Goal: Task Accomplishment & Management: Manage account settings

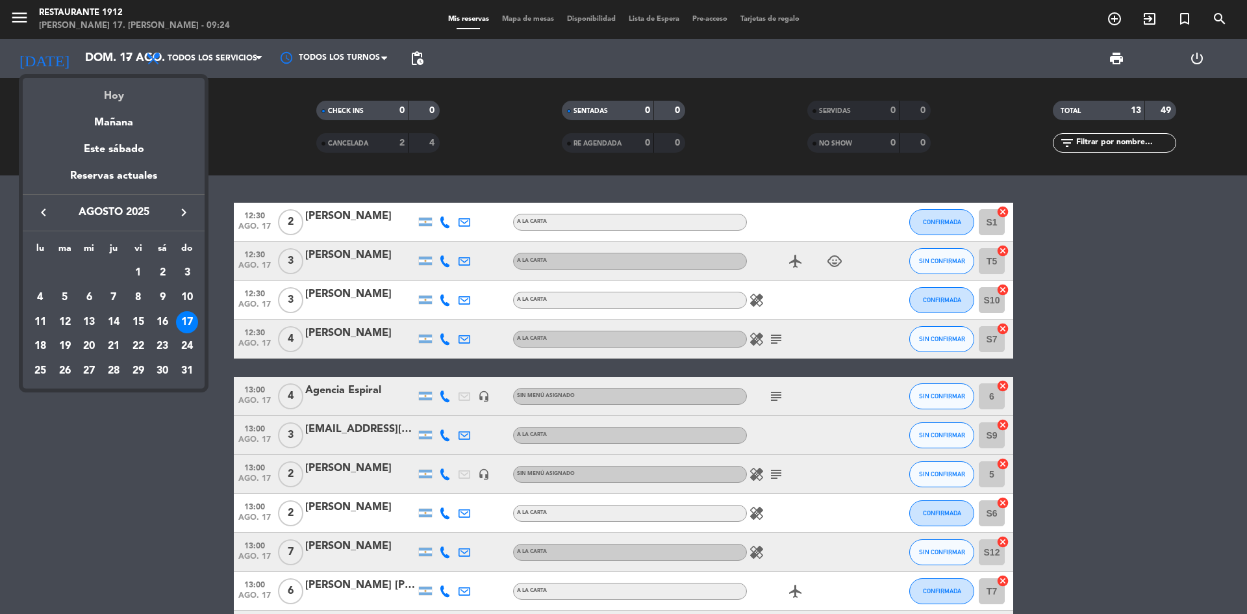
scroll to position [195, 0]
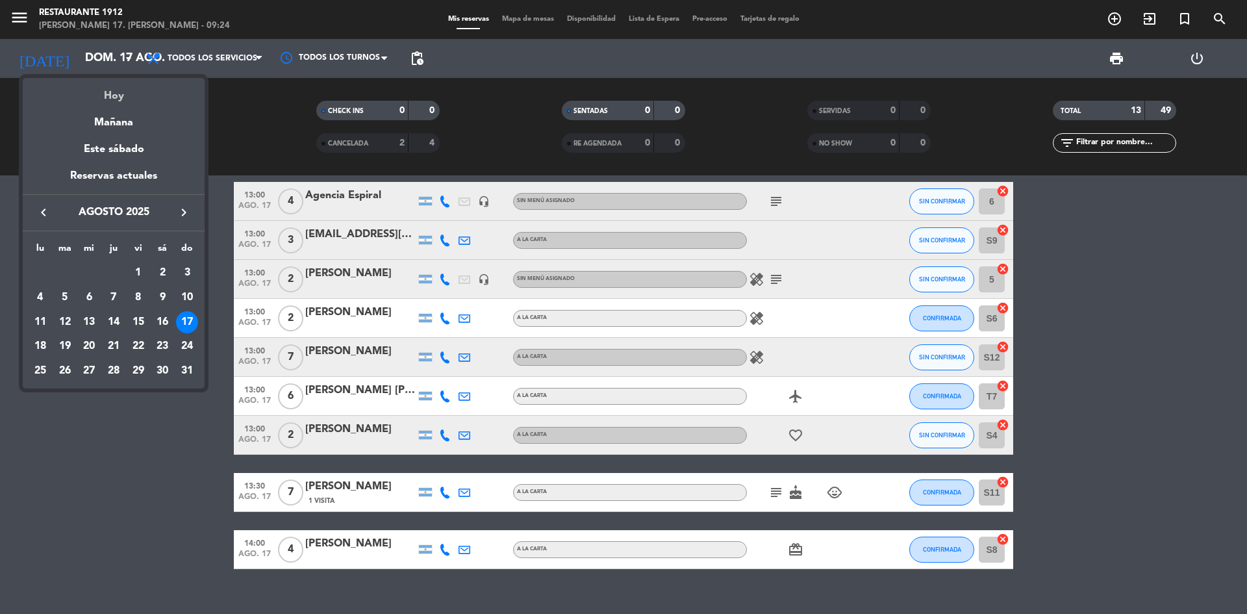
click at [143, 94] on div "Hoy" at bounding box center [114, 91] width 182 height 27
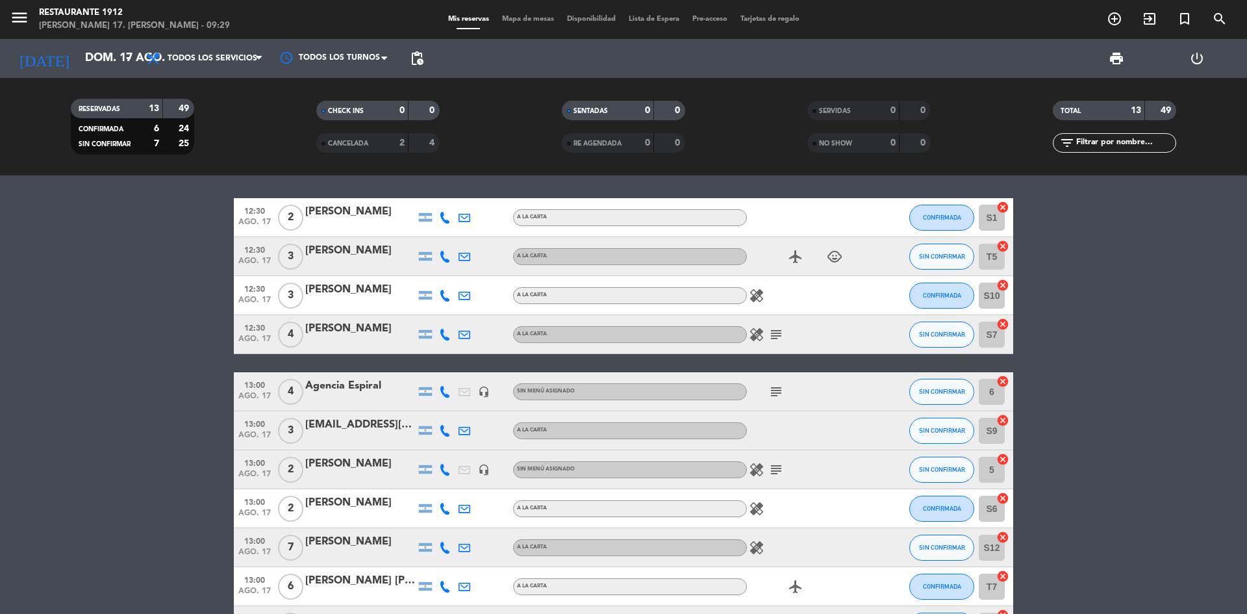
scroll to position [0, 0]
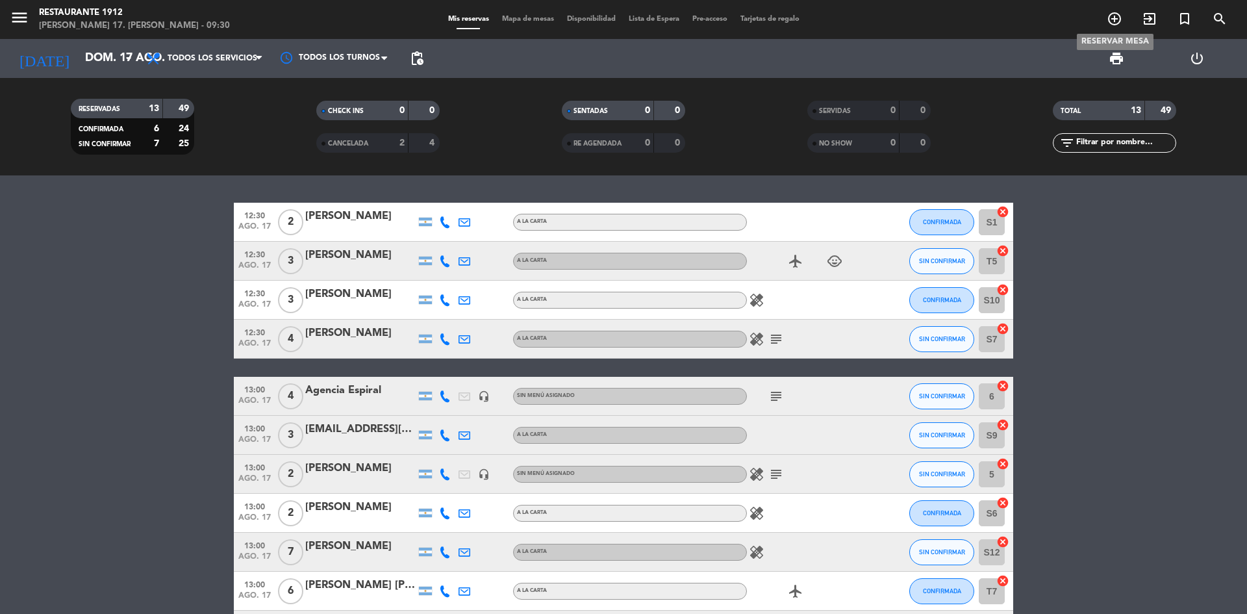
click at [1121, 14] on icon "add_circle_outline" at bounding box center [1115, 19] width 16 height 16
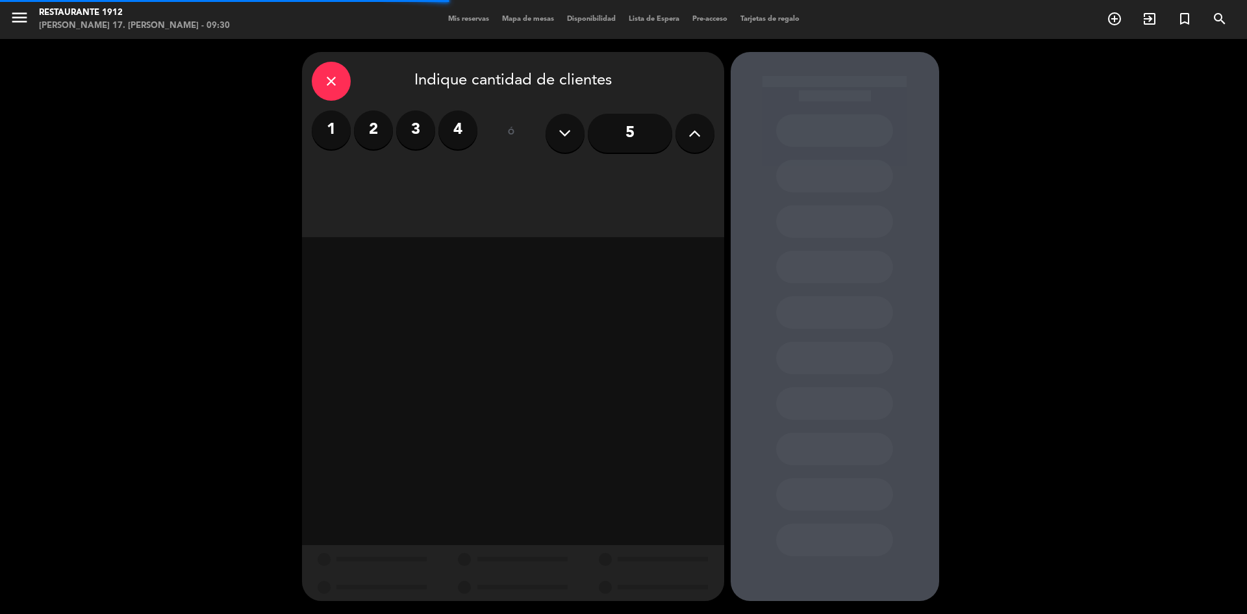
click at [403, 132] on label "3" at bounding box center [415, 129] width 39 height 39
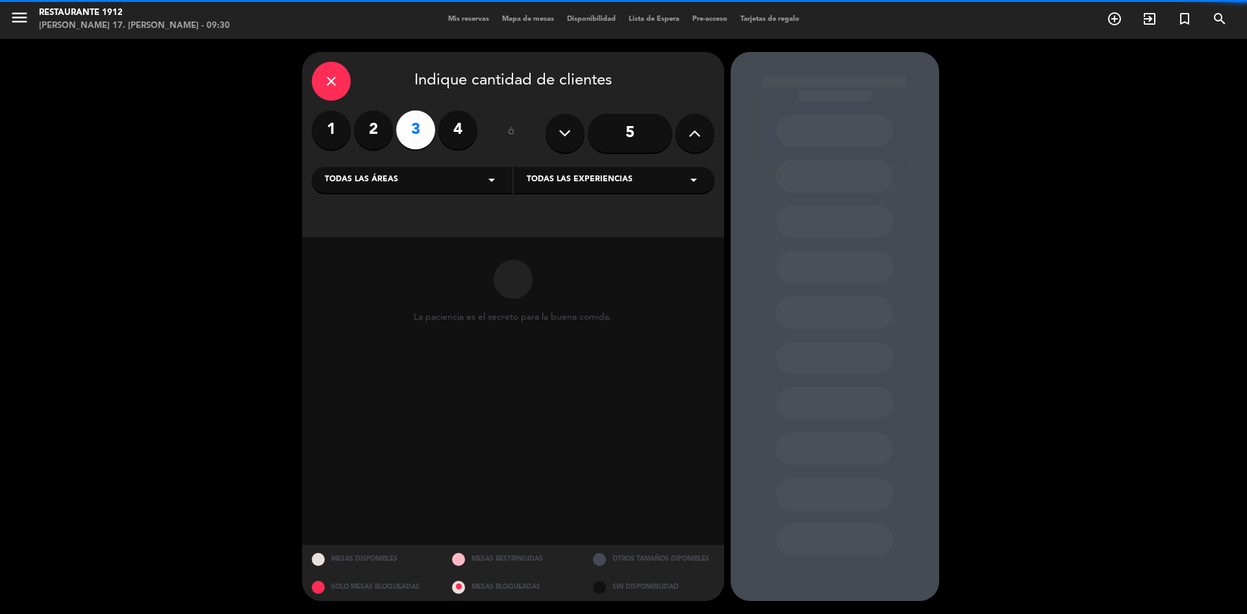
click at [382, 125] on label "2" at bounding box center [373, 129] width 39 height 39
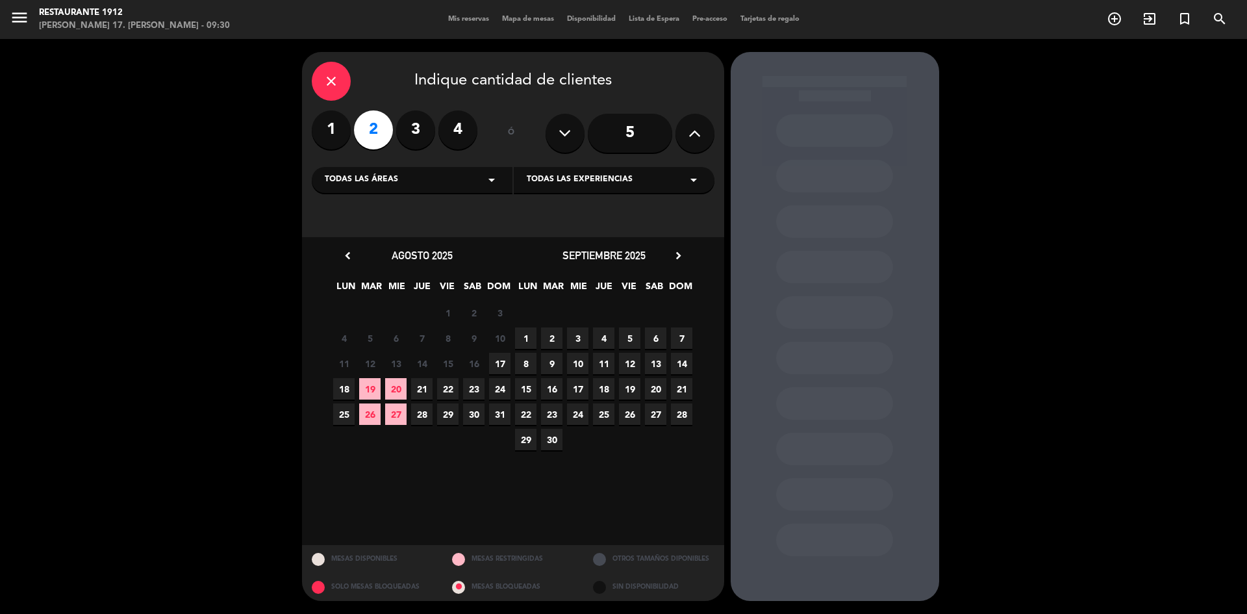
click at [502, 360] on span "17" at bounding box center [499, 363] width 21 height 21
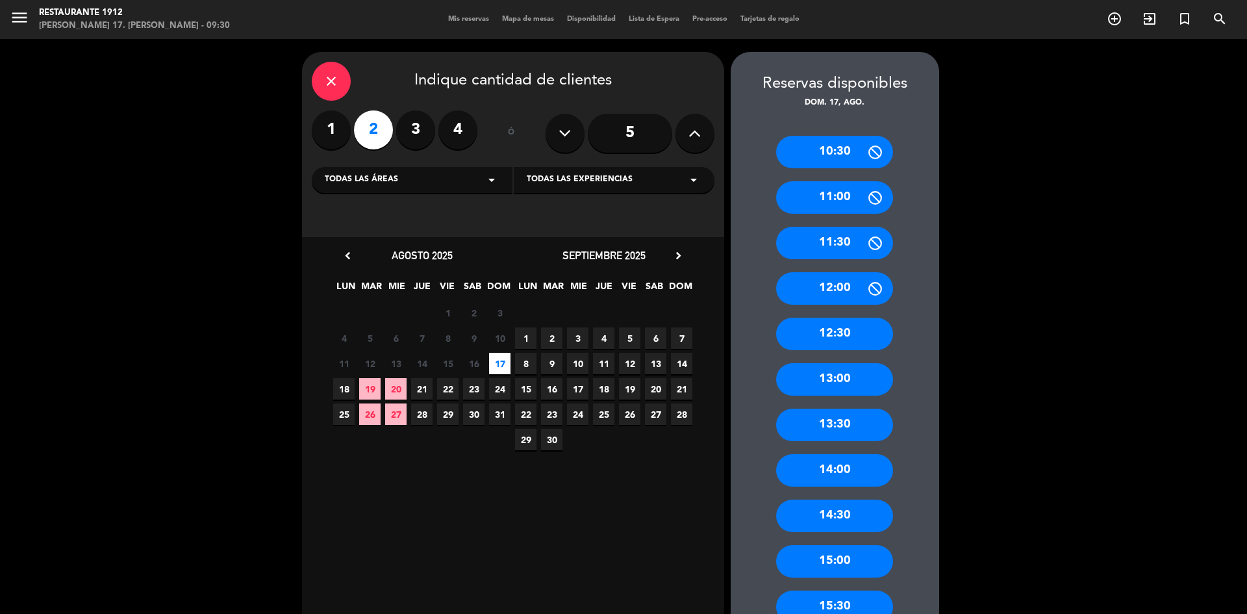
click at [844, 416] on div "13:30" at bounding box center [834, 425] width 117 height 32
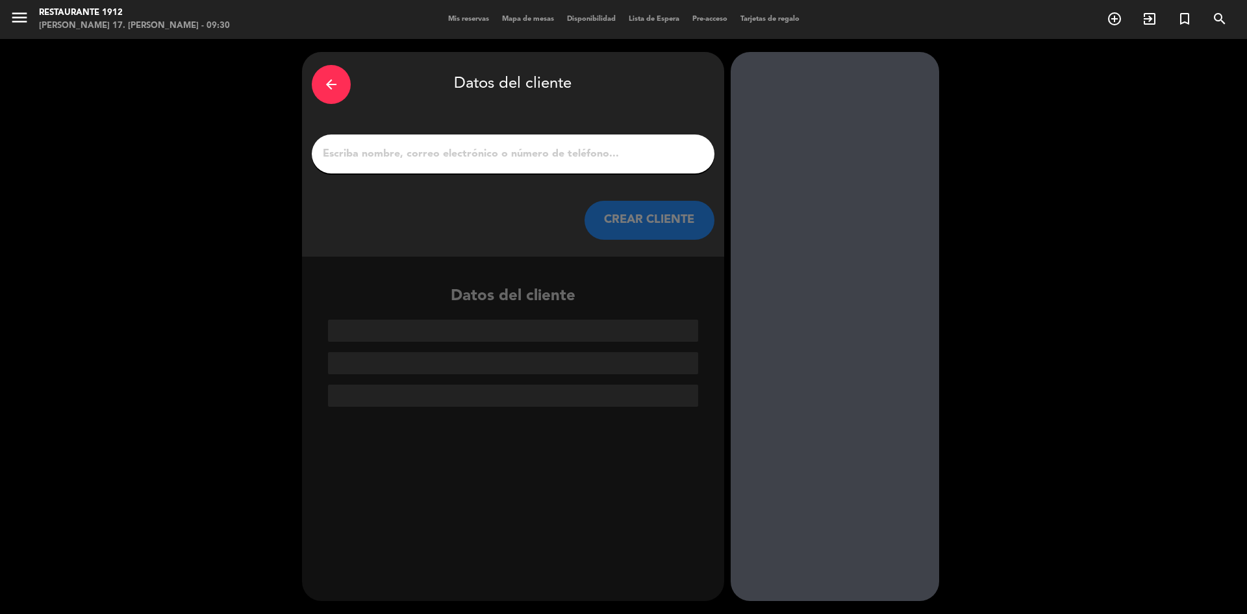
click at [602, 159] on input "1" at bounding box center [512, 154] width 383 height 18
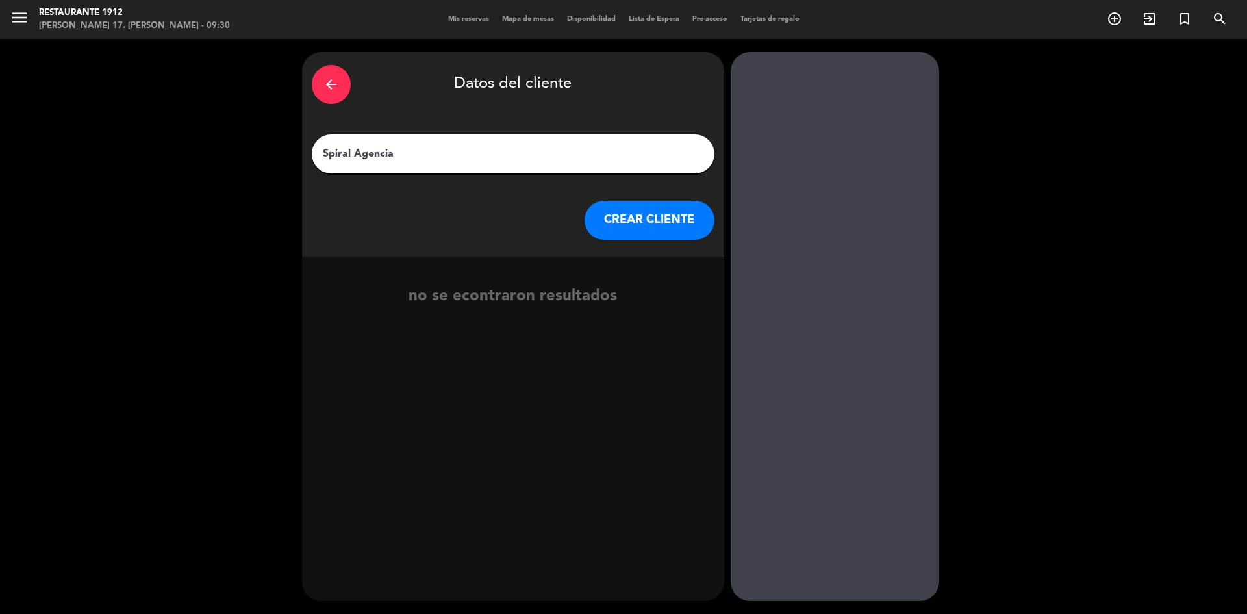
type input "Spiral Agencia"
click at [605, 223] on button "CREAR CLIENTE" at bounding box center [650, 220] width 130 height 39
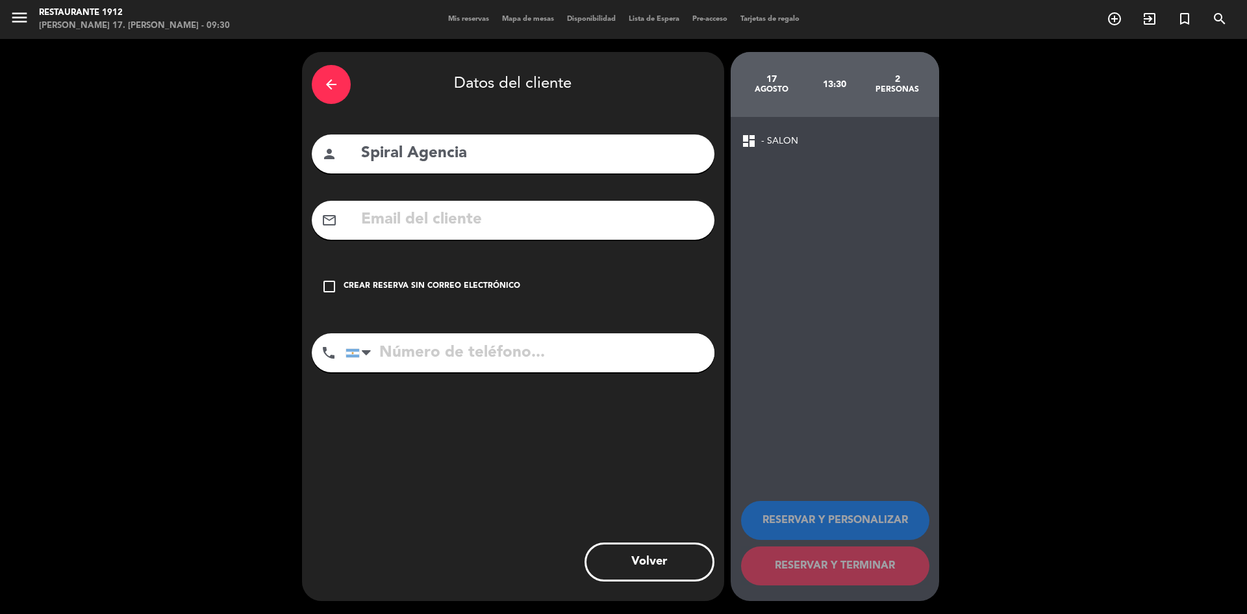
click at [577, 223] on input "text" at bounding box center [532, 220] width 345 height 27
click at [466, 280] on div "Crear reserva sin correo electrónico" at bounding box center [432, 286] width 177 height 13
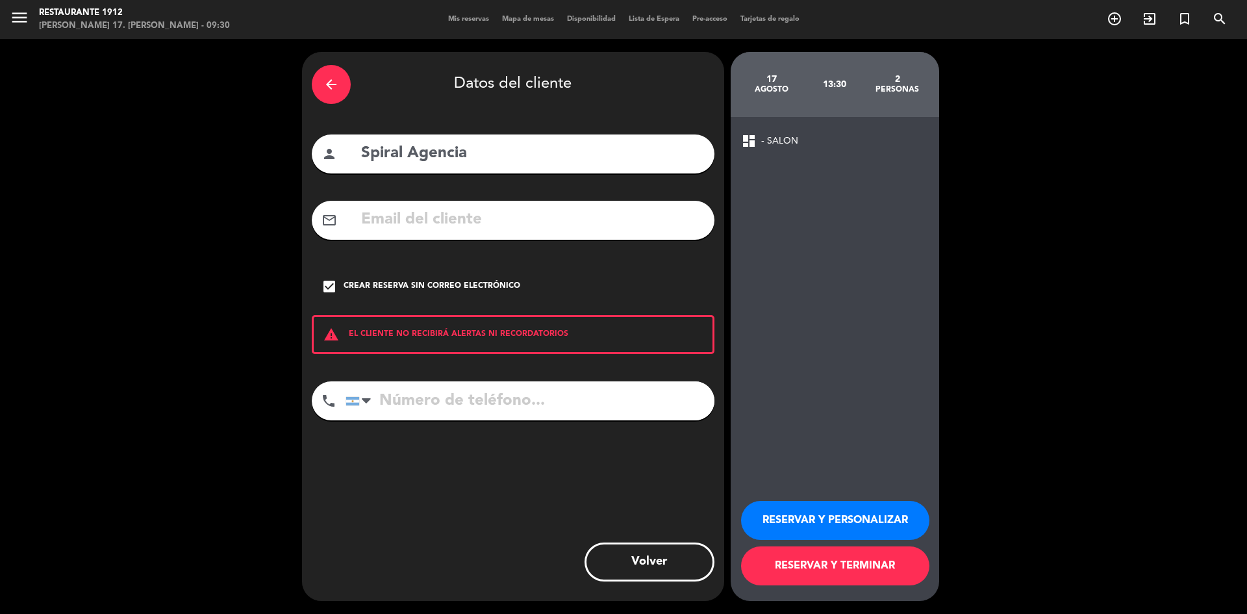
click at [458, 388] on input "tel" at bounding box center [530, 400] width 369 height 39
paste input "[PHONE_NUMBER]"
type input "[PHONE_NUMBER]"
click at [844, 529] on button "RESERVAR Y PERSONALIZAR" at bounding box center [835, 520] width 188 height 39
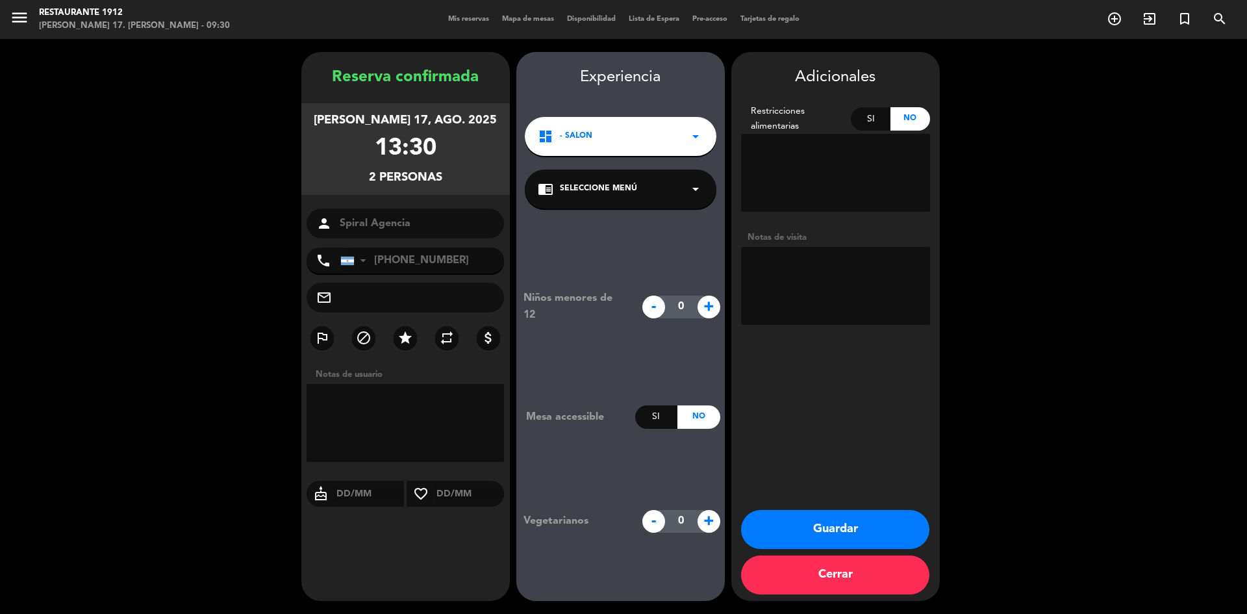
click at [621, 194] on span "Seleccione Menú" at bounding box center [598, 189] width 77 height 13
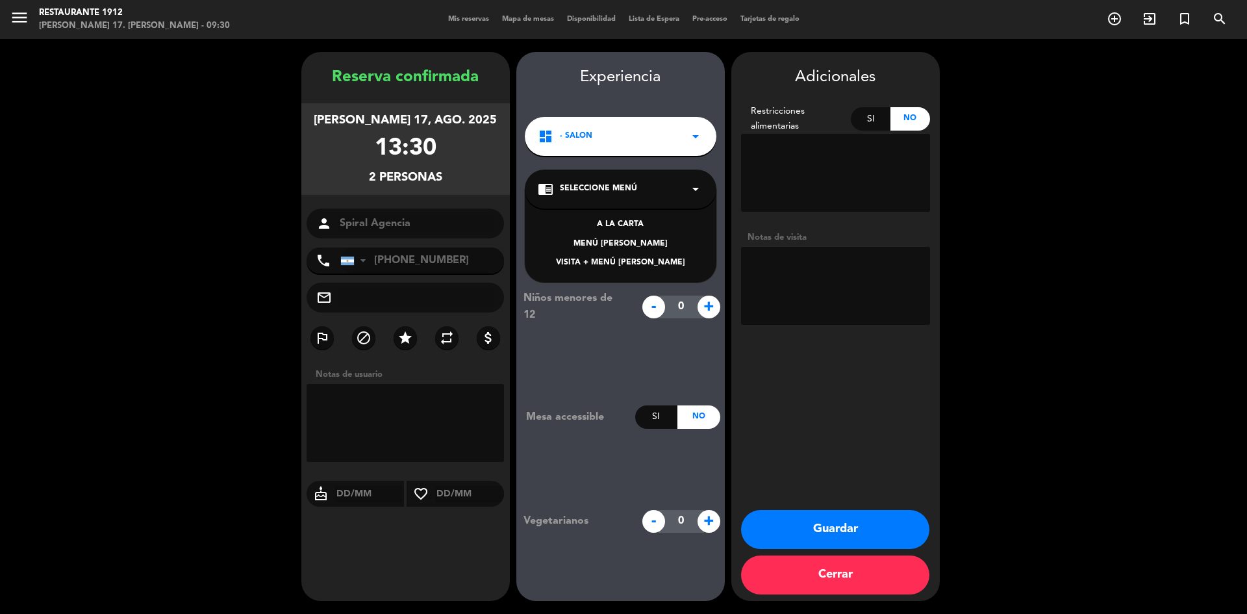
click at [633, 193] on span "Seleccione Menú" at bounding box center [598, 189] width 77 height 13
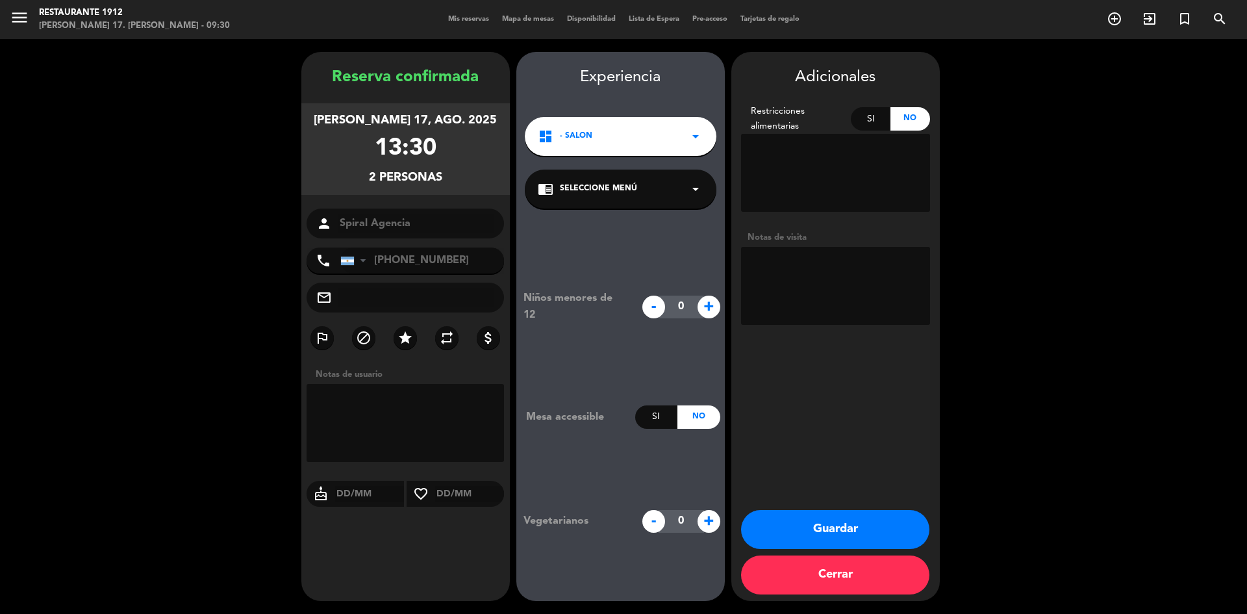
click at [827, 271] on textarea at bounding box center [835, 286] width 189 height 78
type textarea "Paga Agencia"
click at [825, 518] on button "Guardar" at bounding box center [835, 529] width 188 height 39
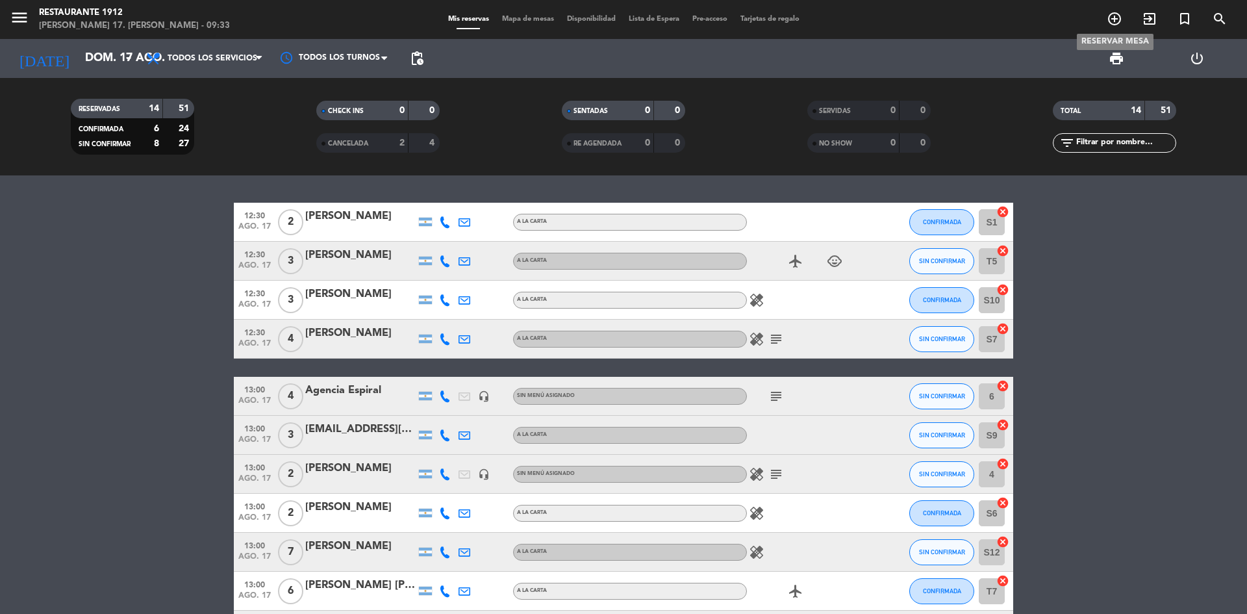
click at [1115, 17] on icon "add_circle_outline" at bounding box center [1115, 19] width 16 height 16
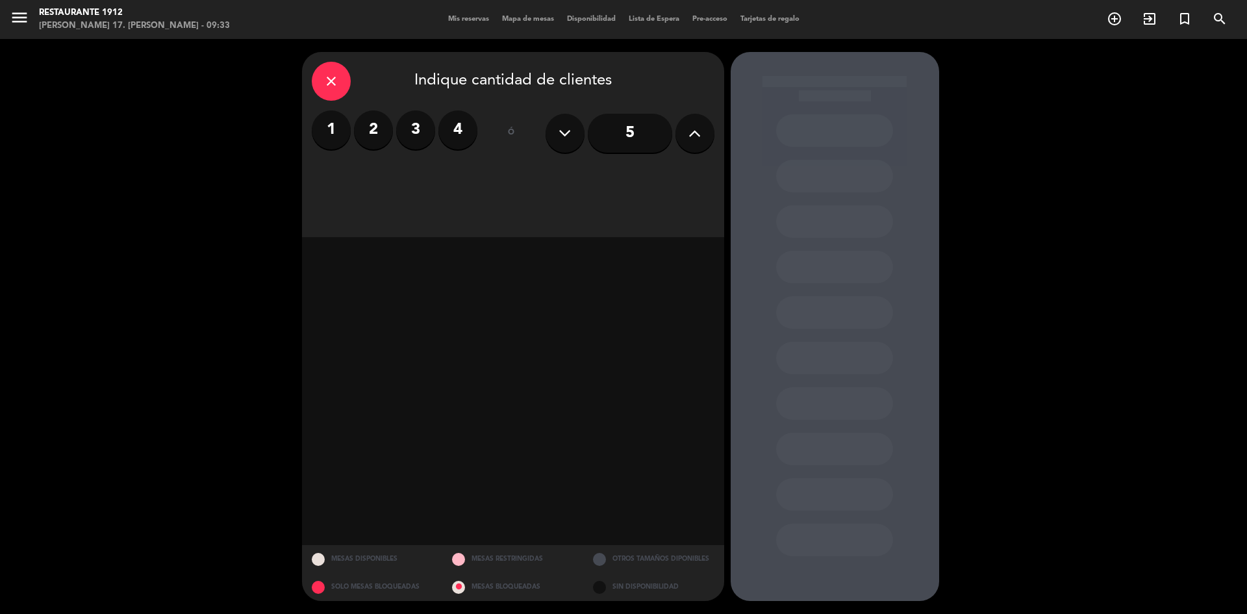
click at [685, 133] on button at bounding box center [694, 133] width 39 height 39
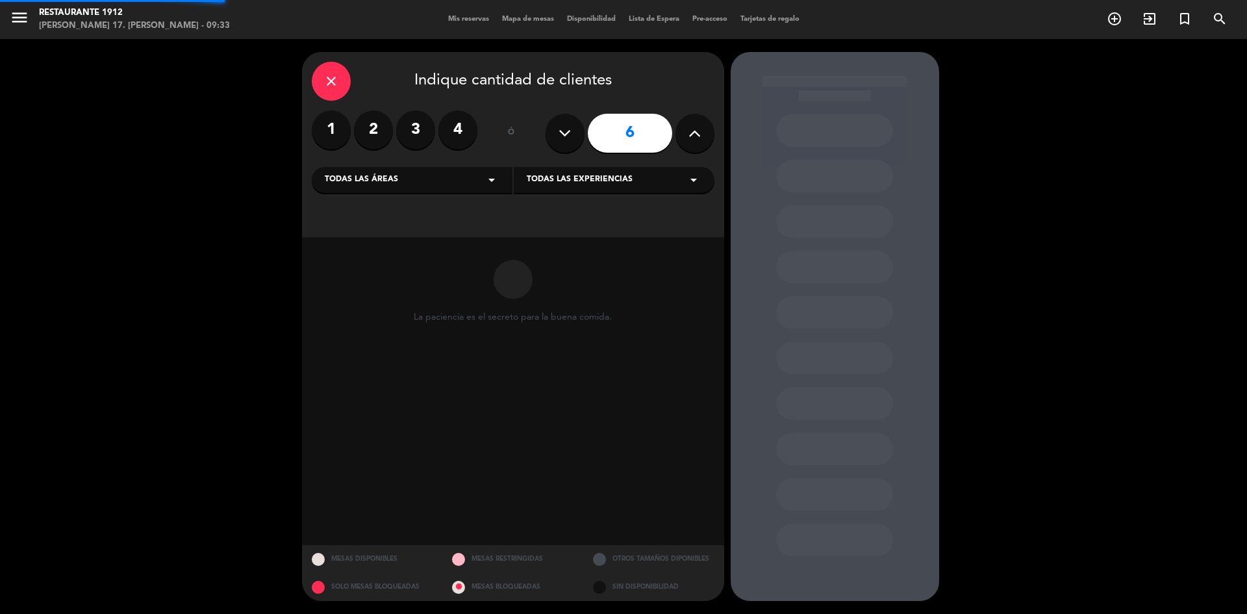
click at [685, 133] on button at bounding box center [694, 133] width 39 height 39
type input "7"
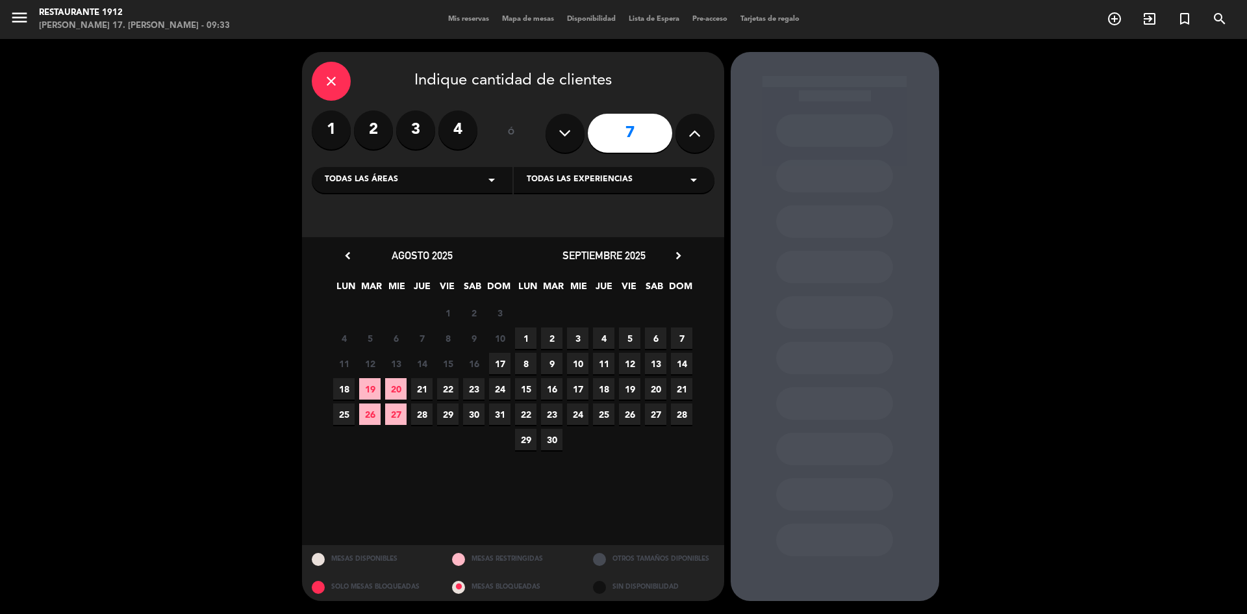
click at [498, 359] on span "17" at bounding box center [499, 363] width 21 height 21
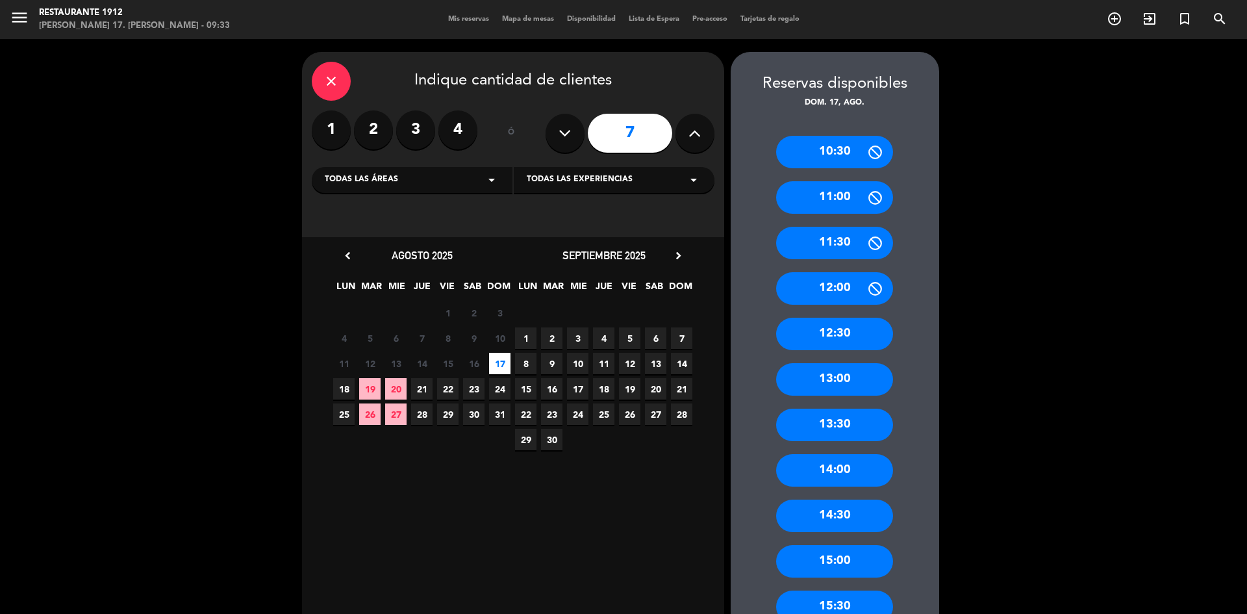
click at [846, 338] on div "12:30" at bounding box center [834, 334] width 117 height 32
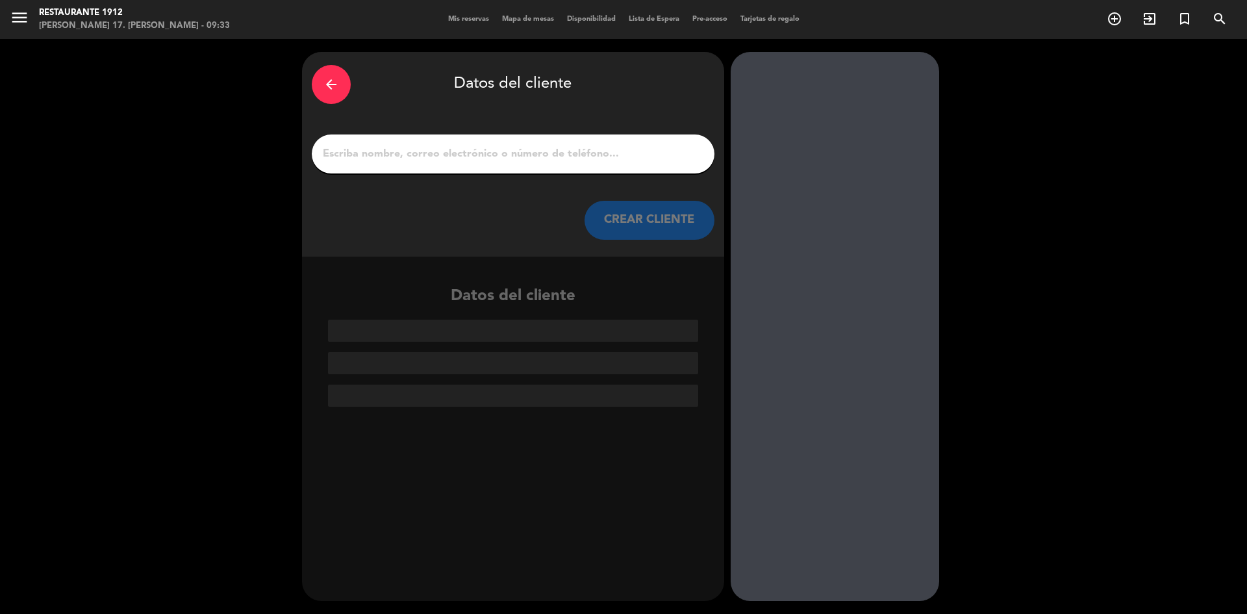
click at [561, 153] on input "1" at bounding box center [512, 154] width 383 height 18
click at [414, 164] on div at bounding box center [513, 153] width 403 height 39
click at [424, 160] on input "1" at bounding box center [512, 154] width 383 height 18
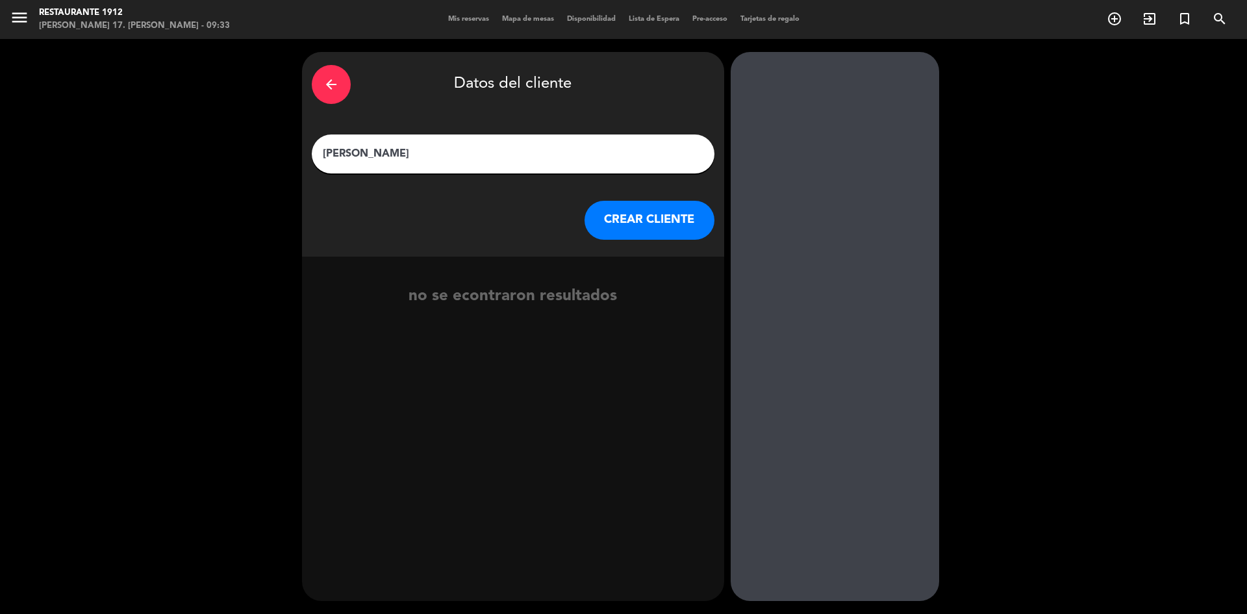
type input "[PERSON_NAME]"
click at [634, 221] on button "CREAR CLIENTE" at bounding box center [650, 220] width 130 height 39
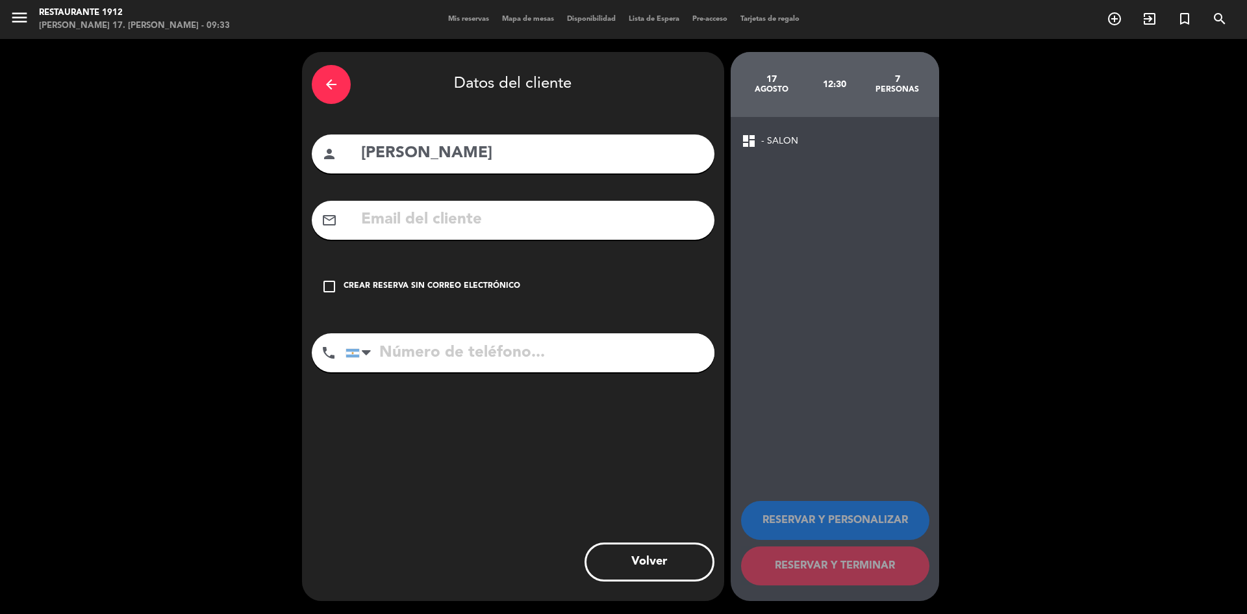
click at [464, 273] on div "check_box_outline_blank Crear reserva sin correo electrónico" at bounding box center [513, 286] width 403 height 39
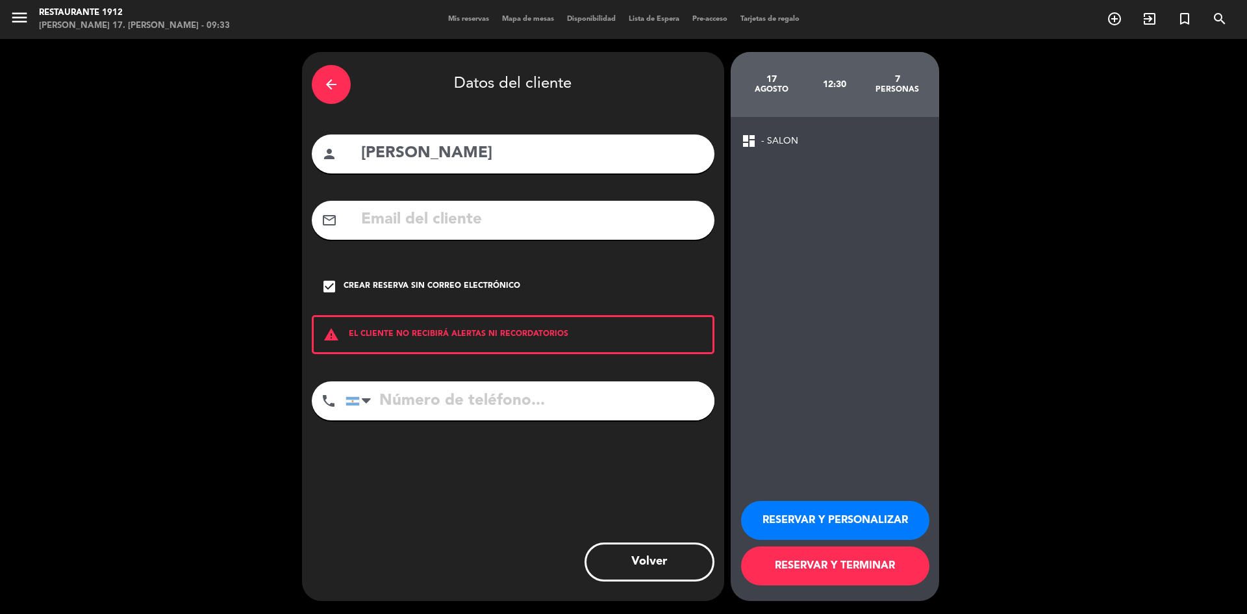
click at [554, 381] on div "arrow_back Datos del cliente person [PERSON_NAME] mail_outline check_box Crear …" at bounding box center [513, 326] width 422 height 549
click at [559, 392] on input "tel" at bounding box center [530, 400] width 369 height 39
paste input "[PHONE_NUMBER]"
type input "[PHONE_NUMBER]"
click at [786, 524] on button "RESERVAR Y PERSONALIZAR" at bounding box center [835, 520] width 188 height 39
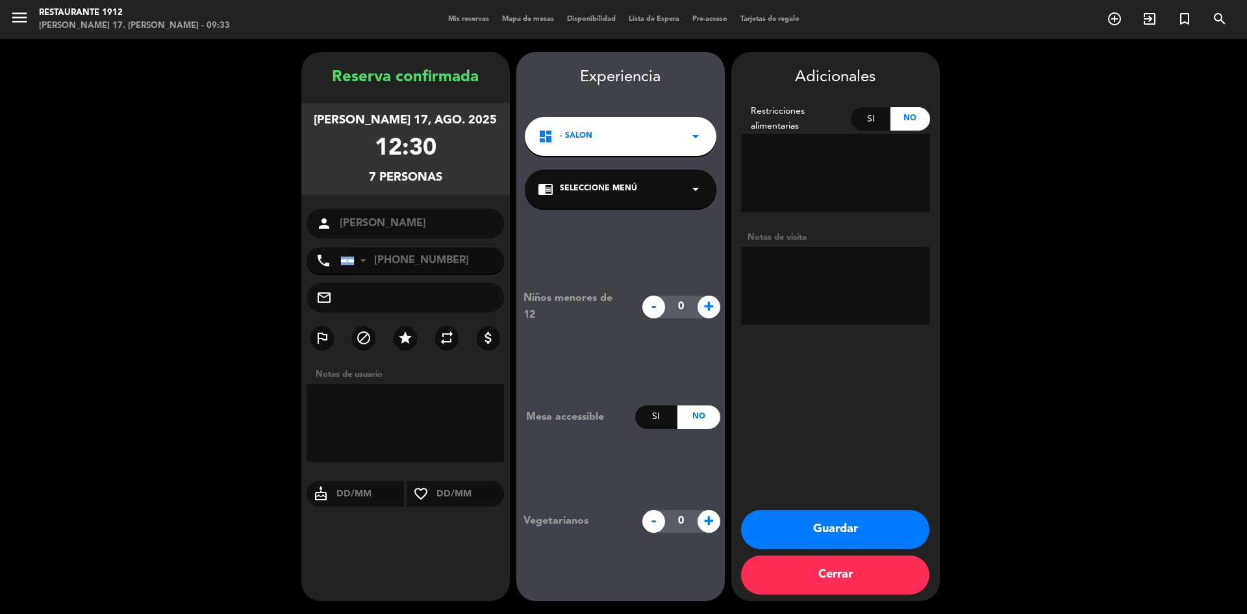
click at [769, 272] on textarea at bounding box center [835, 286] width 189 height 78
type textarea "Dos niños"
click at [703, 310] on span "+" at bounding box center [709, 307] width 23 height 23
type input "2"
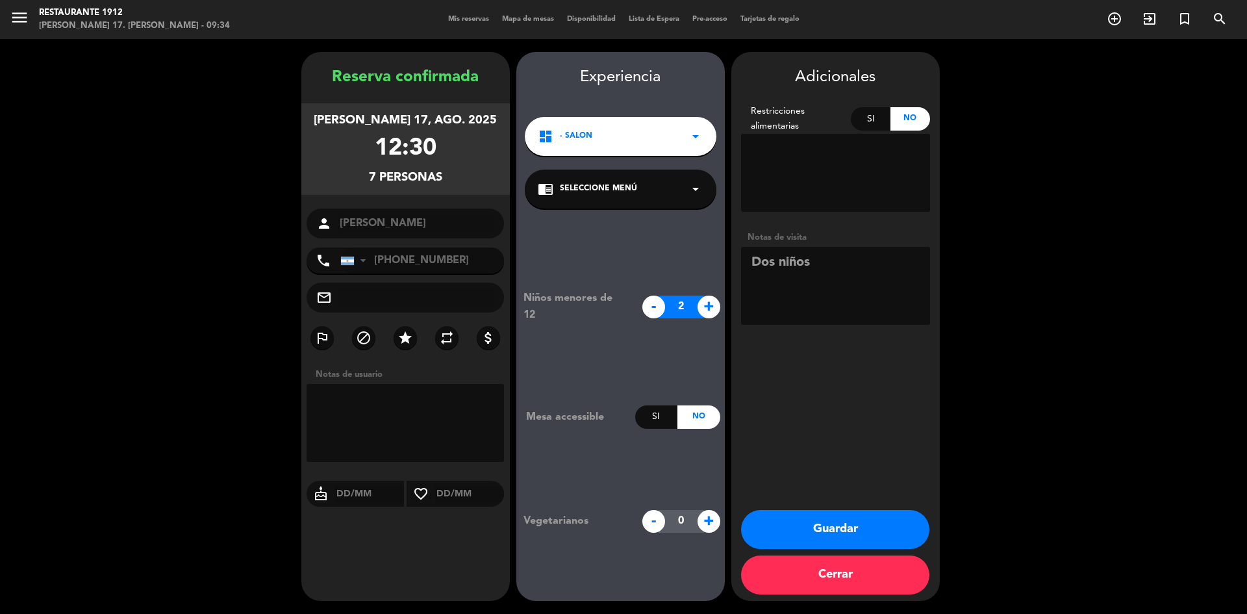
click at [803, 283] on textarea at bounding box center [835, 286] width 189 height 78
click at [832, 278] on textarea at bounding box center [835, 286] width 189 height 78
type textarea "Dos niños incluídos entre las 7 personas"
click at [816, 512] on button "Guardar" at bounding box center [835, 529] width 188 height 39
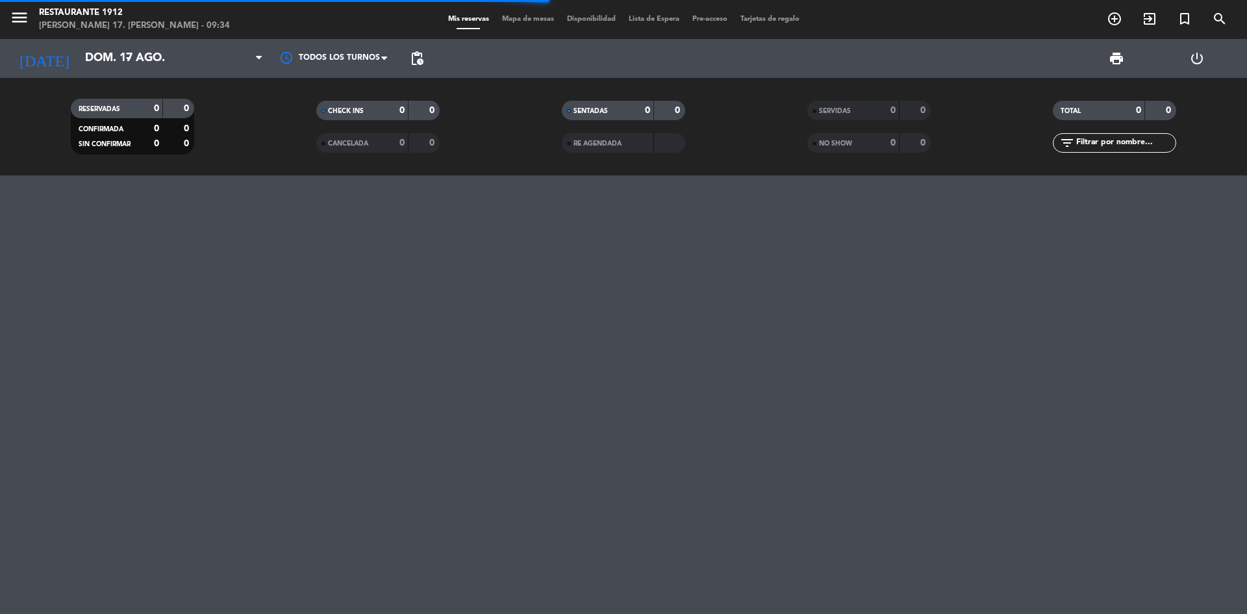
click at [816, 520] on div "menu Restaurante 1912 [PERSON_NAME] 17. [PERSON_NAME] - 09:34 Mis reservas Mapa…" at bounding box center [623, 307] width 1247 height 614
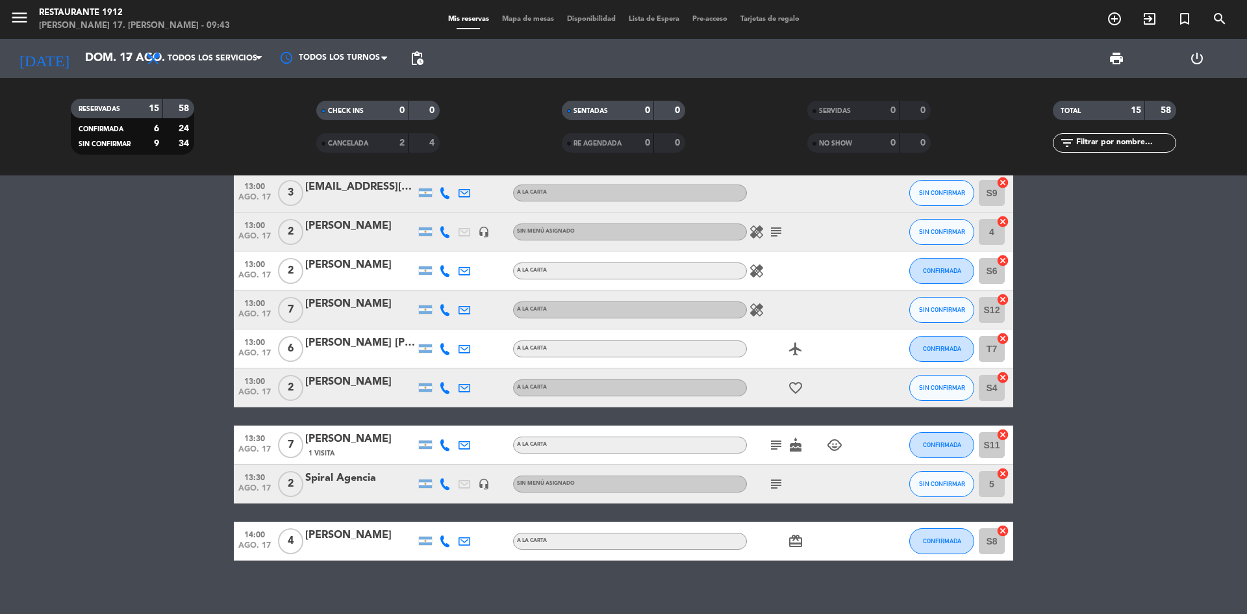
scroll to position [293, 0]
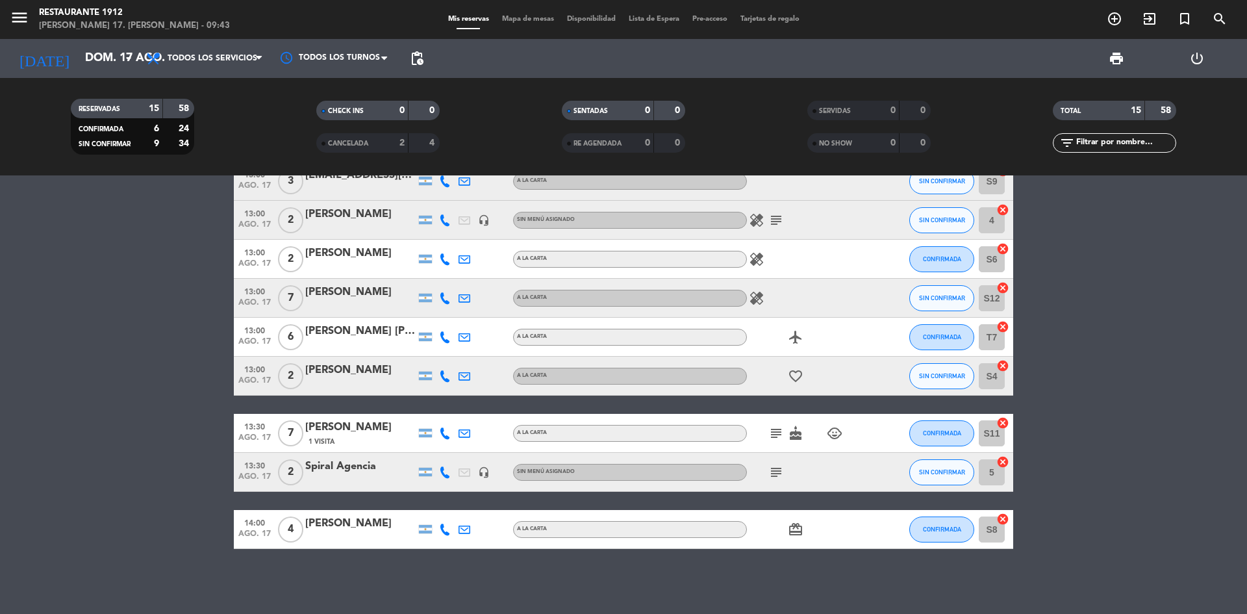
click at [761, 297] on icon "healing" at bounding box center [757, 298] width 16 height 16
click at [830, 431] on icon "child_care" at bounding box center [835, 433] width 16 height 16
click at [800, 431] on icon "cake" at bounding box center [796, 433] width 16 height 16
click at [783, 434] on icon "subject" at bounding box center [776, 433] width 16 height 16
click at [1105, 387] on bookings-row "12:30 ago. 17 7 [PERSON_NAME] headset_mic Sin menú asignado subject child_care …" at bounding box center [623, 229] width 1247 height 639
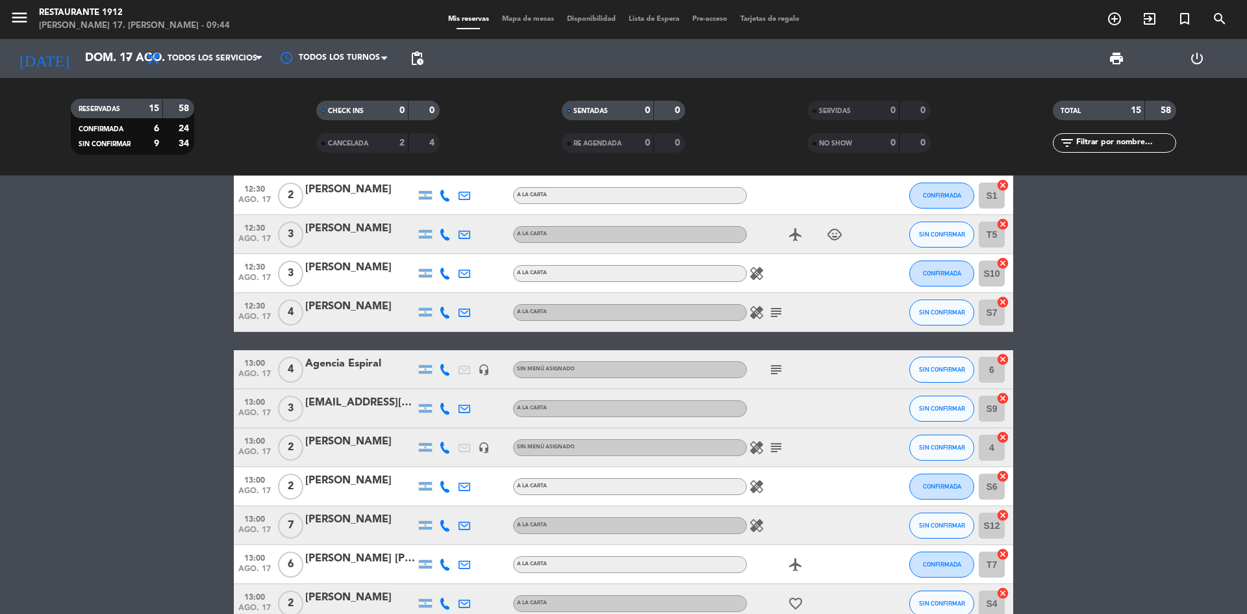
scroll to position [65, 0]
click at [481, 374] on icon "headset_mic" at bounding box center [484, 370] width 12 height 12
click at [779, 371] on icon "subject" at bounding box center [776, 370] width 16 height 16
click at [296, 359] on span "4" at bounding box center [290, 370] width 25 height 26
click at [331, 373] on div "Agencia Espiral" at bounding box center [360, 364] width 110 height 17
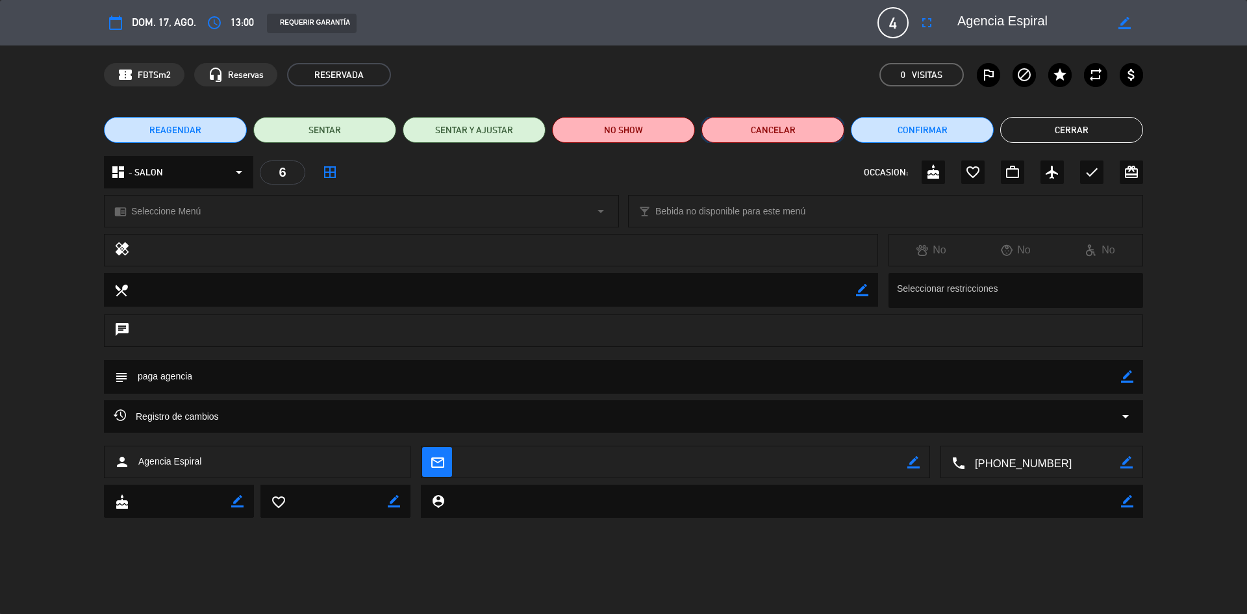
click at [738, 129] on button "Cancelar" at bounding box center [772, 130] width 143 height 26
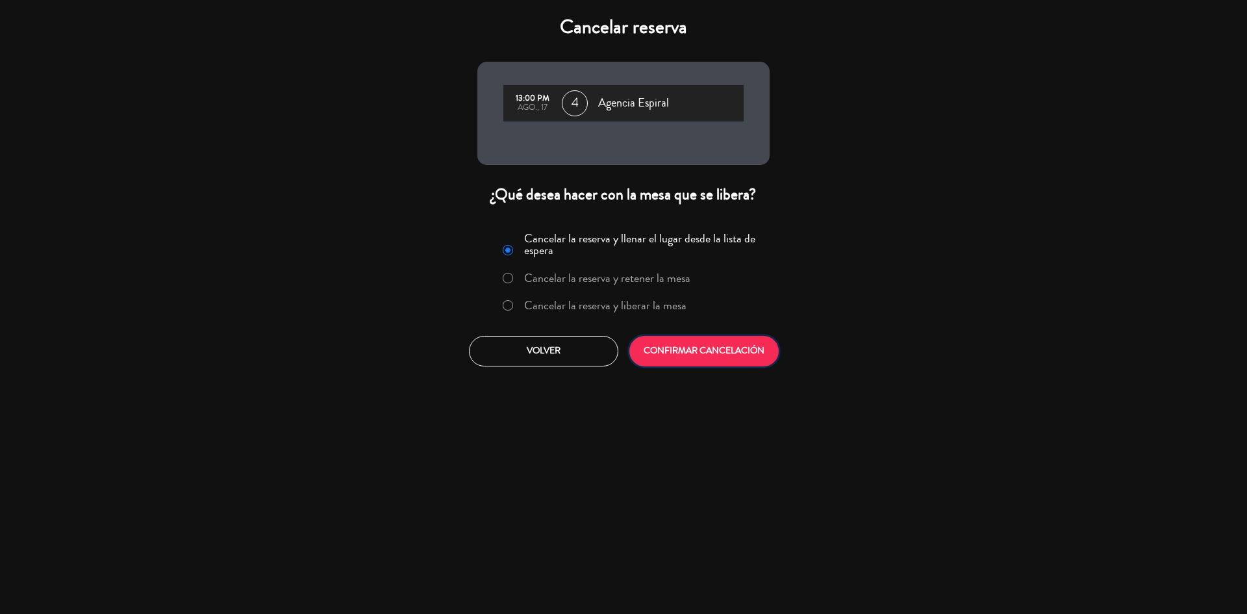
click at [685, 351] on button "CONFIRMAR CANCELACIÓN" at bounding box center [703, 351] width 149 height 31
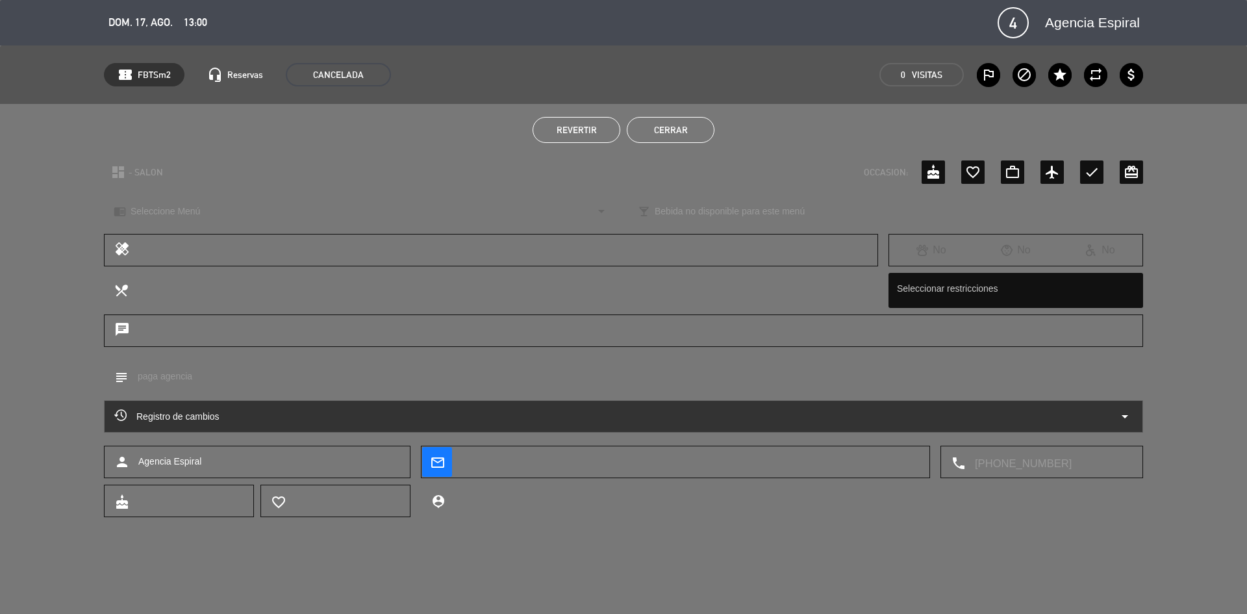
click at [653, 139] on button "Cerrar" at bounding box center [671, 130] width 88 height 26
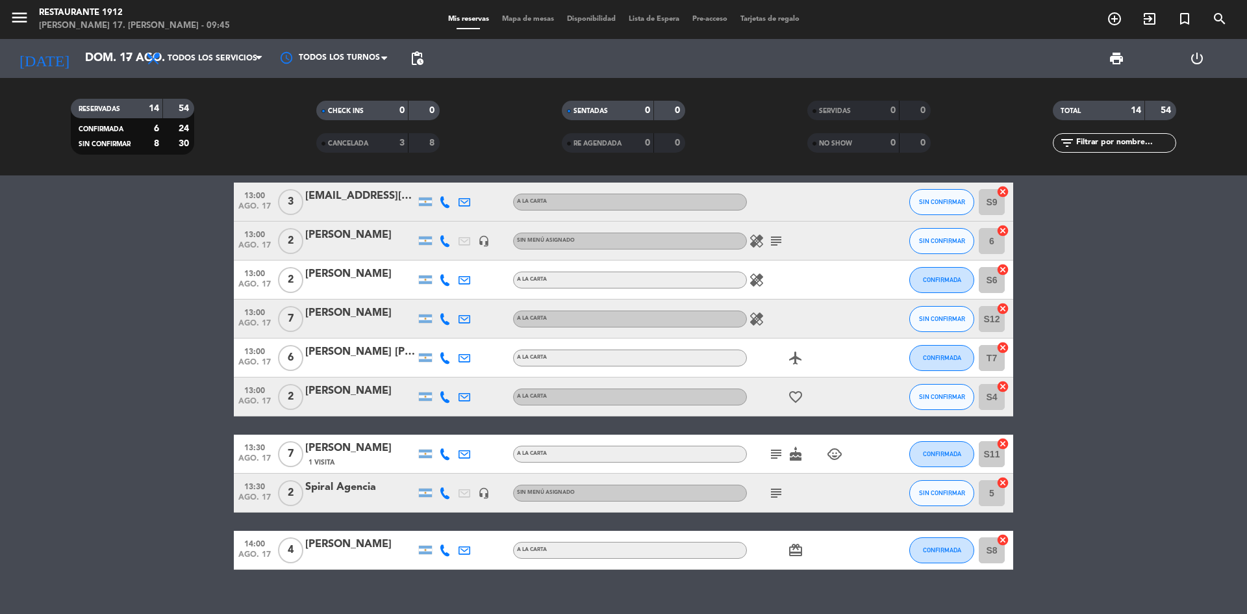
scroll to position [254, 0]
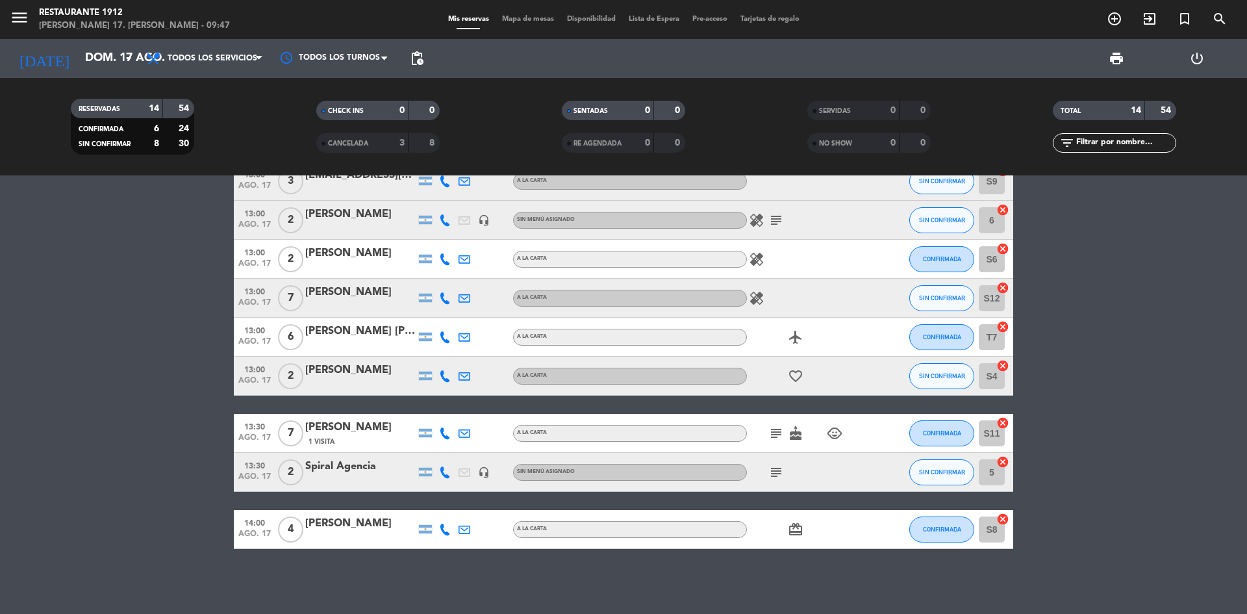
click at [787, 214] on div "healing subject" at bounding box center [805, 220] width 117 height 38
click at [772, 221] on icon "subject" at bounding box center [776, 220] width 16 height 16
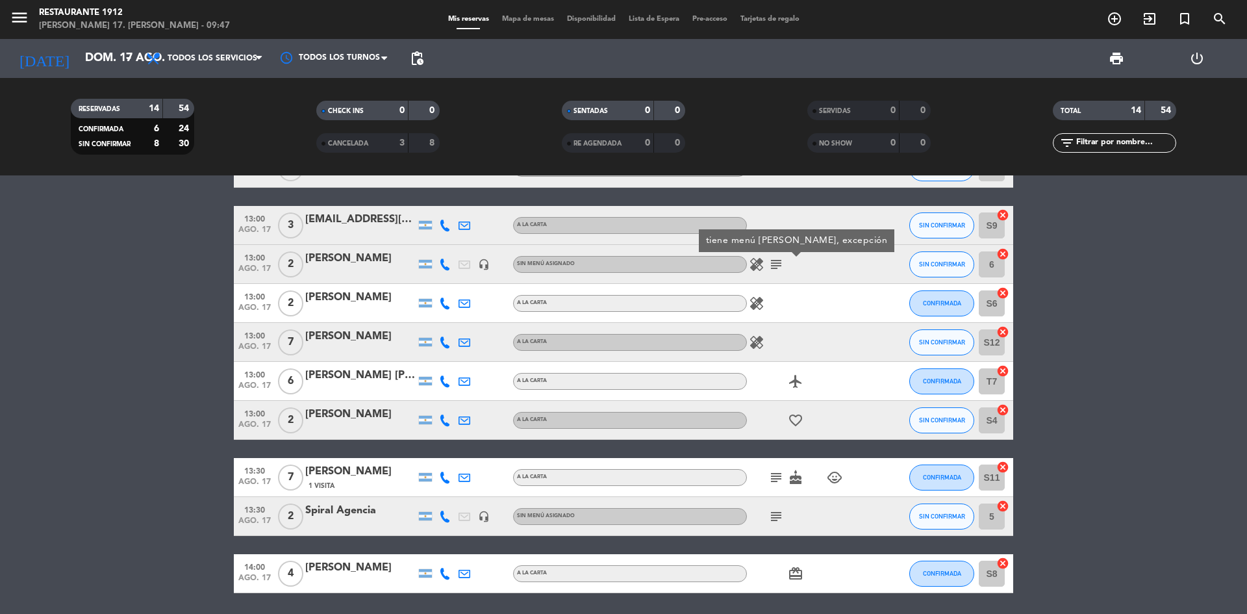
scroll to position [189, 0]
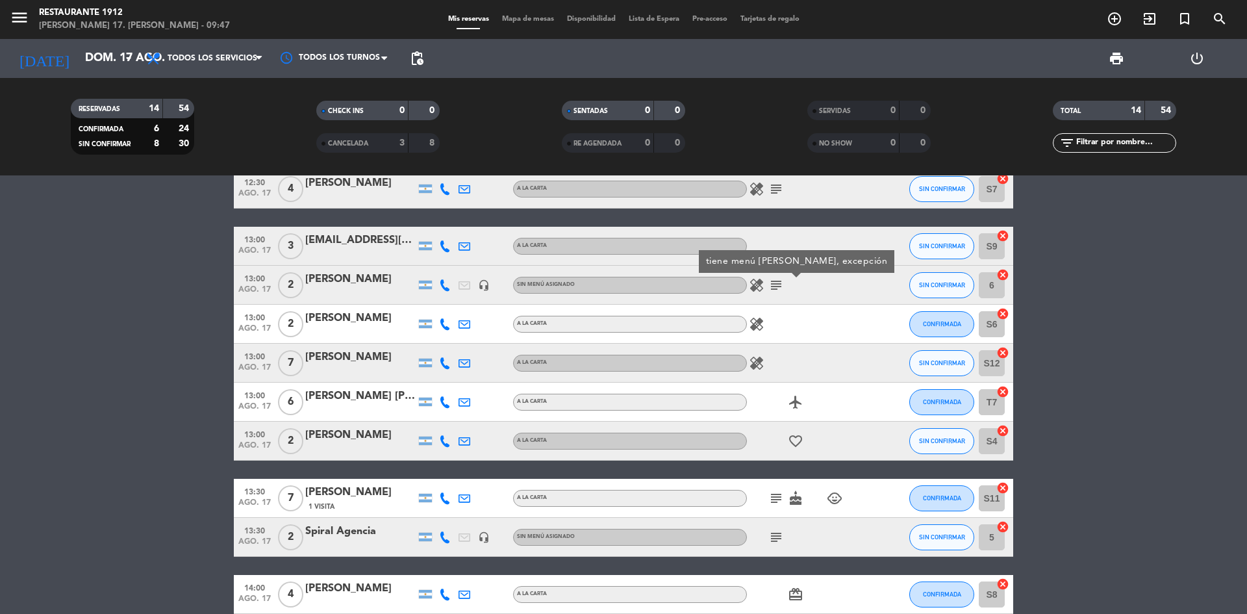
click at [756, 288] on icon "healing" at bounding box center [757, 285] width 16 height 16
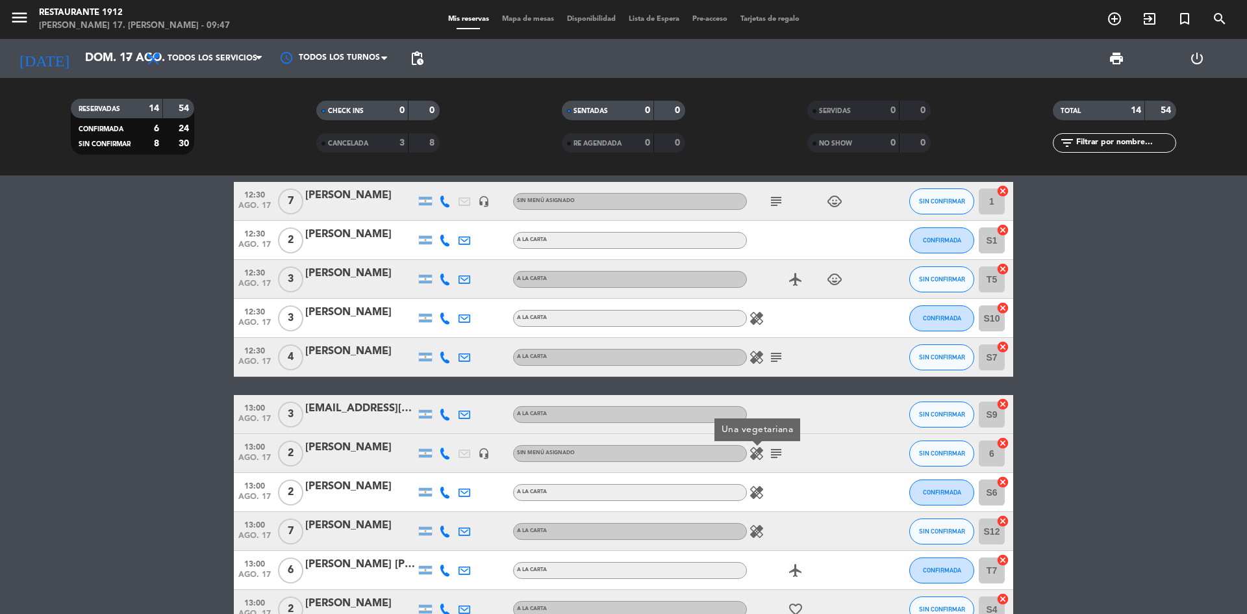
scroll to position [0, 0]
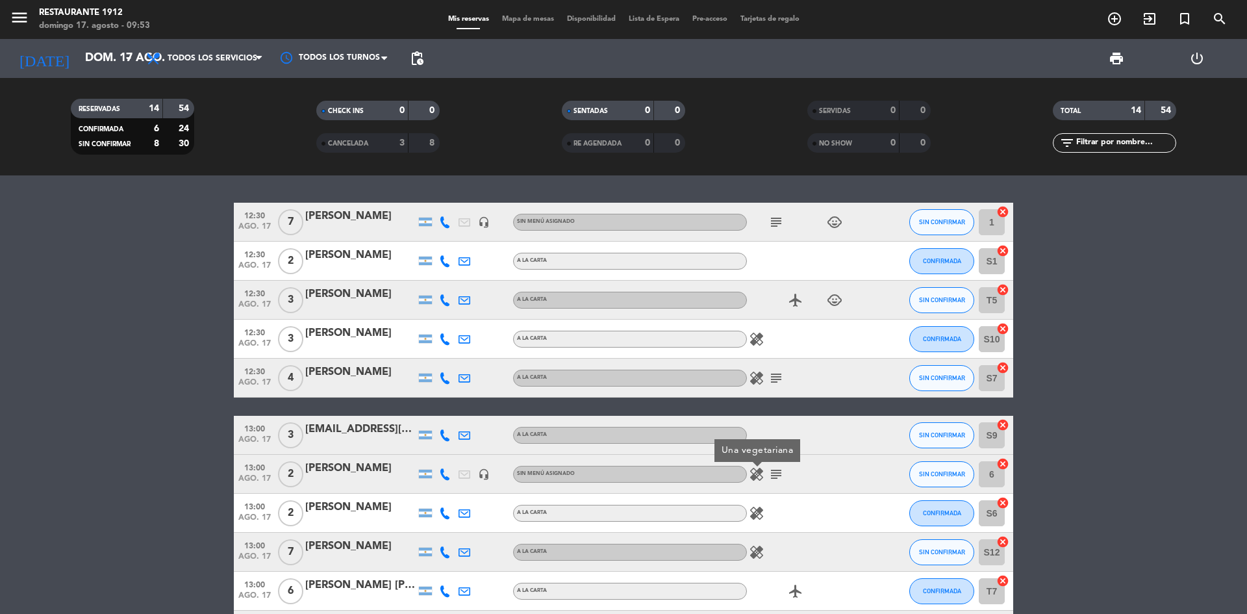
click at [796, 303] on icon "airplanemode_active" at bounding box center [796, 300] width 16 height 16
click at [833, 301] on icon "child_care" at bounding box center [835, 300] width 16 height 16
click at [1120, 318] on bookings-row "12:30 ago. 17 7 [PERSON_NAME] headset_mic Sin menú asignado subject child_care …" at bounding box center [623, 503] width 1247 height 600
click at [762, 340] on icon "healing" at bounding box center [757, 339] width 16 height 16
click at [406, 65] on span "pending_actions" at bounding box center [417, 58] width 26 height 26
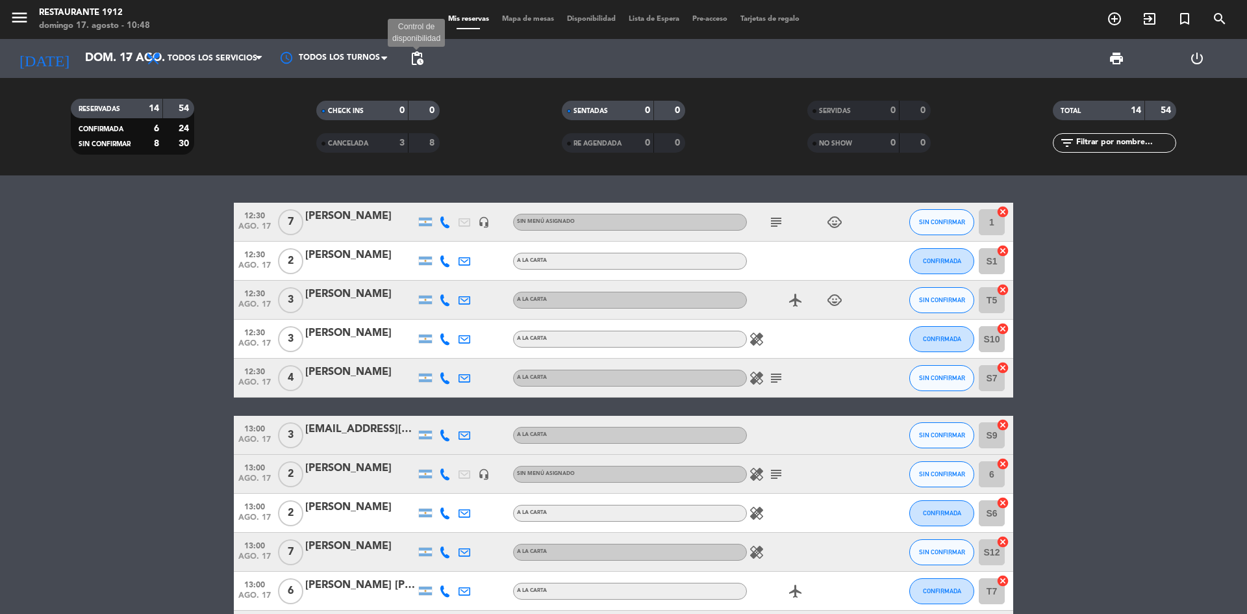
click at [414, 51] on span "pending_actions" at bounding box center [417, 59] width 16 height 16
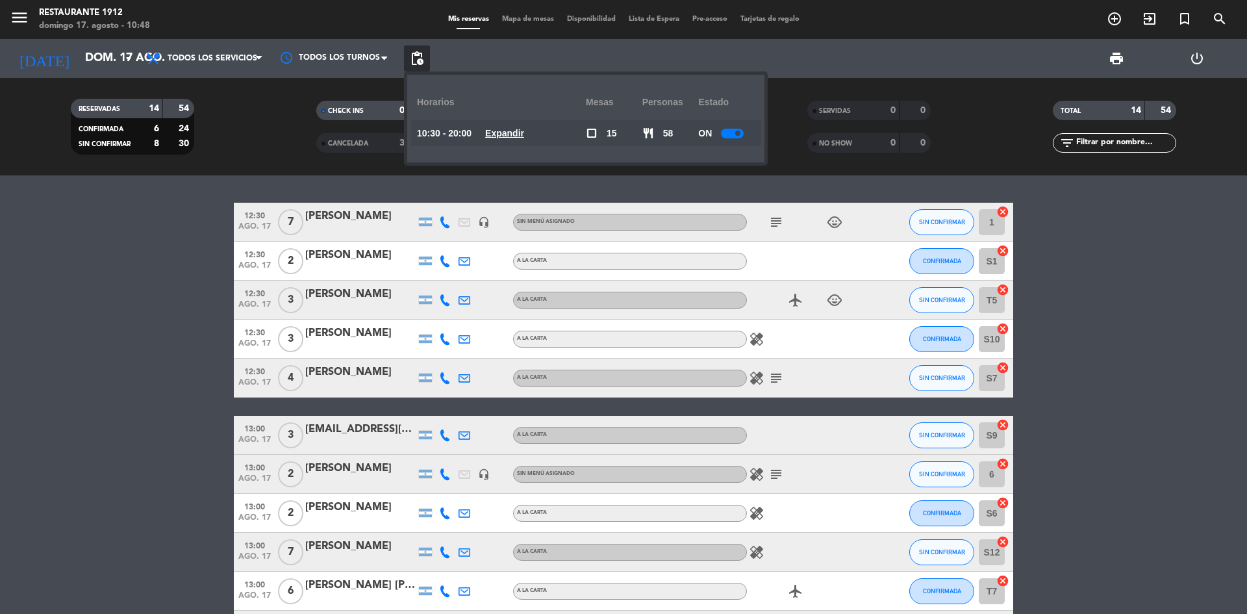
click at [727, 131] on div at bounding box center [732, 134] width 23 height 10
click at [249, 28] on div "menu Restaurante 1912 [PERSON_NAME] 17. [PERSON_NAME] - 10:48" at bounding box center [156, 20] width 312 height 31
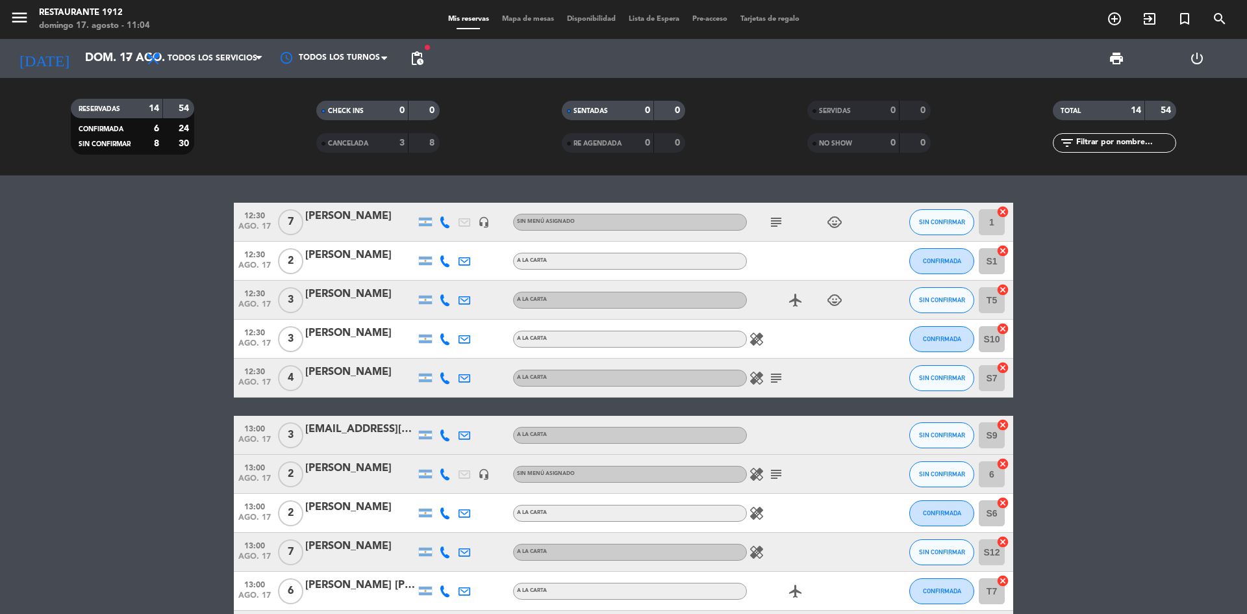
click at [1173, 344] on bookings-row "12:30 ago. 17 7 [PERSON_NAME] headset_mic Sin menú asignado subject child_care …" at bounding box center [623, 503] width 1247 height 600
click at [408, 61] on span "pending_actions" at bounding box center [417, 58] width 26 height 26
click at [414, 65] on span "pending_actions Control de disponibilidad" at bounding box center [417, 58] width 26 height 26
click at [423, 54] on span "pending_actions" at bounding box center [417, 59] width 16 height 16
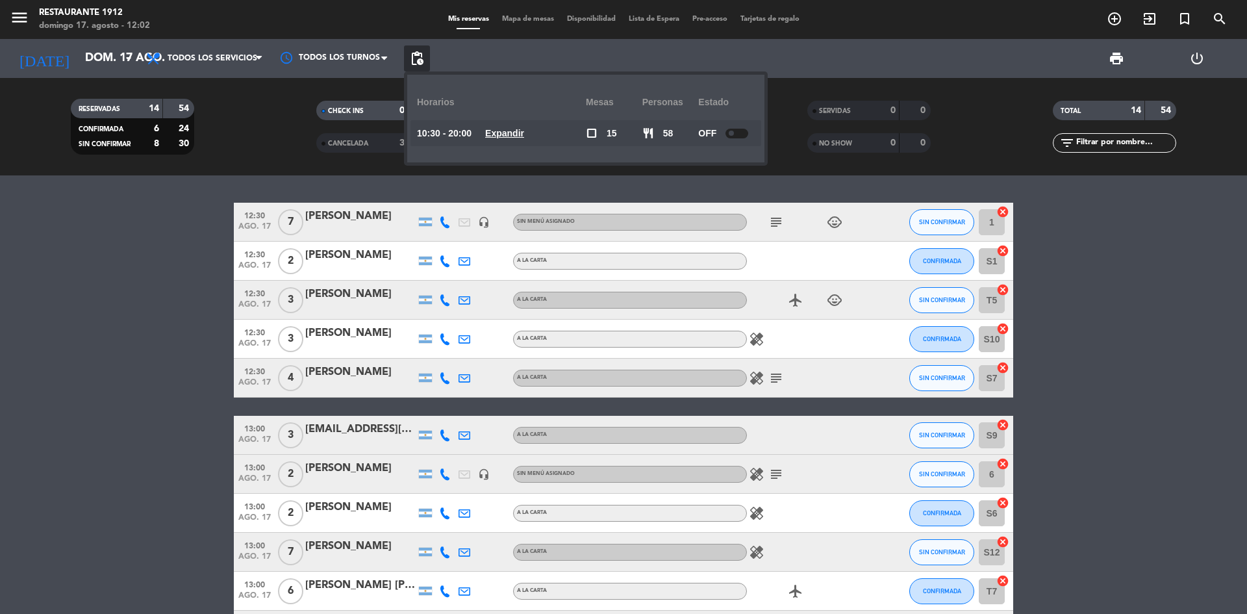
click at [736, 132] on div at bounding box center [736, 134] width 23 height 10
drag, startPoint x: 901, startPoint y: 157, endPoint x: 925, endPoint y: 173, distance: 28.8
click at [903, 159] on div "SERVIDAS 0 0 NO SHOW 0 0" at bounding box center [869, 126] width 246 height 71
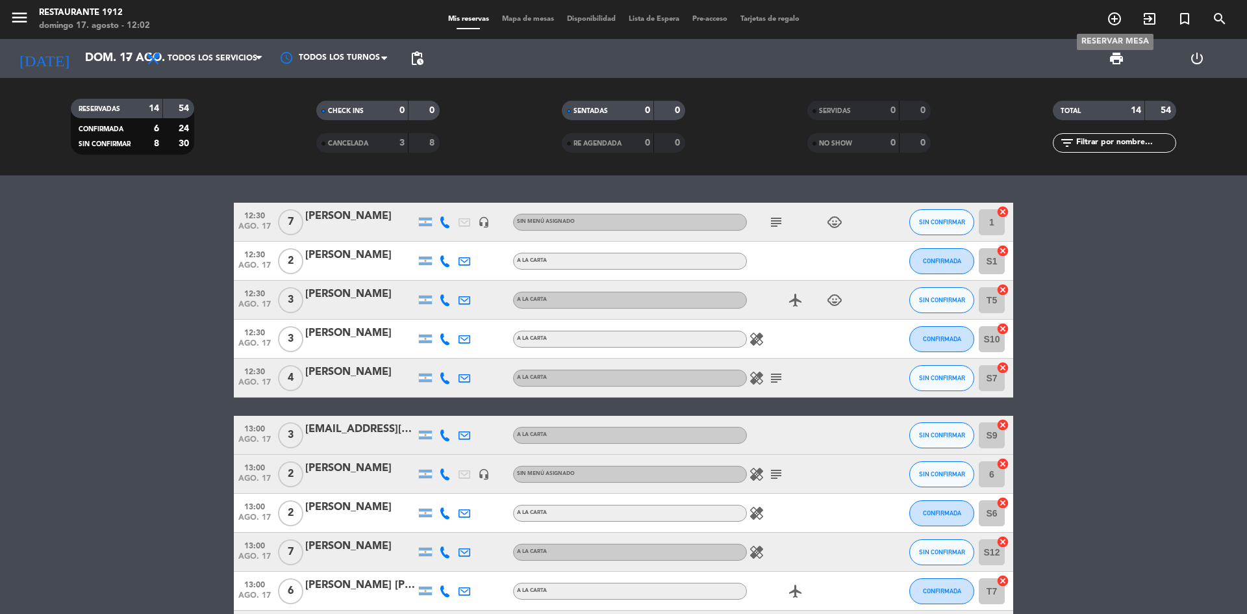
click at [1113, 16] on icon "add_circle_outline" at bounding box center [1115, 19] width 16 height 16
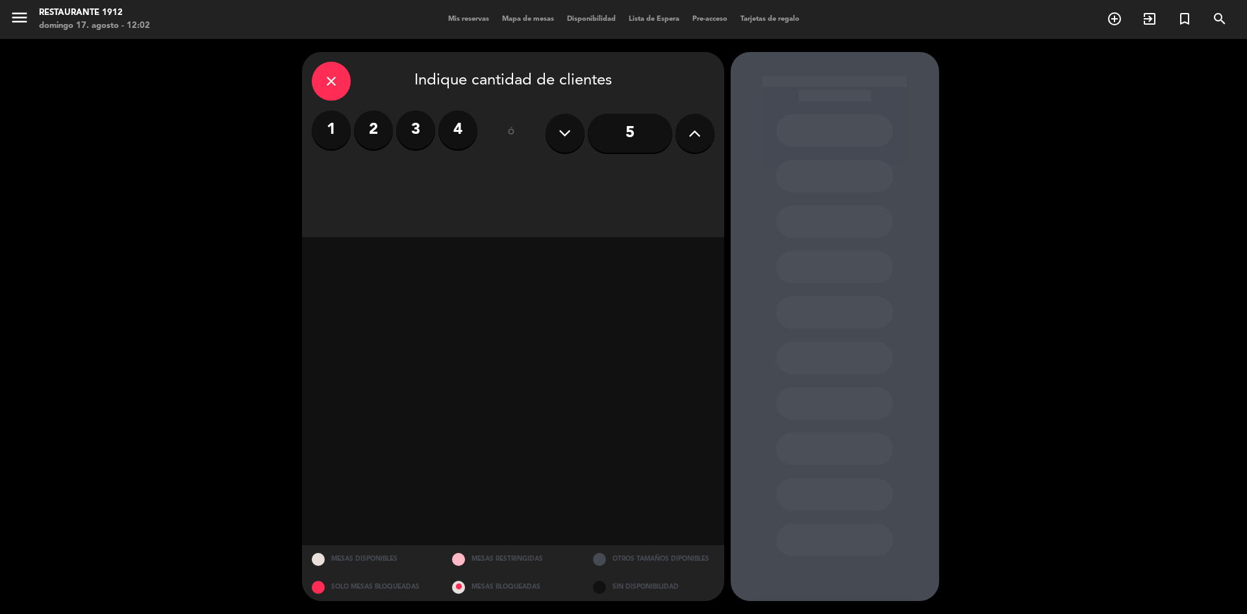
click at [357, 130] on label "2" at bounding box center [373, 129] width 39 height 39
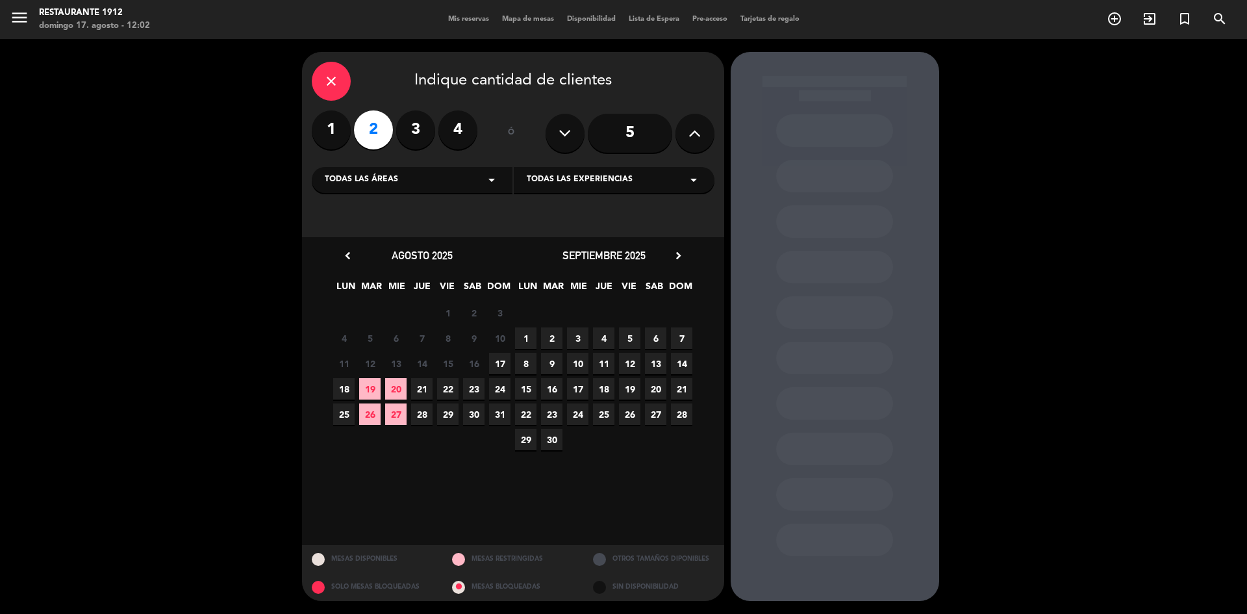
click at [503, 368] on span "17" at bounding box center [499, 363] width 21 height 21
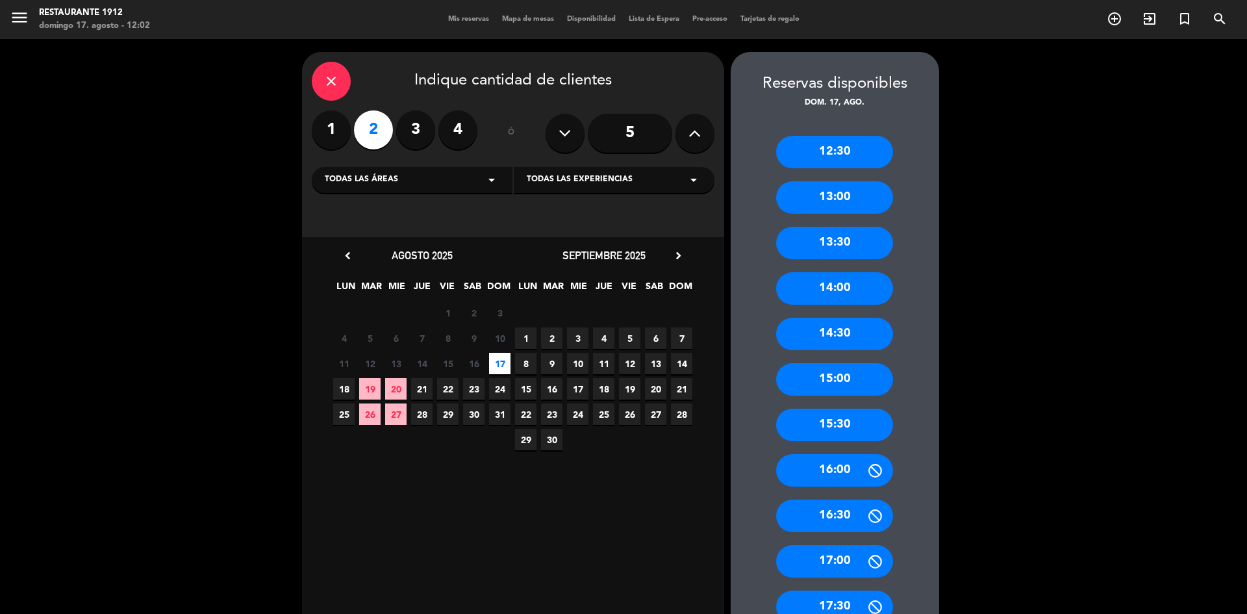
click at [840, 298] on div "14:00" at bounding box center [834, 288] width 117 height 32
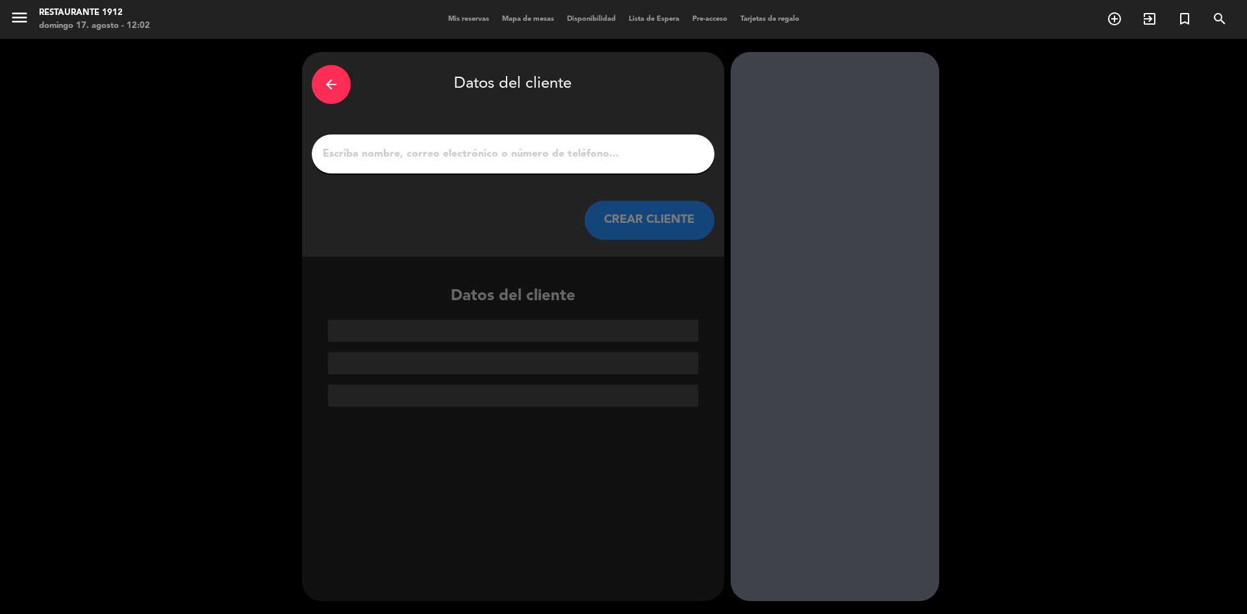
click at [438, 168] on div at bounding box center [513, 153] width 403 height 39
click at [438, 162] on input "1" at bounding box center [512, 154] width 383 height 18
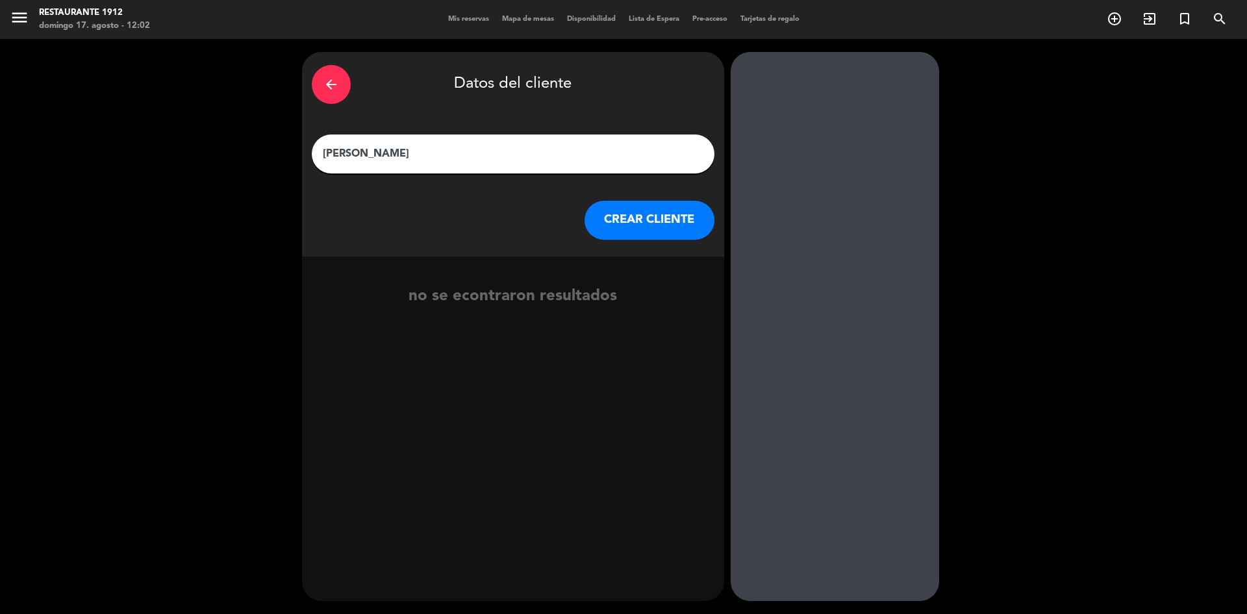
type input "[PERSON_NAME]"
click at [627, 217] on button "CREAR CLIENTE" at bounding box center [650, 220] width 130 height 39
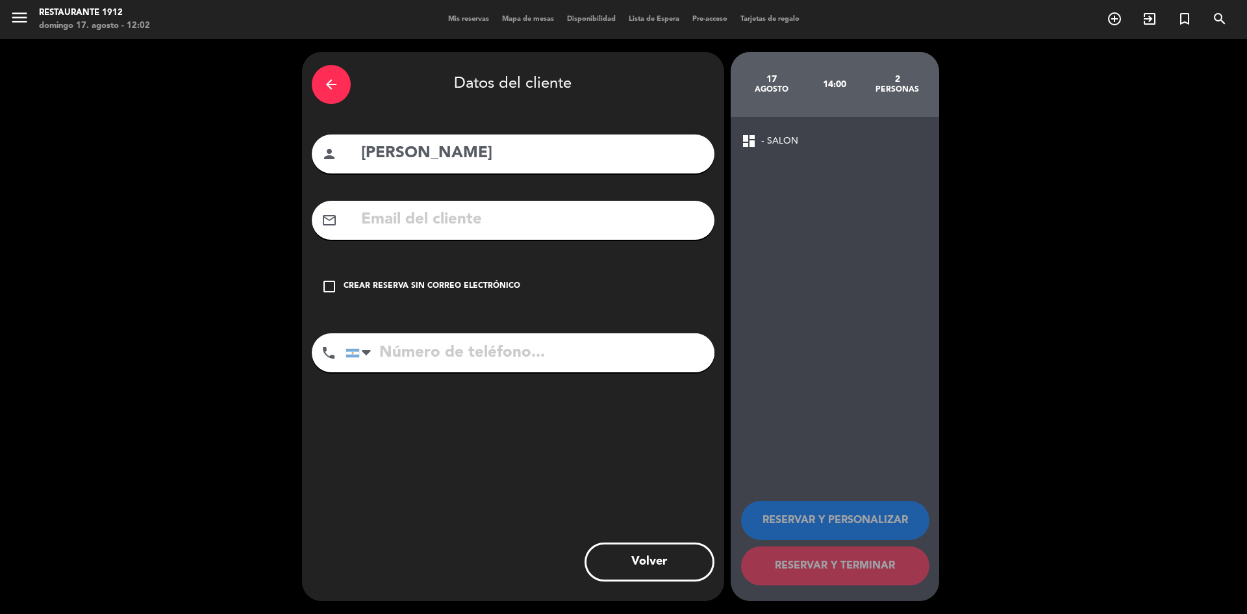
click at [397, 284] on div "Crear reserva sin correo electrónico" at bounding box center [432, 286] width 177 height 13
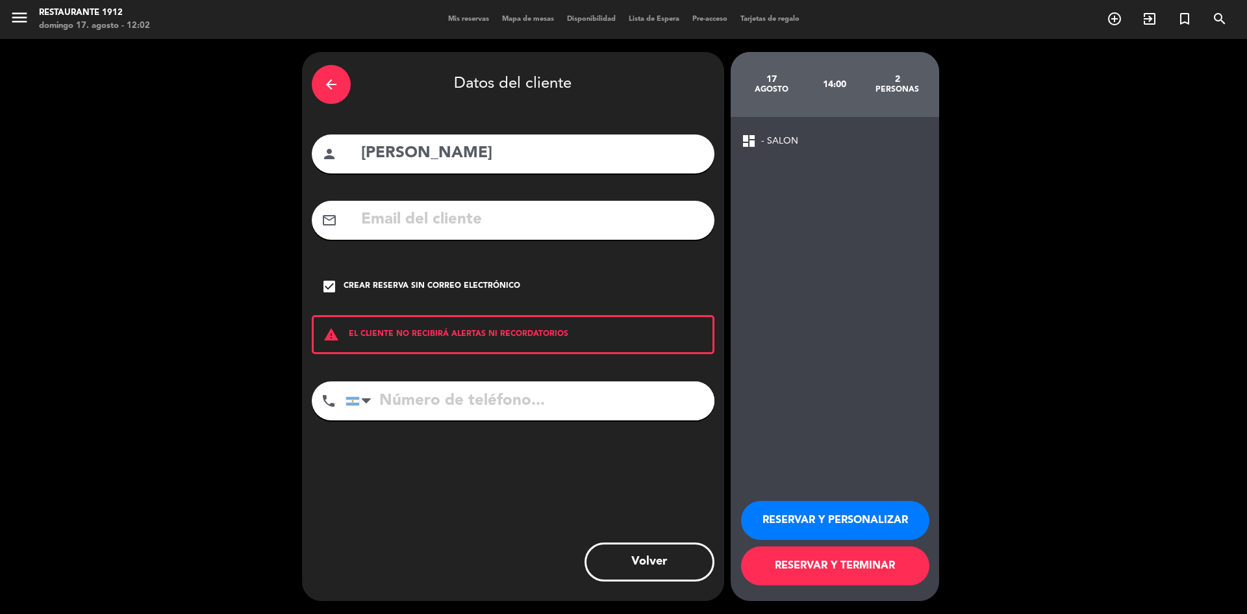
click at [511, 388] on input "tel" at bounding box center [530, 400] width 369 height 39
paste input "[PHONE_NUMBER]"
type input "[PHONE_NUMBER]"
click at [887, 557] on button "RESERVAR Y TERMINAR" at bounding box center [835, 565] width 188 height 39
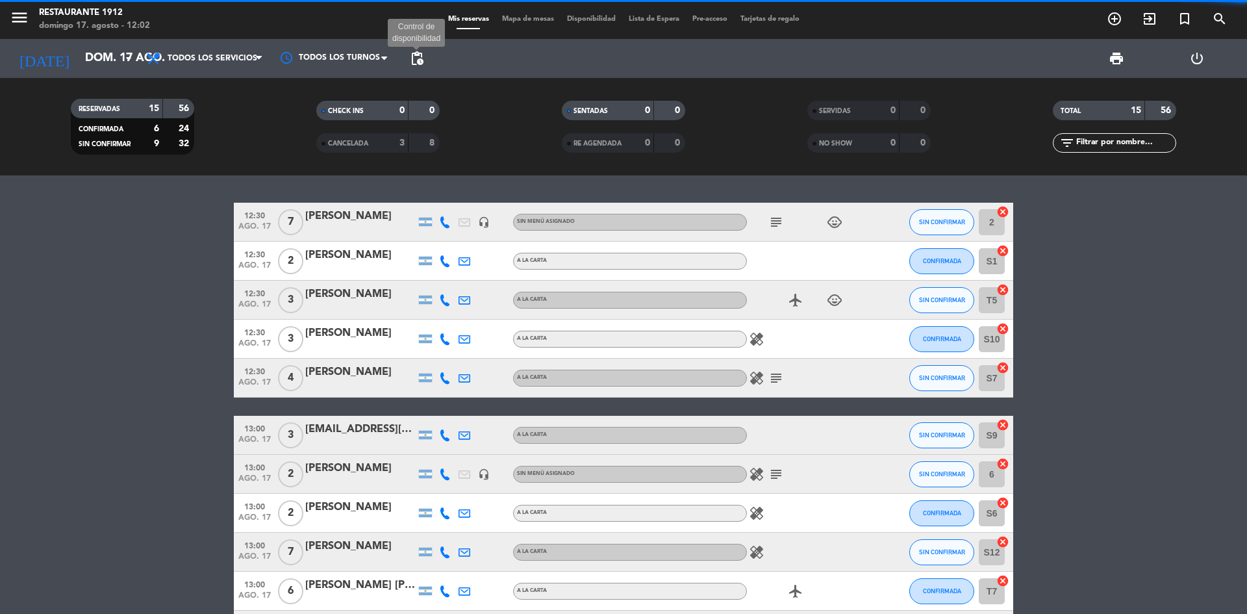
click at [414, 60] on span "pending_actions" at bounding box center [417, 59] width 16 height 16
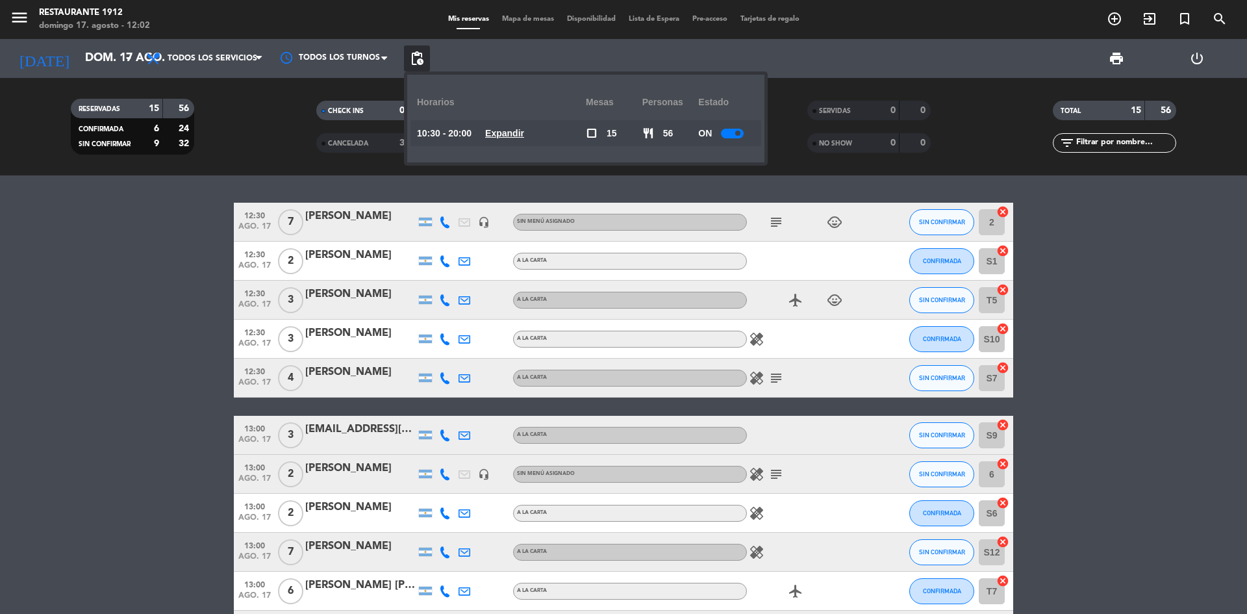
click at [725, 132] on div at bounding box center [732, 134] width 23 height 10
click at [959, 170] on div "RESERVADAS 15 56 CONFIRMADA 6 24 SIN CONFIRMAR 9 32 CHECK INS 0 0 CANCELADA 3 8…" at bounding box center [623, 126] width 1247 height 97
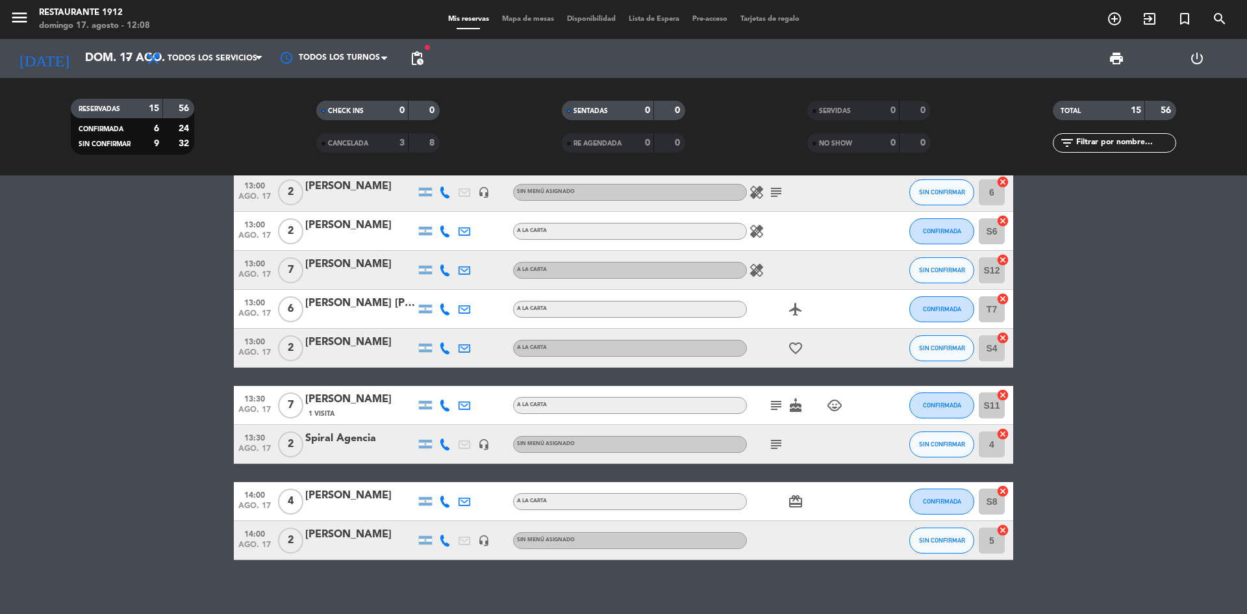
scroll to position [293, 0]
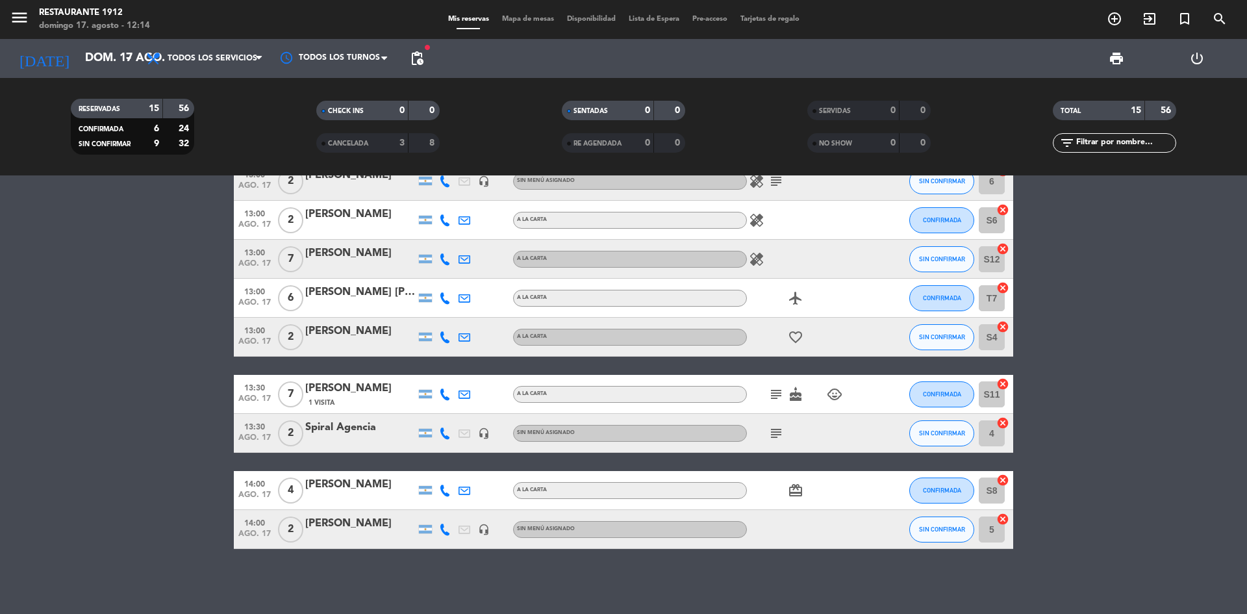
click at [1175, 426] on bookings-row "12:30 ago. 17 7 [PERSON_NAME] headset_mic Sin menú asignado subject child_care …" at bounding box center [623, 229] width 1247 height 639
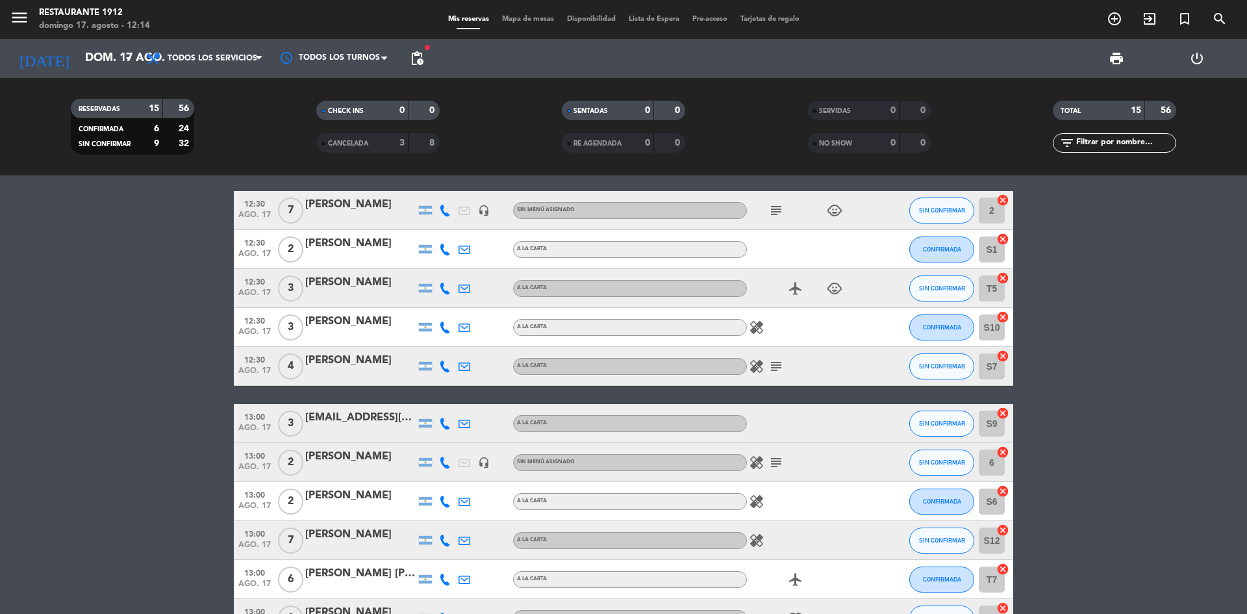
scroll to position [0, 0]
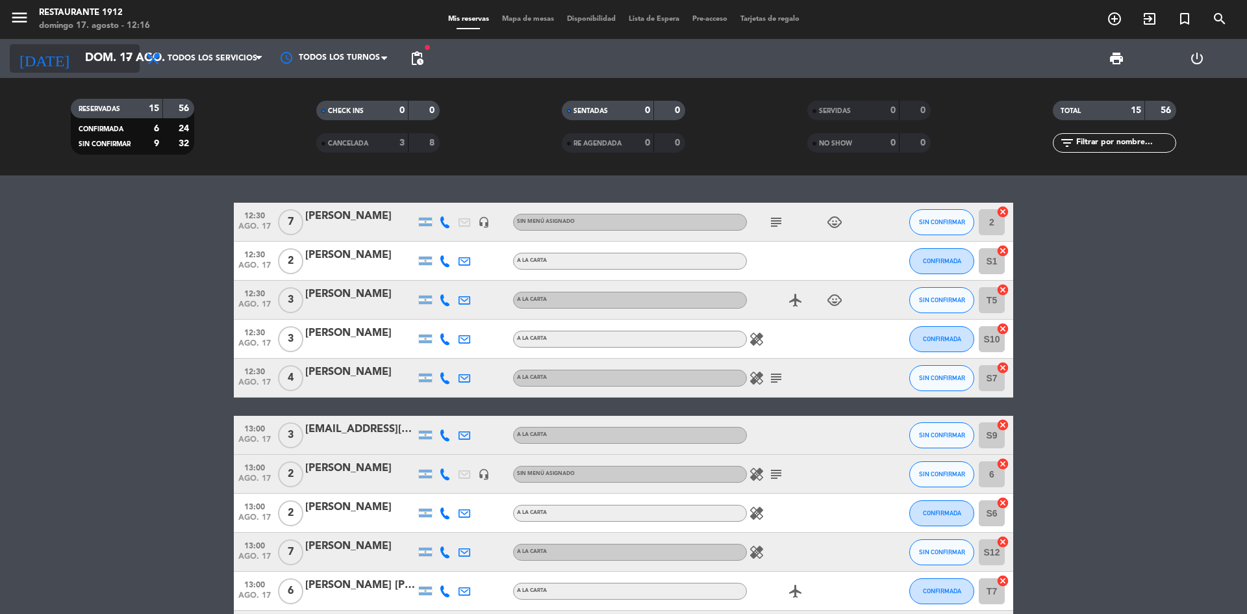
click at [106, 64] on input "dom. 17 ago." at bounding box center [154, 58] width 151 height 26
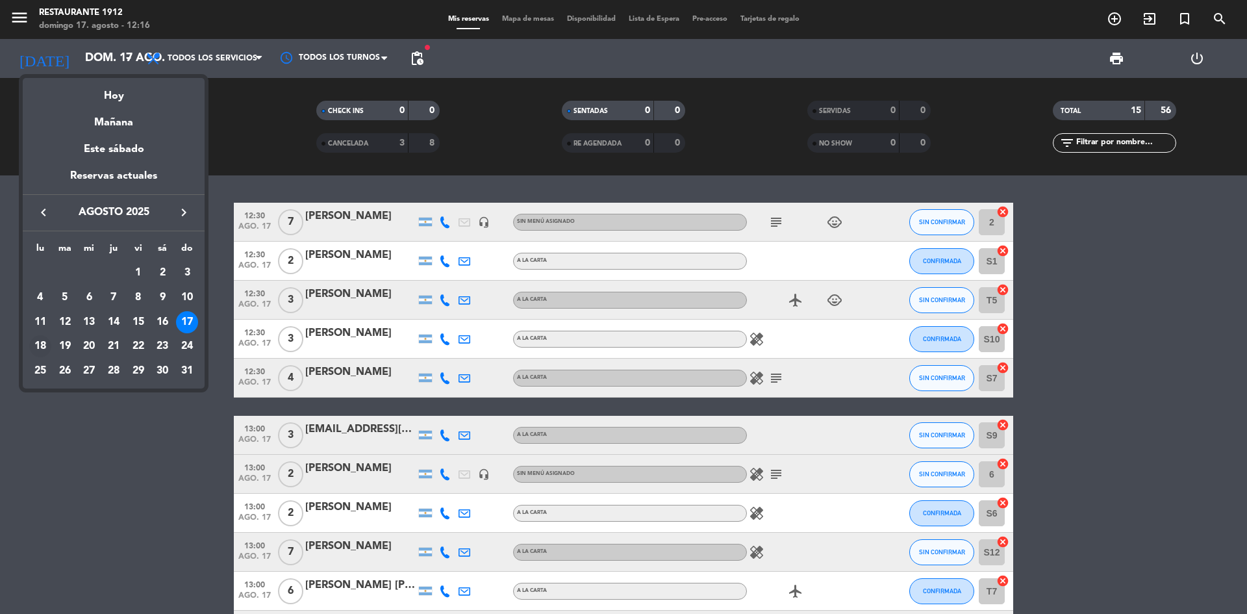
click at [42, 348] on div "18" at bounding box center [40, 346] width 22 height 22
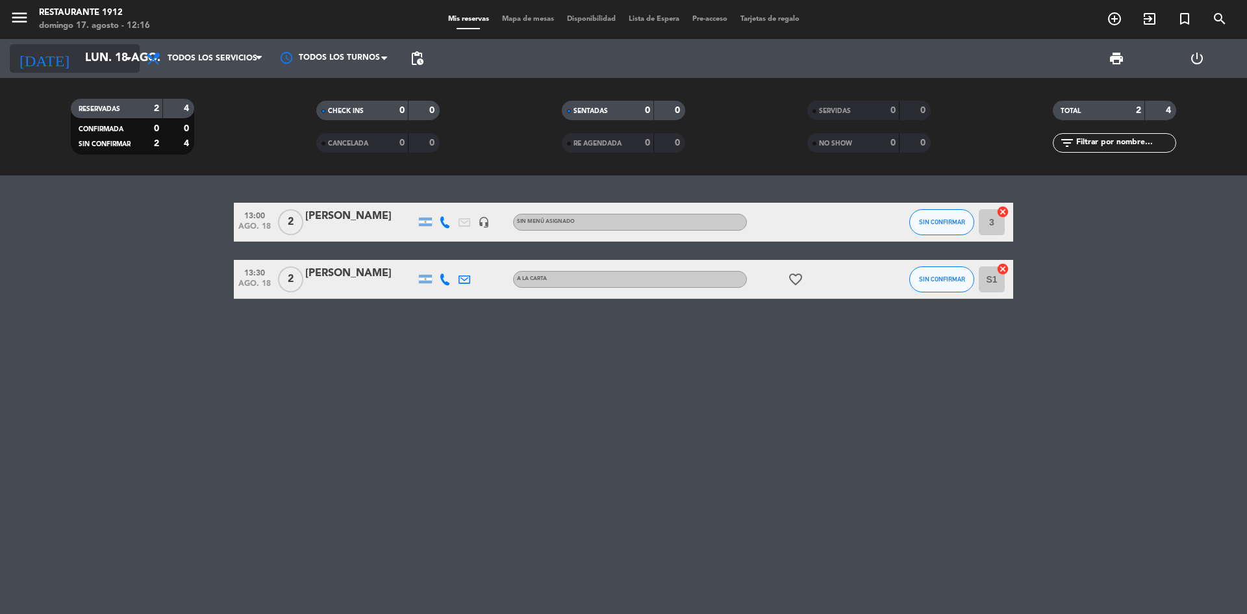
click at [123, 64] on icon "arrow_drop_down" at bounding box center [129, 59] width 16 height 16
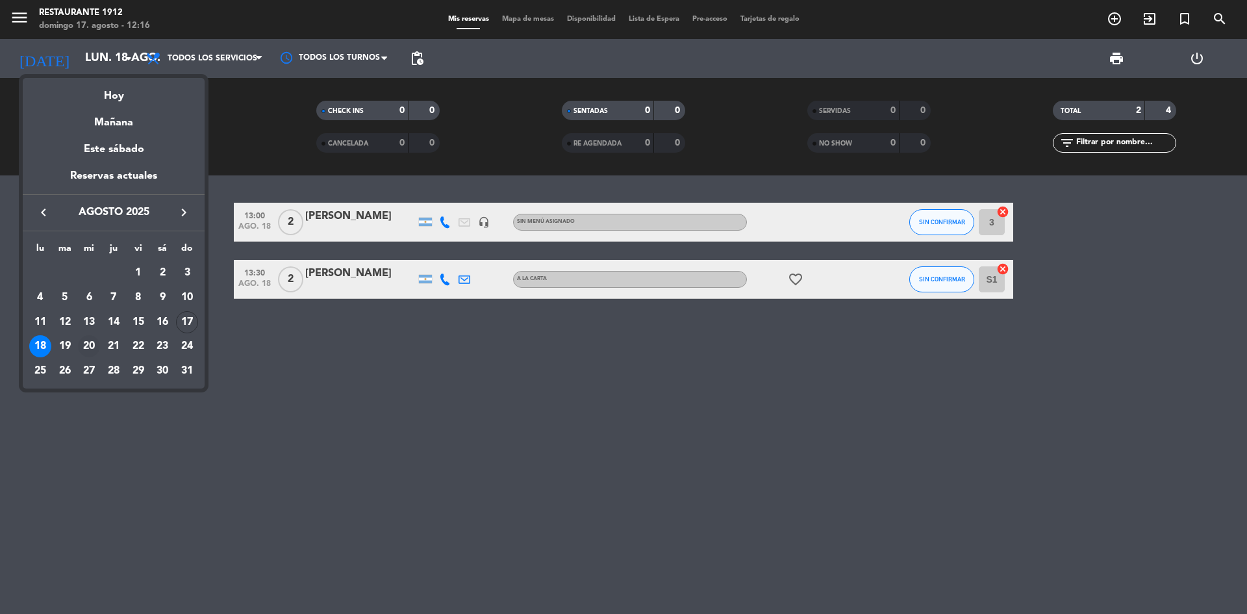
click at [86, 342] on div "20" at bounding box center [89, 346] width 22 height 22
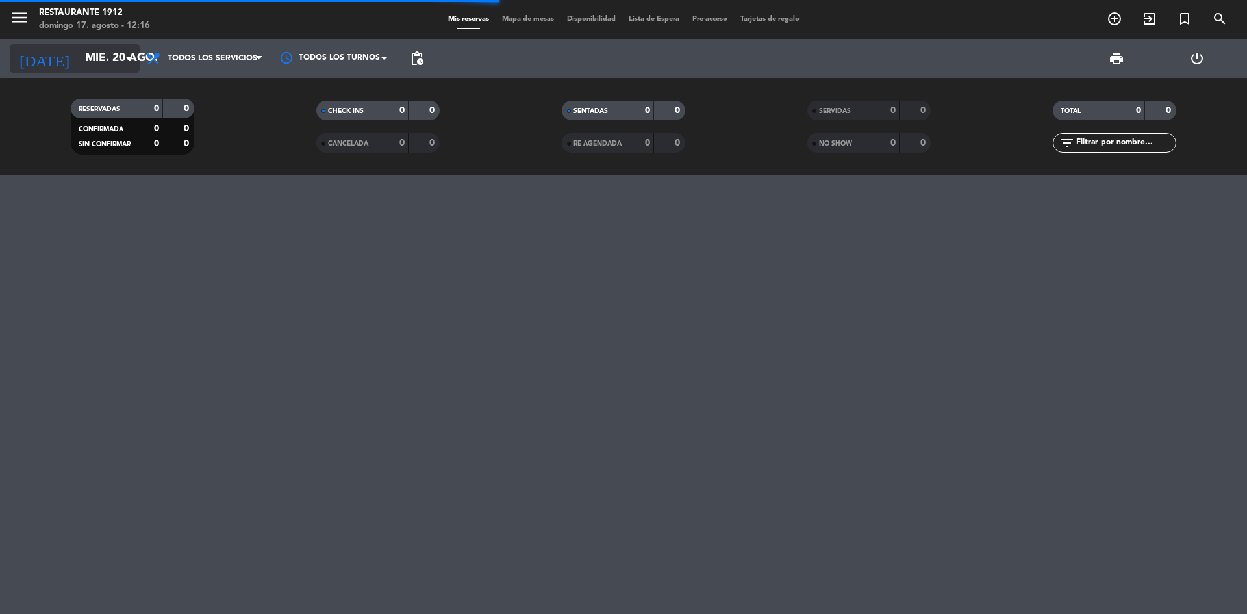
click at [114, 64] on input "mié. 20 ago." at bounding box center [154, 58] width 151 height 26
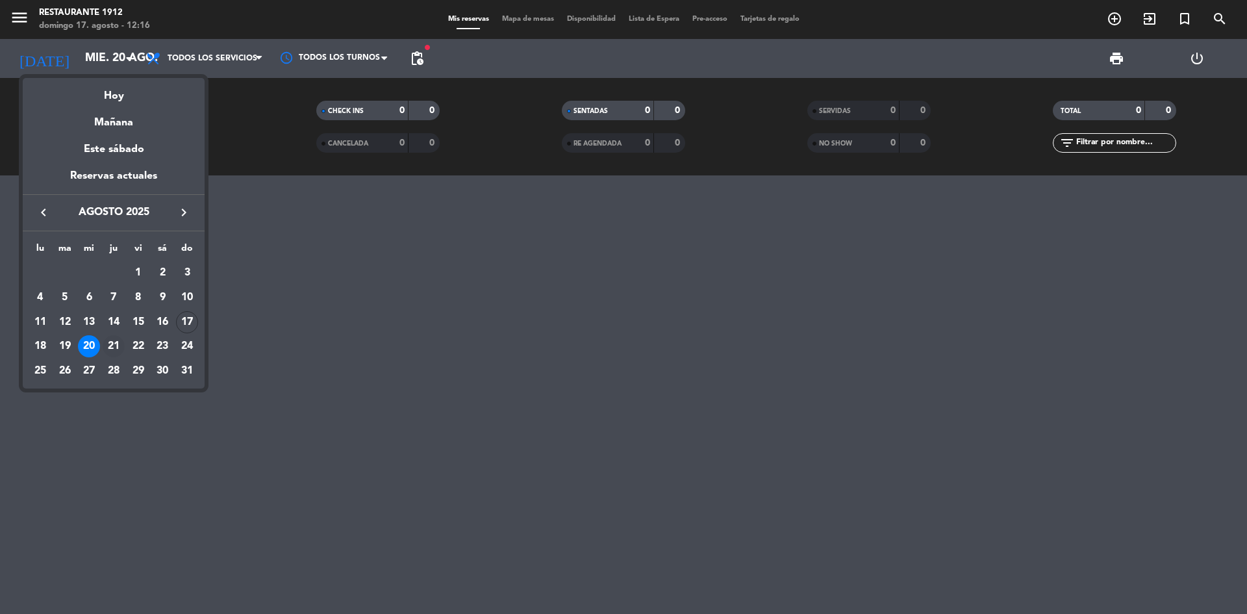
click at [112, 340] on div "21" at bounding box center [114, 346] width 22 height 22
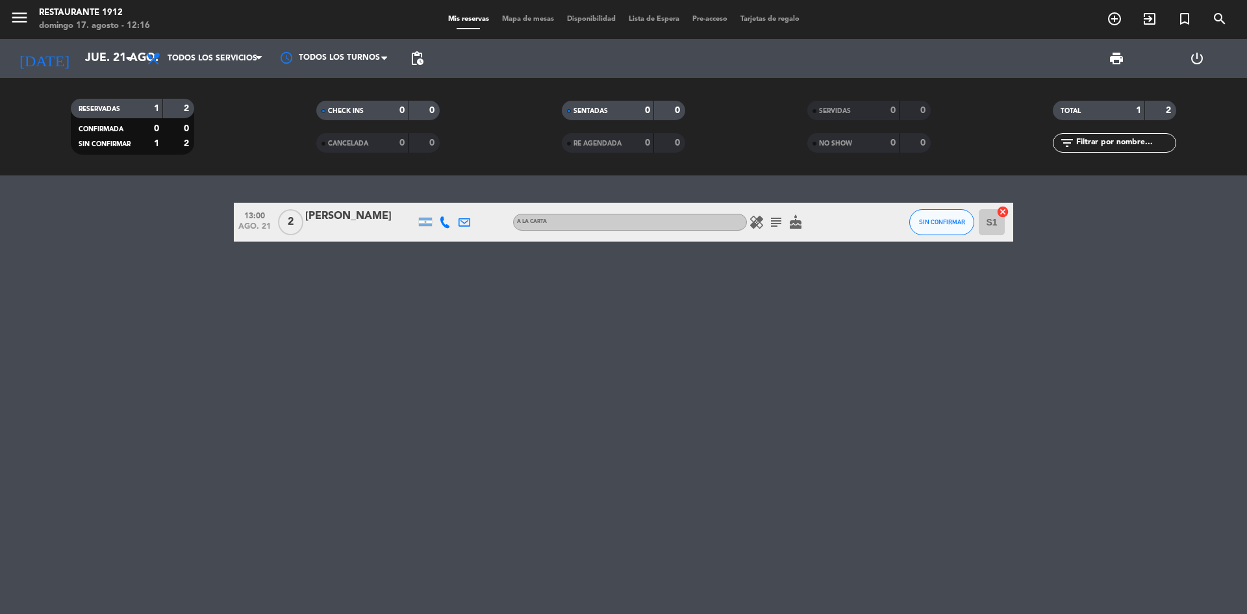
click at [751, 221] on icon "healing" at bounding box center [757, 222] width 16 height 16
click at [797, 221] on icon "cake" at bounding box center [796, 222] width 16 height 16
click at [121, 64] on icon "arrow_drop_down" at bounding box center [129, 59] width 16 height 16
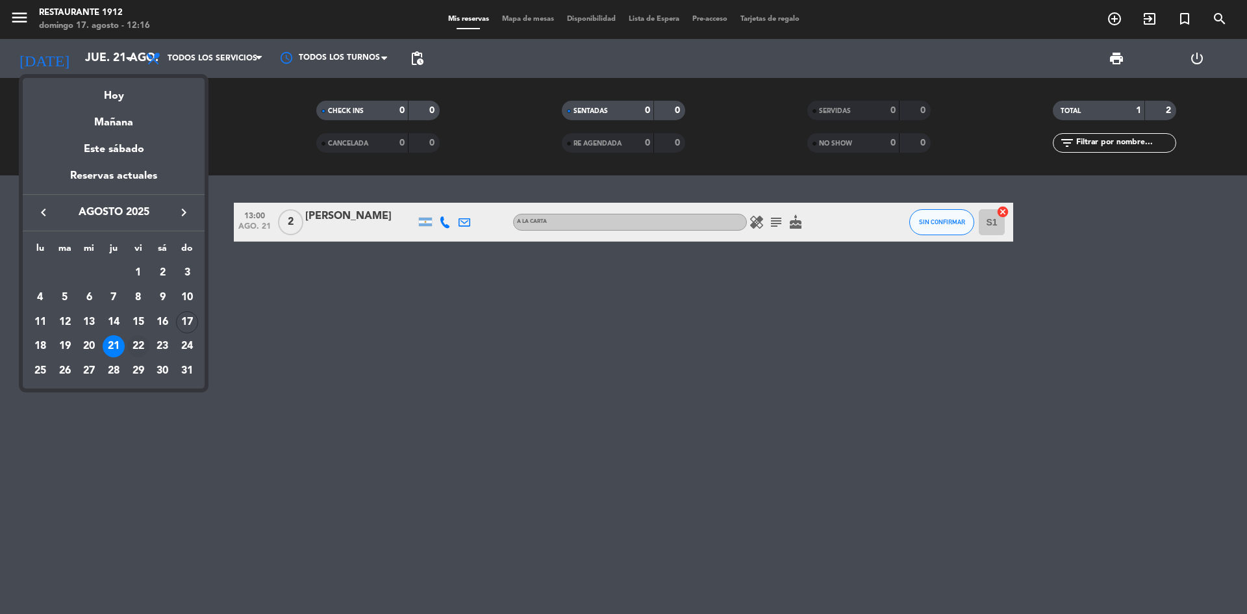
click at [137, 341] on div "22" at bounding box center [138, 346] width 22 height 22
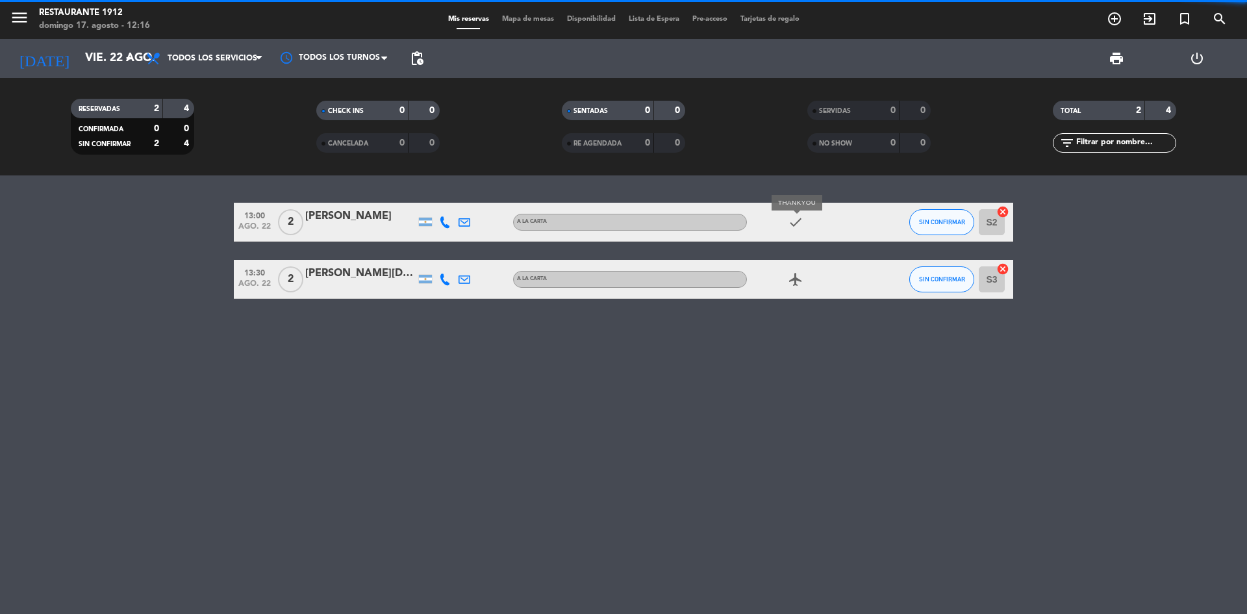
click at [798, 225] on icon "check" at bounding box center [796, 222] width 16 height 16
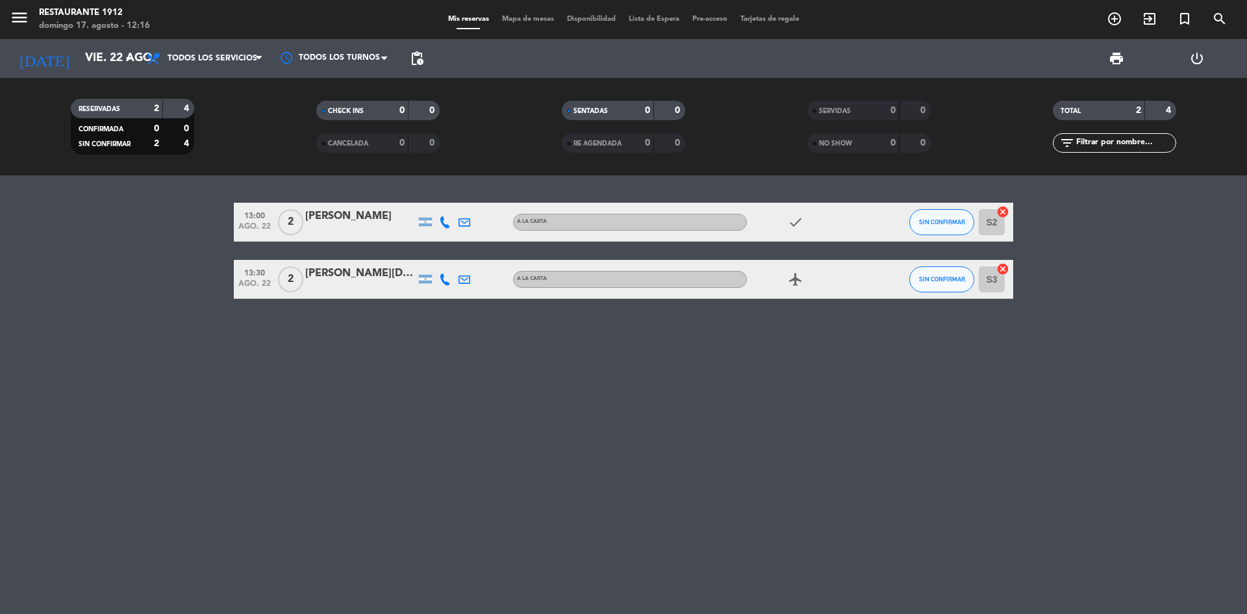
click at [792, 219] on icon "check" at bounding box center [796, 222] width 16 height 16
click at [792, 226] on icon "check" at bounding box center [796, 222] width 16 height 16
click at [790, 291] on div "airplanemode_active" at bounding box center [805, 279] width 117 height 38
click at [799, 276] on icon "airplanemode_active" at bounding box center [796, 279] width 16 height 16
click at [117, 63] on input "vie. 22 ago." at bounding box center [154, 58] width 151 height 26
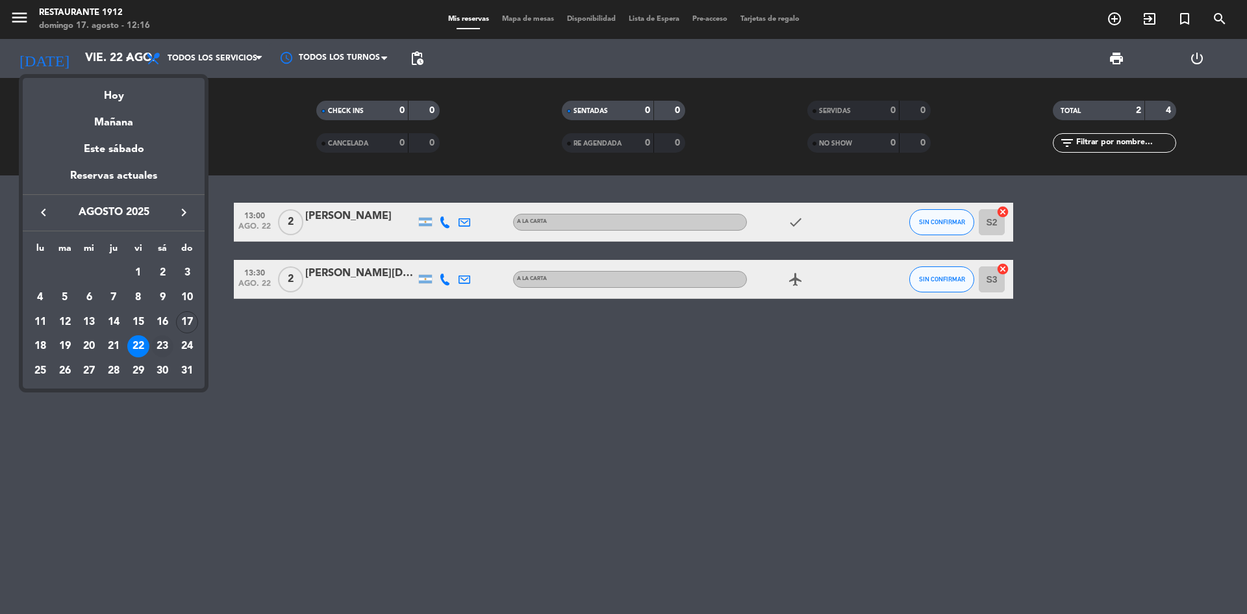
click at [165, 346] on div "23" at bounding box center [162, 346] width 22 height 22
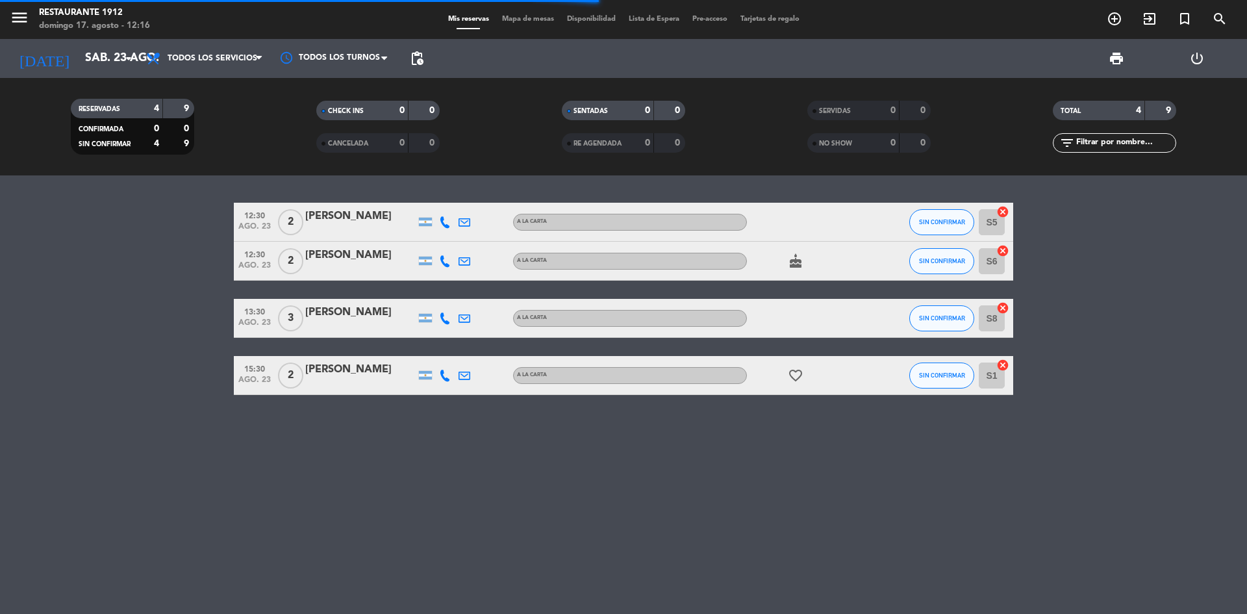
click at [106, 27] on div "domingo 17. agosto - 12:16" at bounding box center [94, 25] width 111 height 13
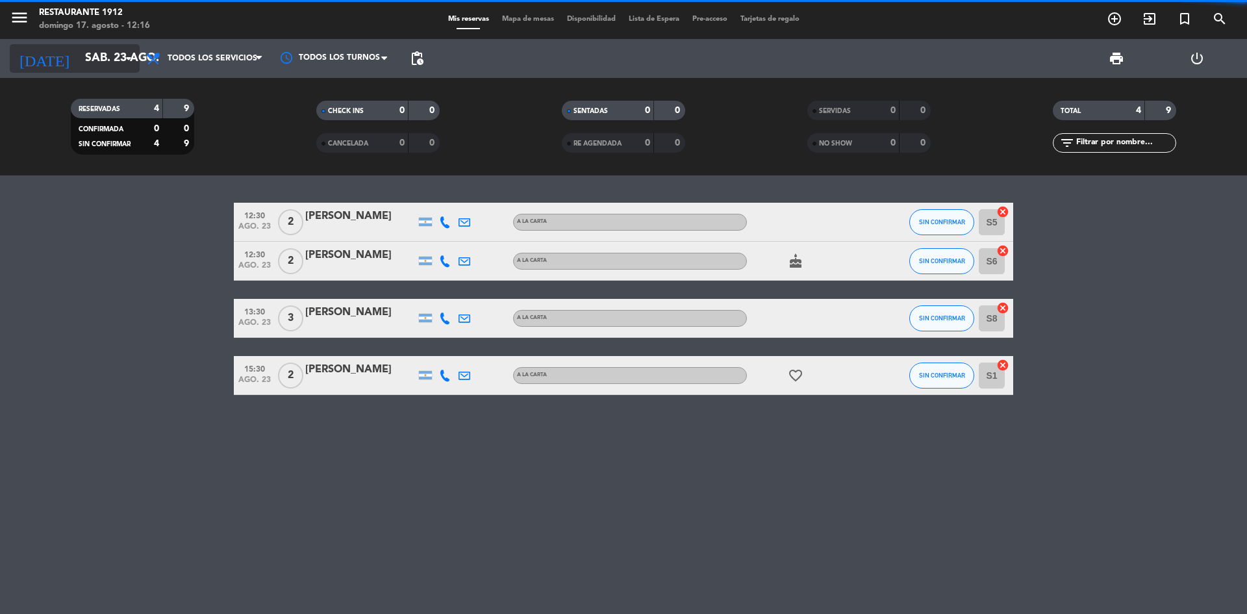
click at [116, 71] on div "[DATE] sáb. 23 ago. arrow_drop_down" at bounding box center [75, 58] width 130 height 29
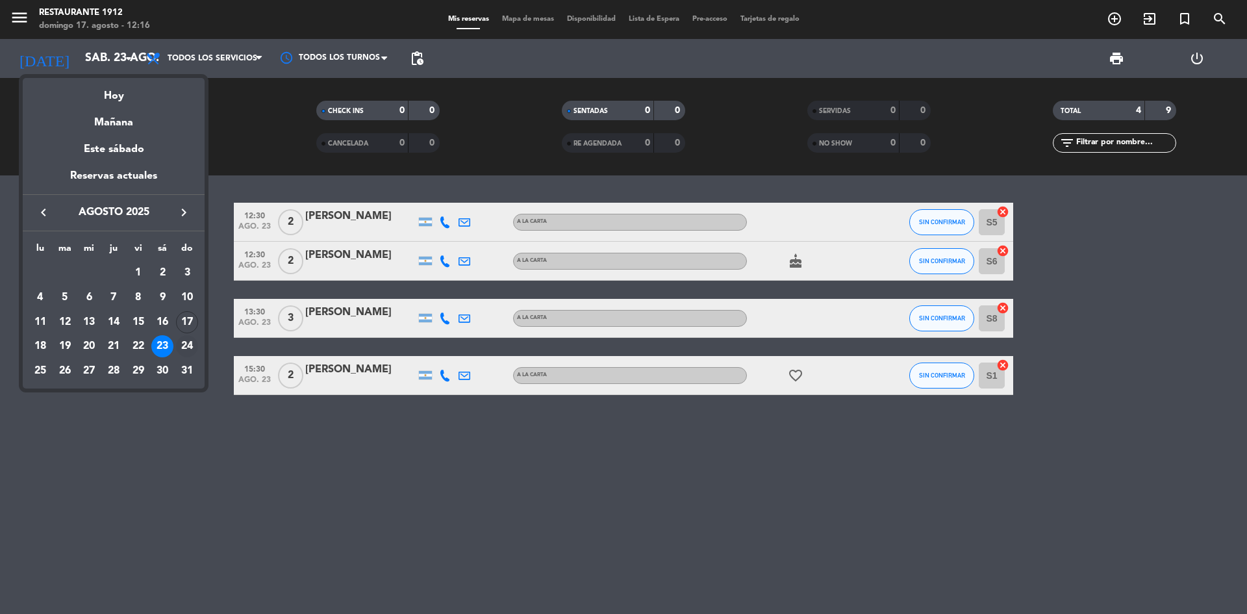
click at [194, 348] on div "24" at bounding box center [187, 346] width 22 height 22
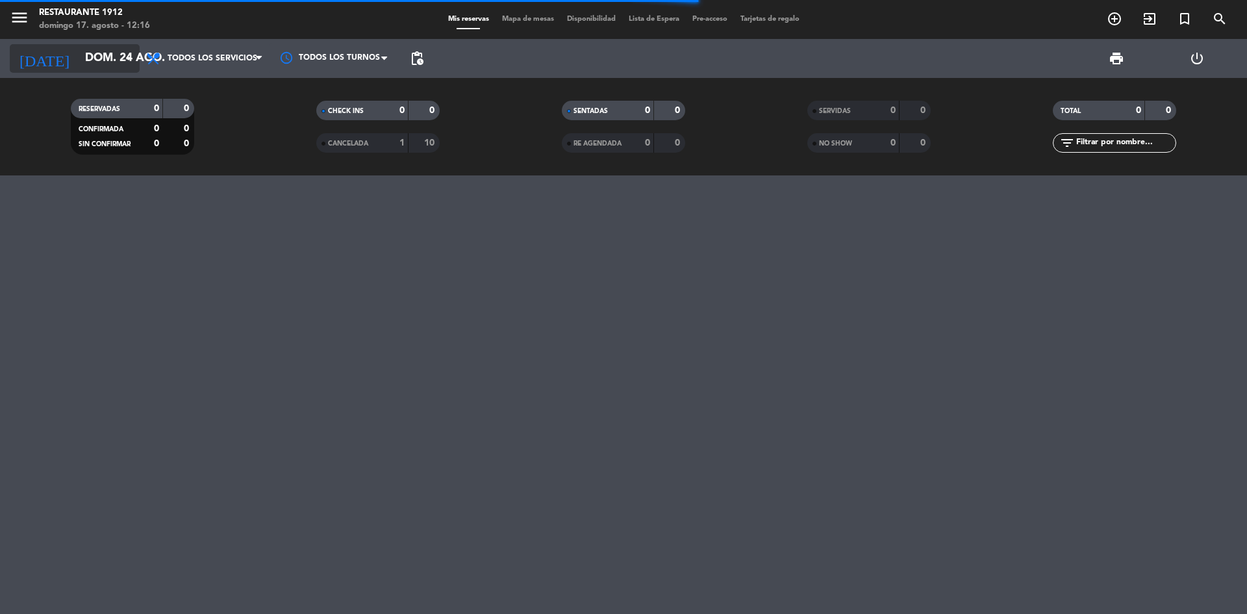
click at [130, 66] on icon "arrow_drop_down" at bounding box center [129, 59] width 16 height 16
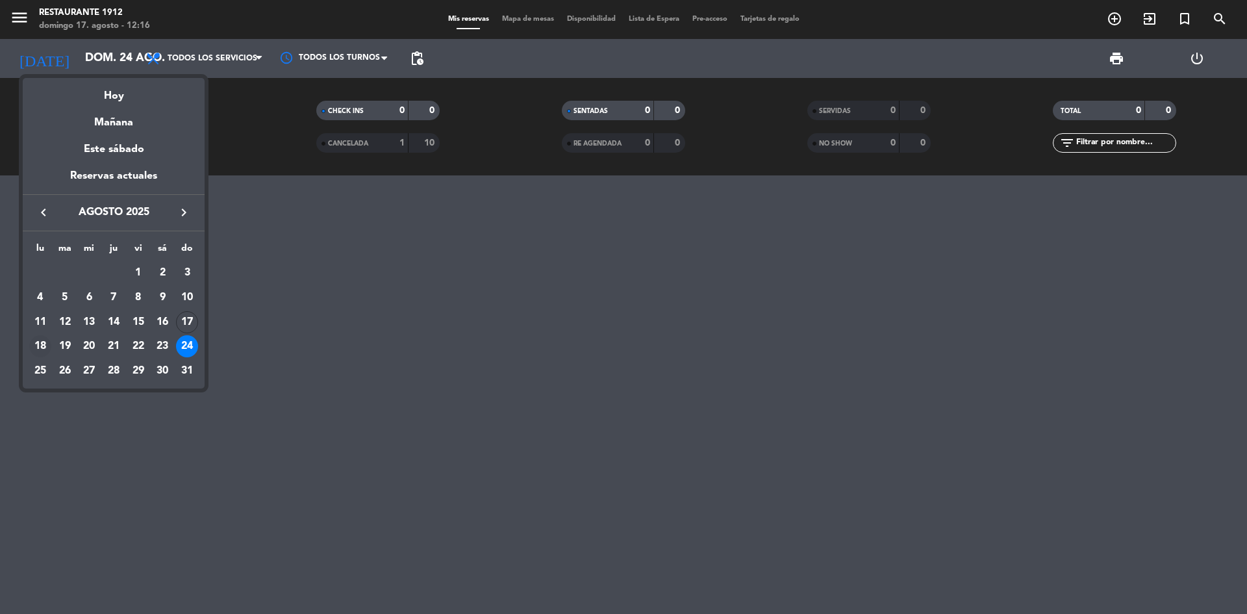
click at [38, 346] on div "18" at bounding box center [40, 346] width 22 height 22
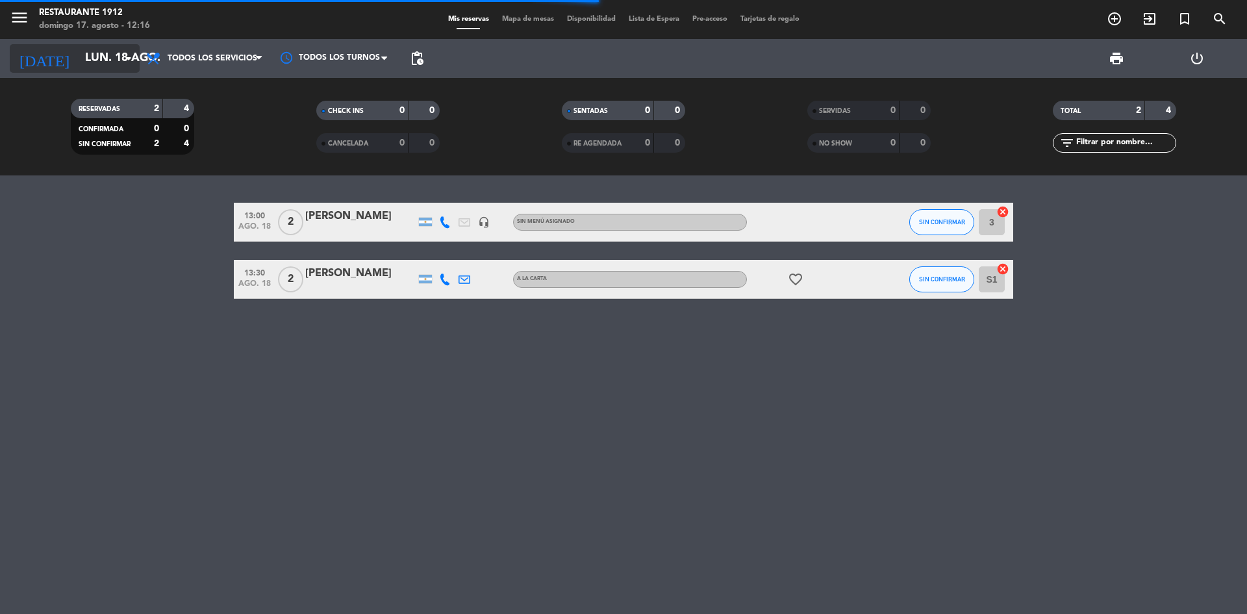
click at [105, 48] on input "lun. 18 ago." at bounding box center [154, 58] width 151 height 26
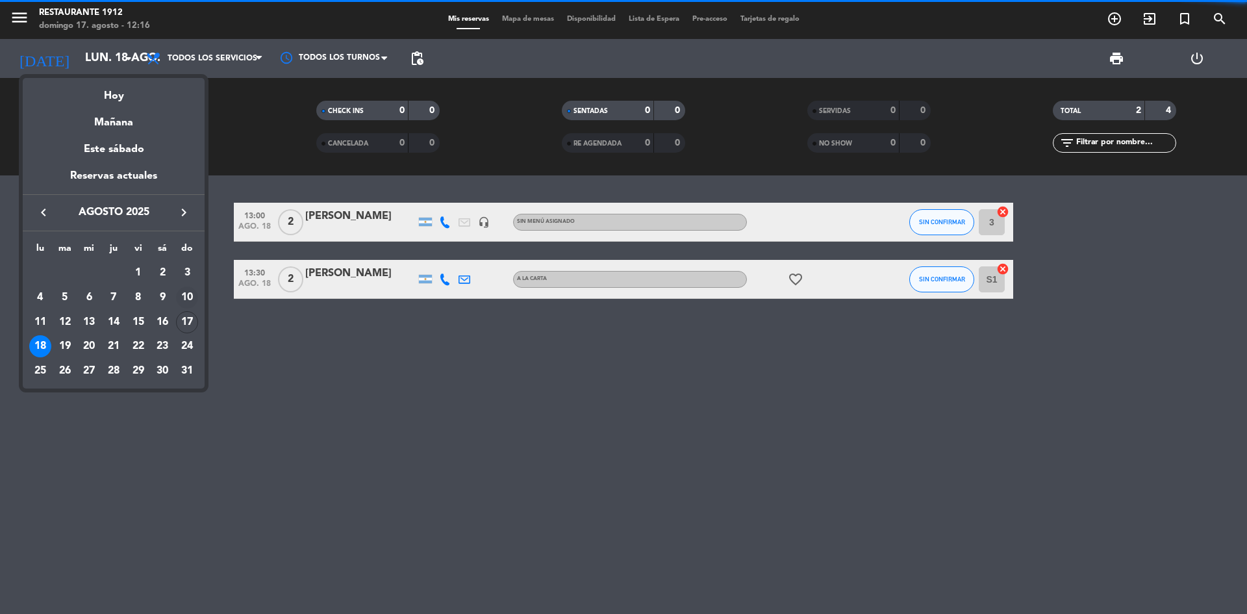
click at [178, 308] on td "10" at bounding box center [187, 297] width 25 height 25
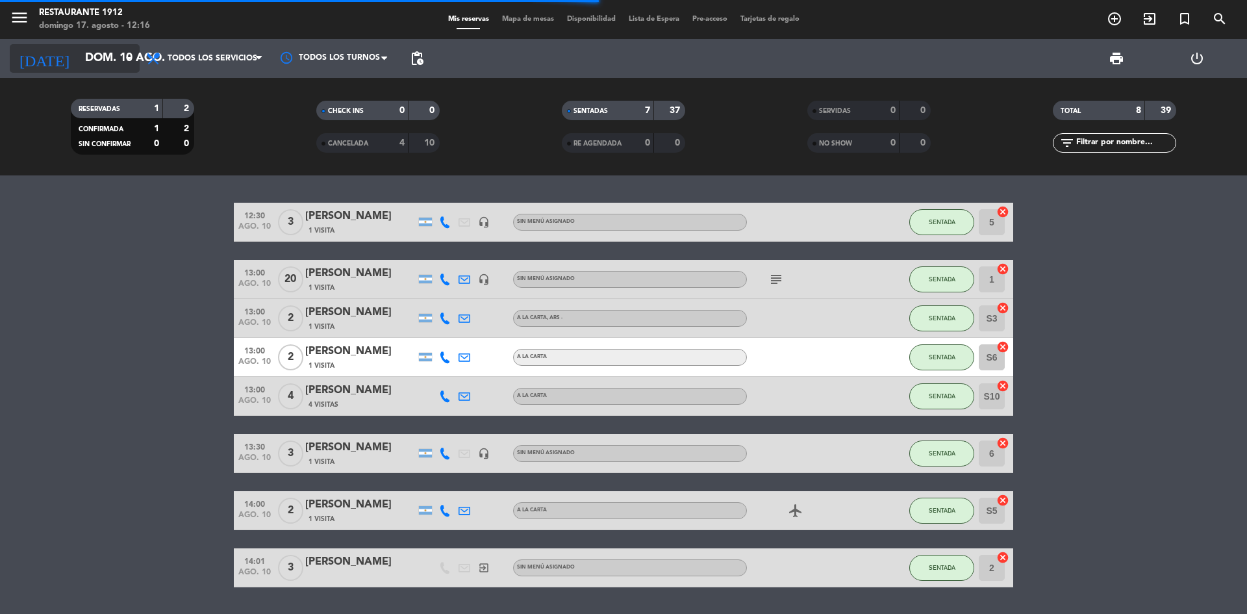
click at [110, 57] on input "dom. 10 ago." at bounding box center [154, 58] width 151 height 26
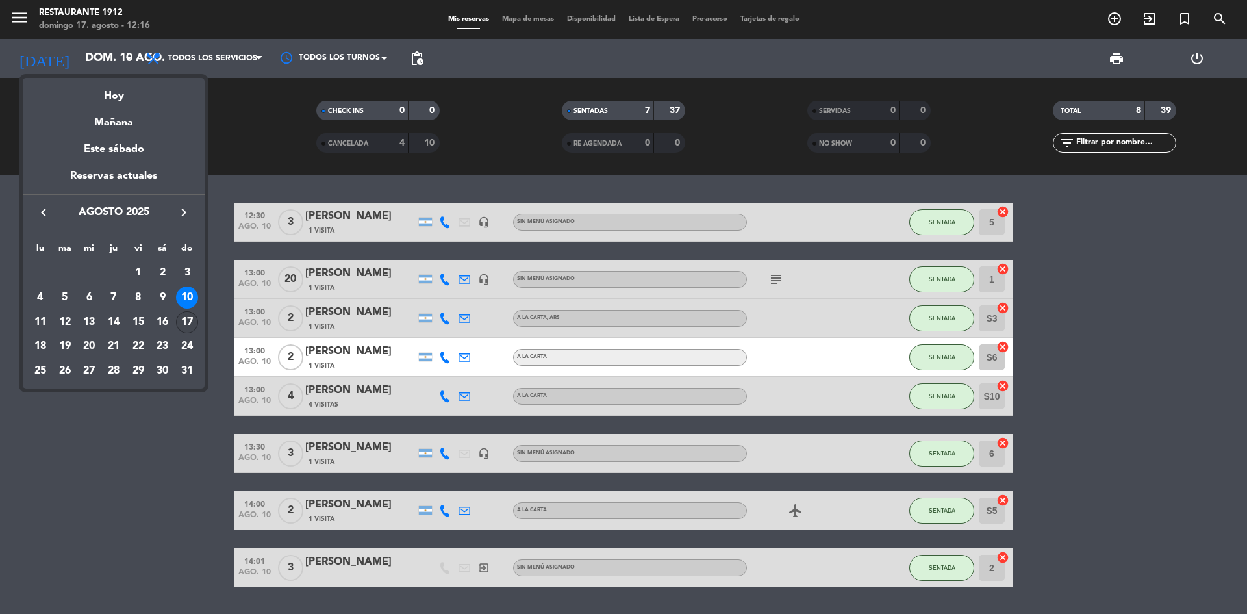
click at [178, 320] on div "17" at bounding box center [187, 322] width 22 height 22
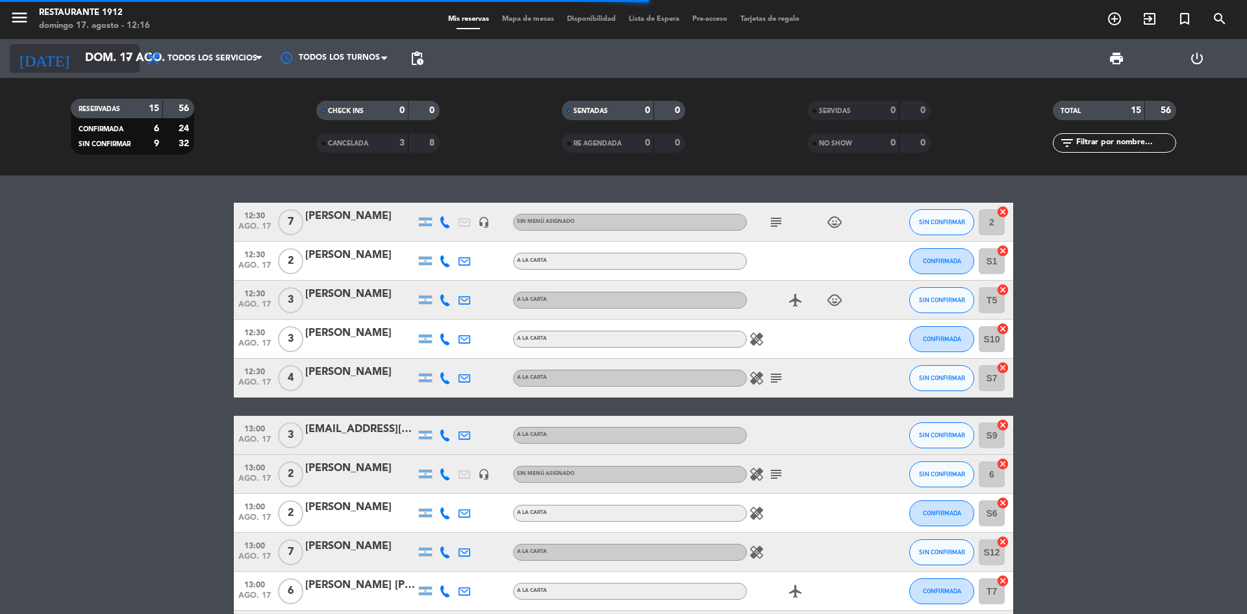
click at [117, 70] on input "dom. 17 ago." at bounding box center [154, 58] width 151 height 26
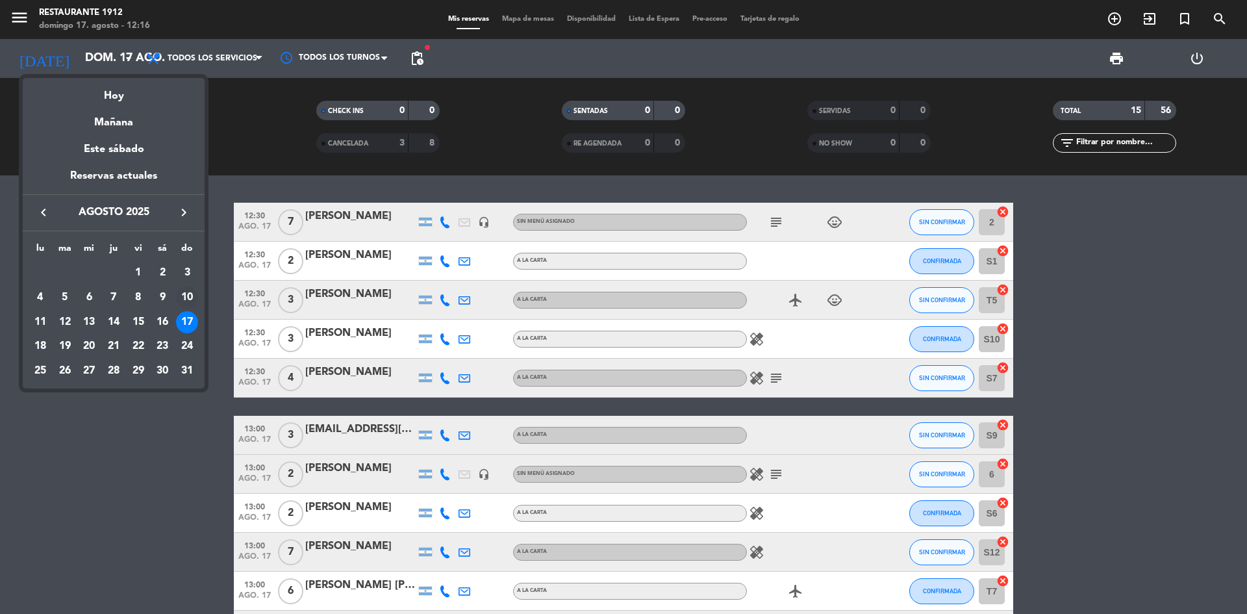
click at [189, 296] on div "10" at bounding box center [187, 297] width 22 height 22
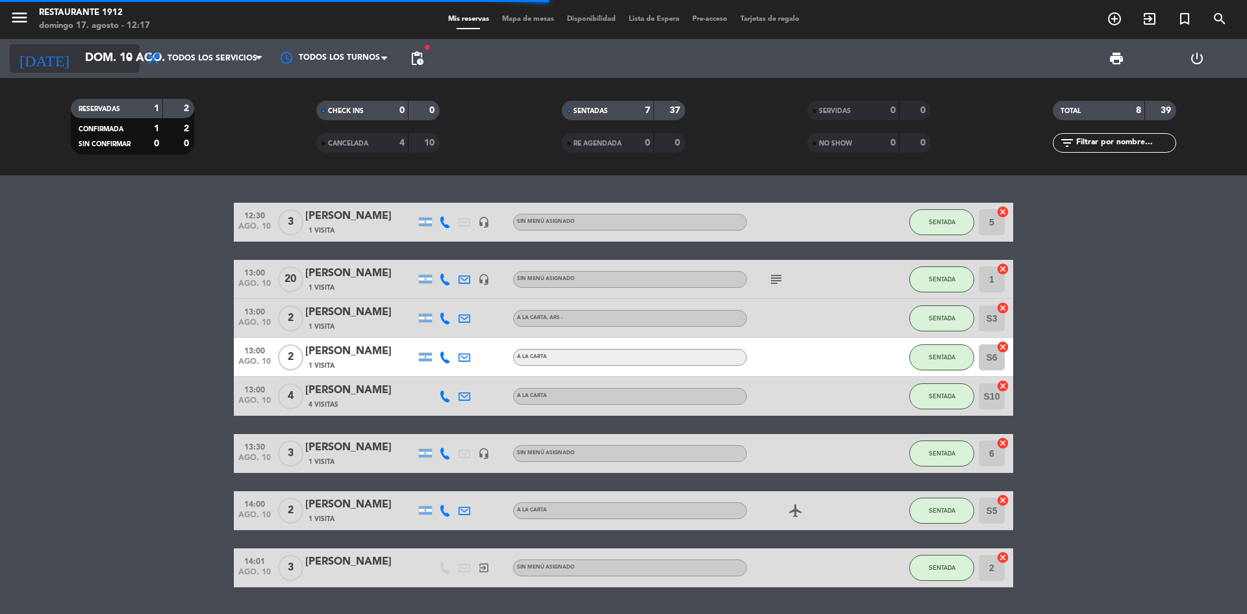
click at [86, 71] on div "[DATE] dom. 10 ago. arrow_drop_down" at bounding box center [75, 58] width 130 height 29
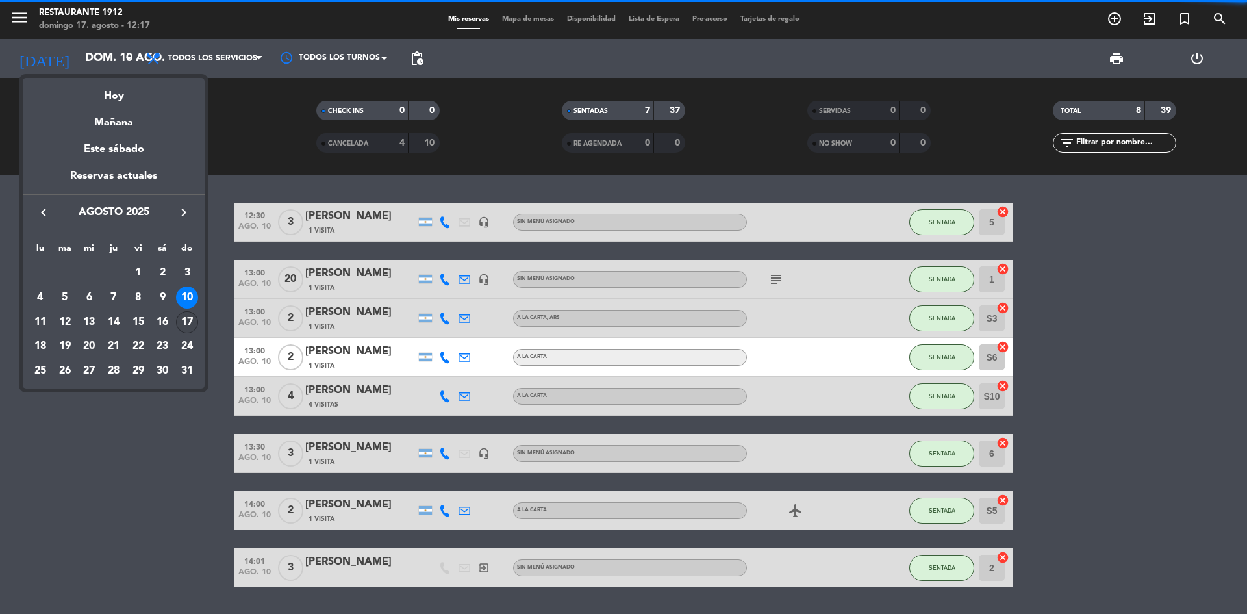
click at [190, 319] on div "17" at bounding box center [187, 322] width 22 height 22
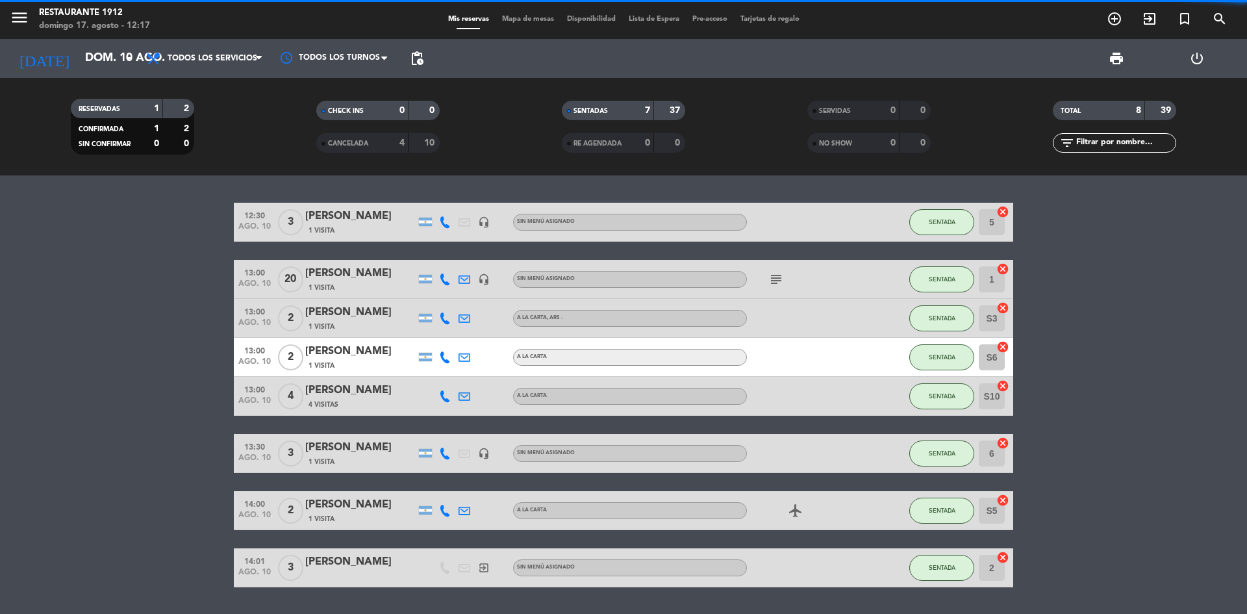
type input "dom. 17 ago."
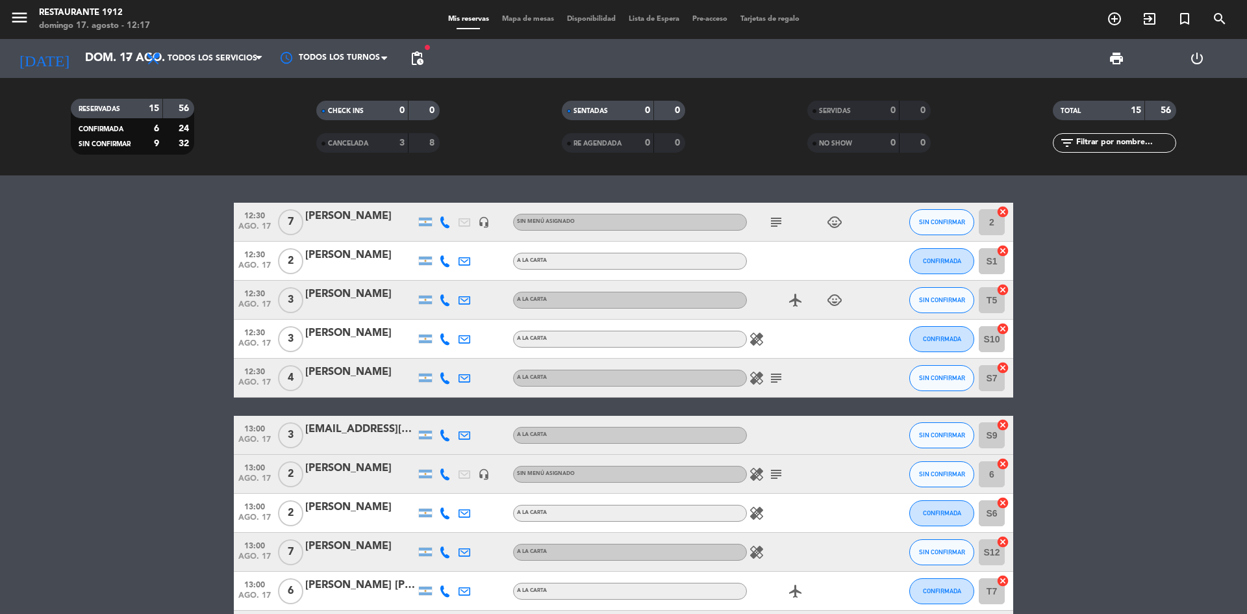
click at [833, 301] on icon "child_care" at bounding box center [835, 300] width 16 height 16
click at [841, 224] on icon "child_care" at bounding box center [835, 222] width 16 height 16
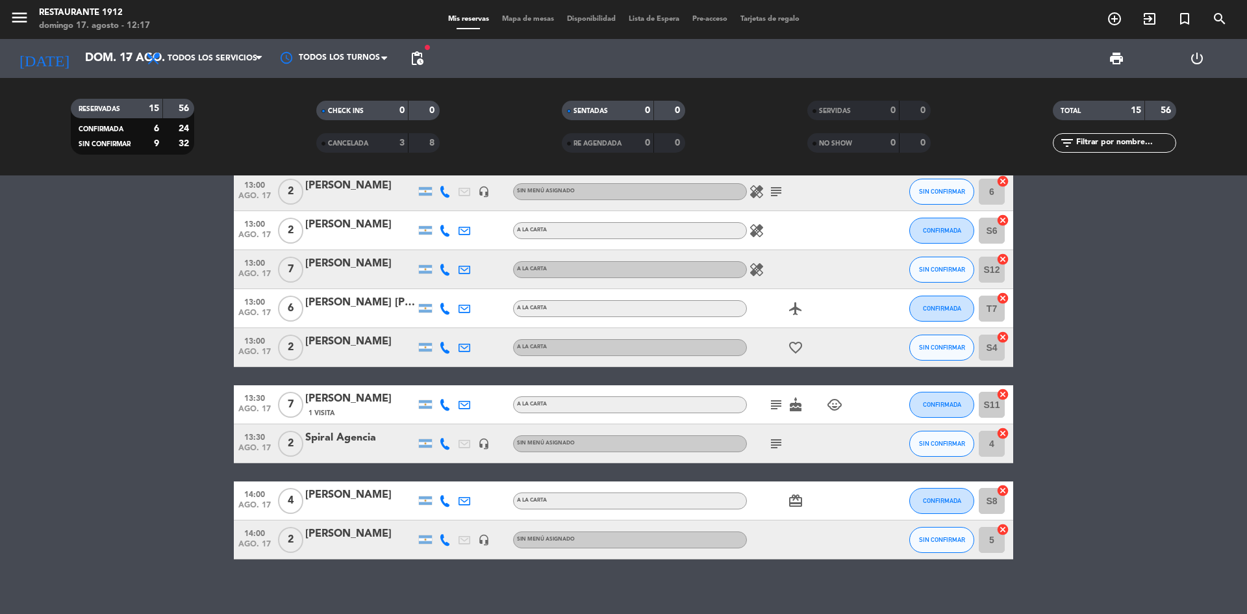
scroll to position [293, 0]
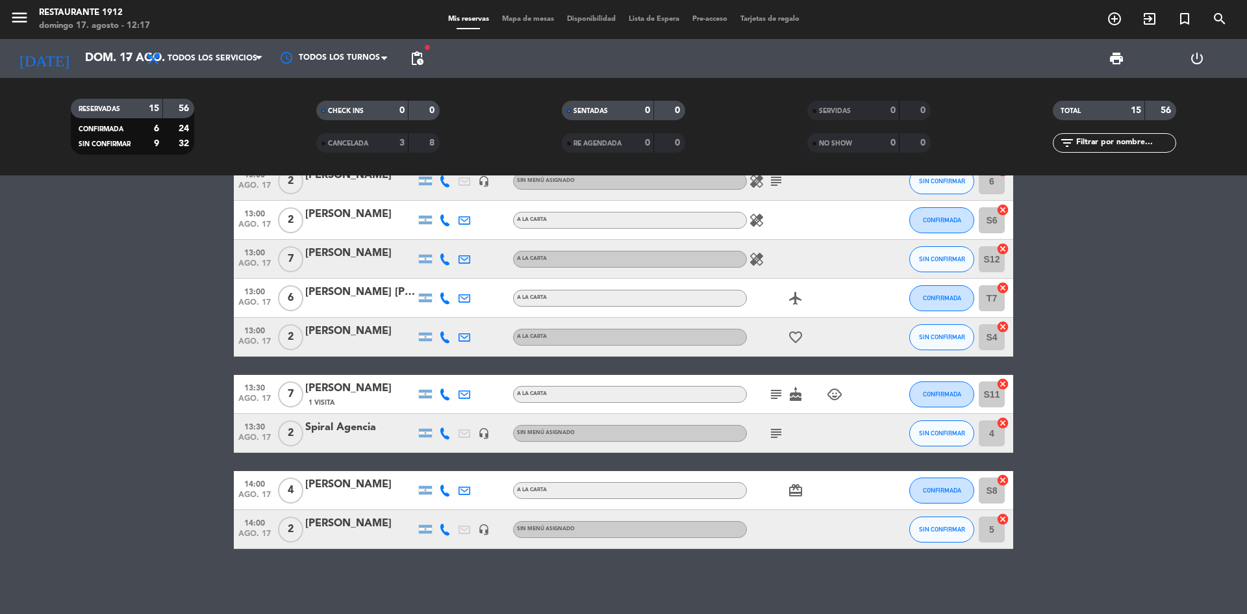
click at [827, 394] on icon "child_care" at bounding box center [835, 394] width 16 height 16
click at [833, 394] on icon "child_care" at bounding box center [835, 394] width 16 height 16
click at [796, 493] on icon "card_giftcard" at bounding box center [796, 491] width 16 height 16
click at [796, 398] on icon "cake" at bounding box center [796, 394] width 16 height 16
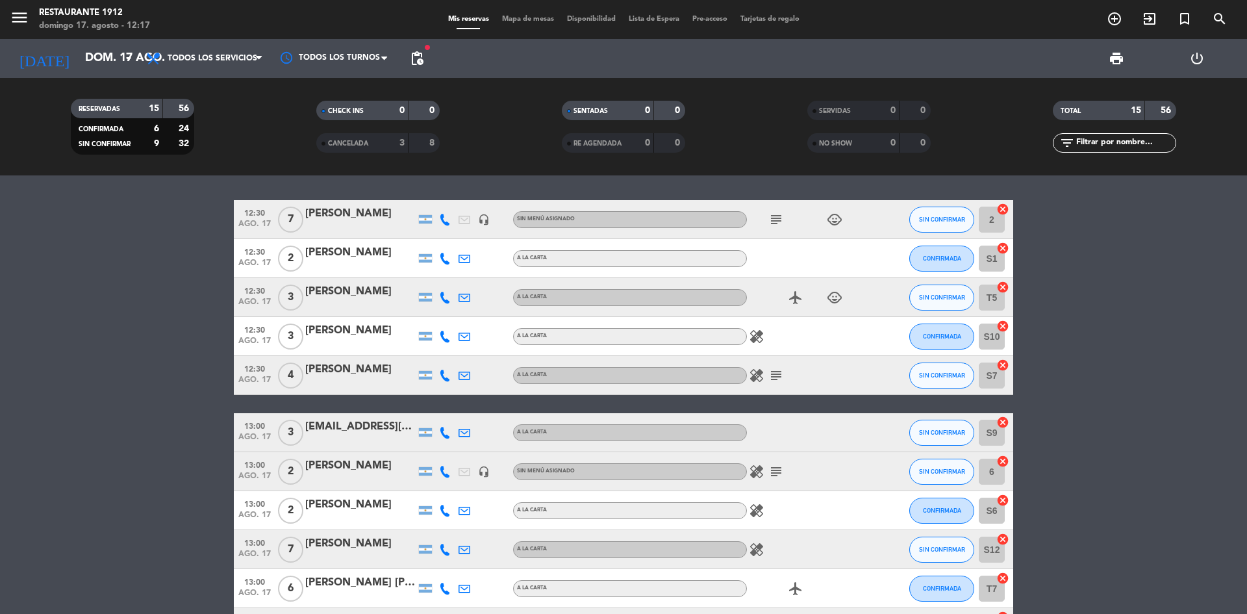
scroll to position [0, 0]
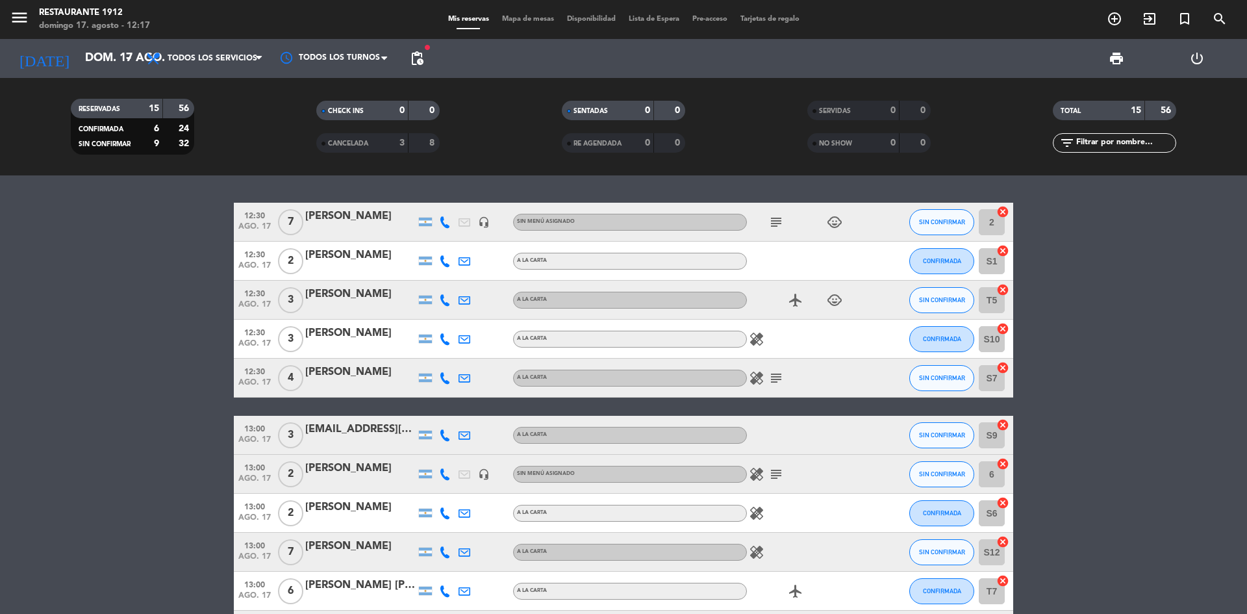
click at [775, 473] on icon "subject" at bounding box center [776, 474] width 16 height 16
click at [770, 378] on icon "subject" at bounding box center [776, 378] width 16 height 16
click at [755, 383] on icon "healing" at bounding box center [757, 378] width 16 height 16
click at [752, 338] on icon "healing" at bounding box center [757, 339] width 16 height 16
click at [760, 475] on icon "healing" at bounding box center [757, 474] width 16 height 16
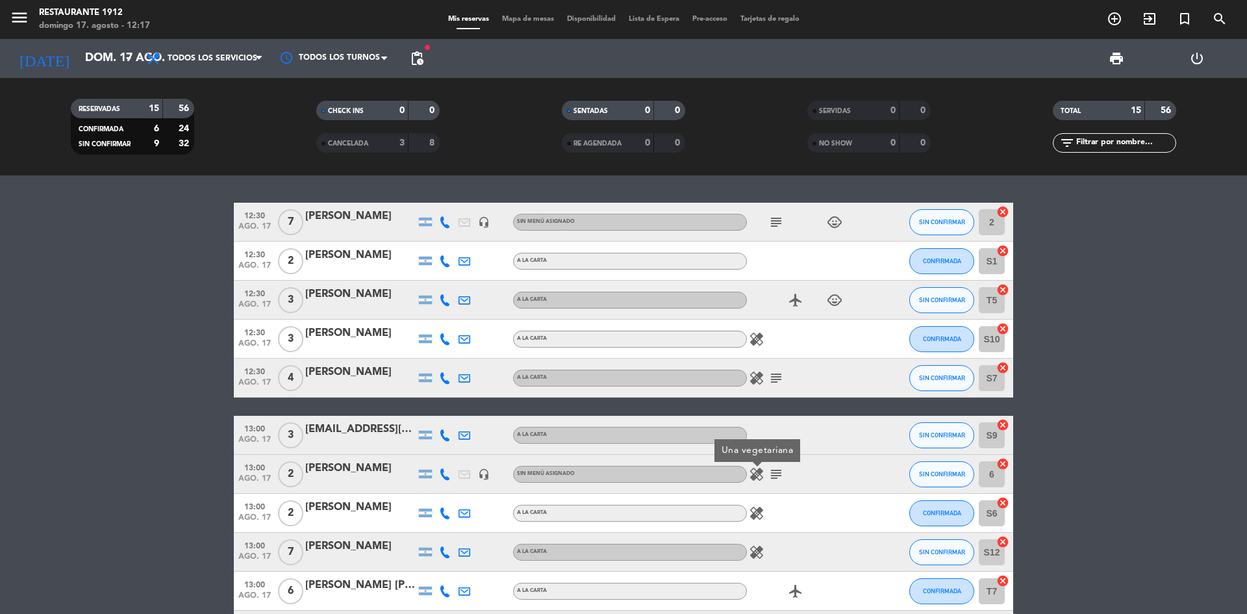
click at [753, 522] on div "healing" at bounding box center [805, 513] width 117 height 38
drag, startPoint x: 757, startPoint y: 503, endPoint x: 761, endPoint y: 510, distance: 8.4
click at [761, 510] on div "healing" at bounding box center [805, 513] width 117 height 38
click at [761, 510] on icon "healing" at bounding box center [757, 513] width 16 height 16
click at [751, 551] on icon "healing" at bounding box center [757, 552] width 16 height 16
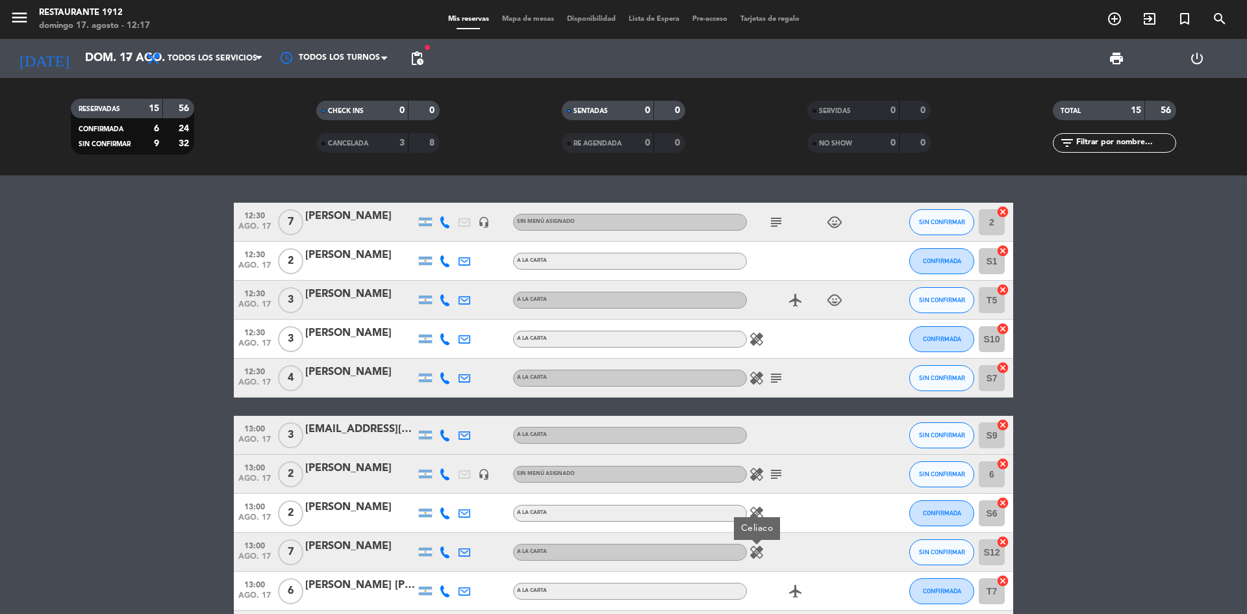
click at [116, 240] on bookings-row "12:30 ago. 17 7 [PERSON_NAME] headset_mic Sin menú asignado subject child_care …" at bounding box center [623, 522] width 1247 height 639
click at [962, 223] on span "SIN CONFIRMAR" at bounding box center [942, 221] width 46 height 7
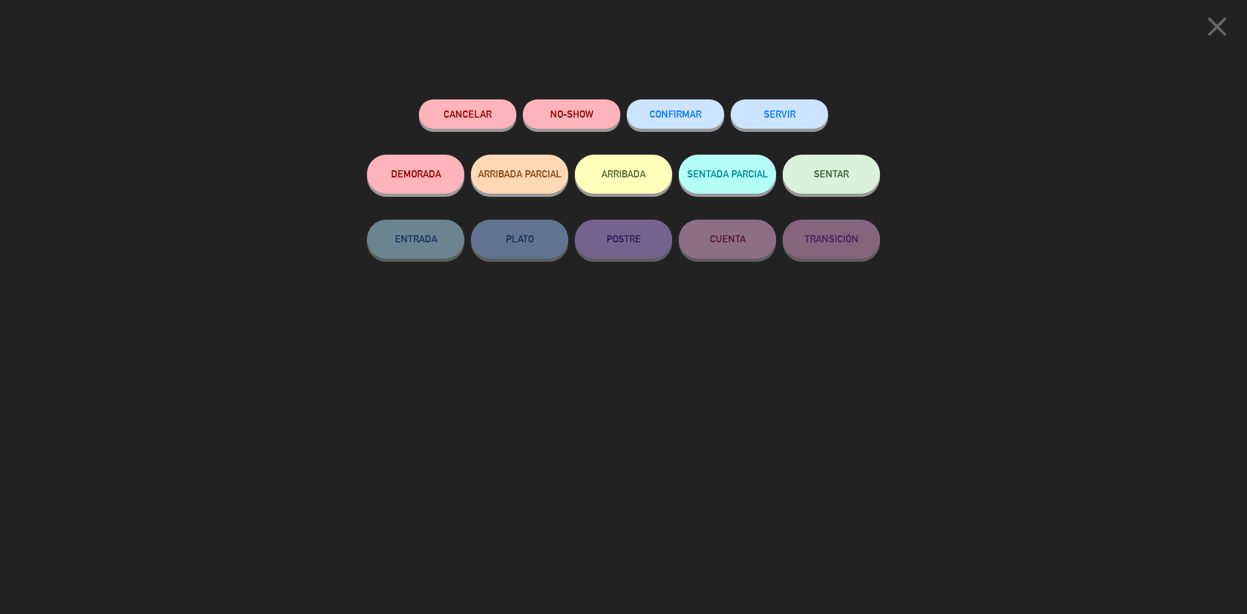
click at [837, 190] on button "SENTAR" at bounding box center [831, 174] width 97 height 39
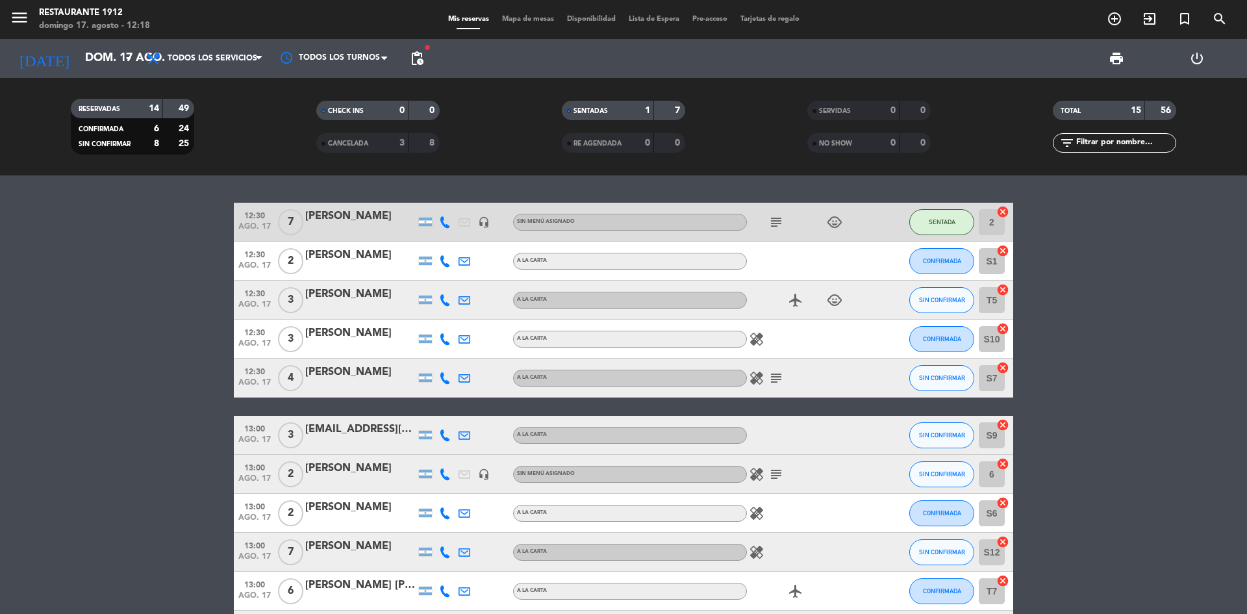
click at [779, 372] on icon "subject" at bounding box center [776, 378] width 16 height 16
click at [761, 375] on icon "healing" at bounding box center [757, 378] width 16 height 16
click at [954, 384] on button "SIN CONFIRMAR" at bounding box center [941, 378] width 65 height 26
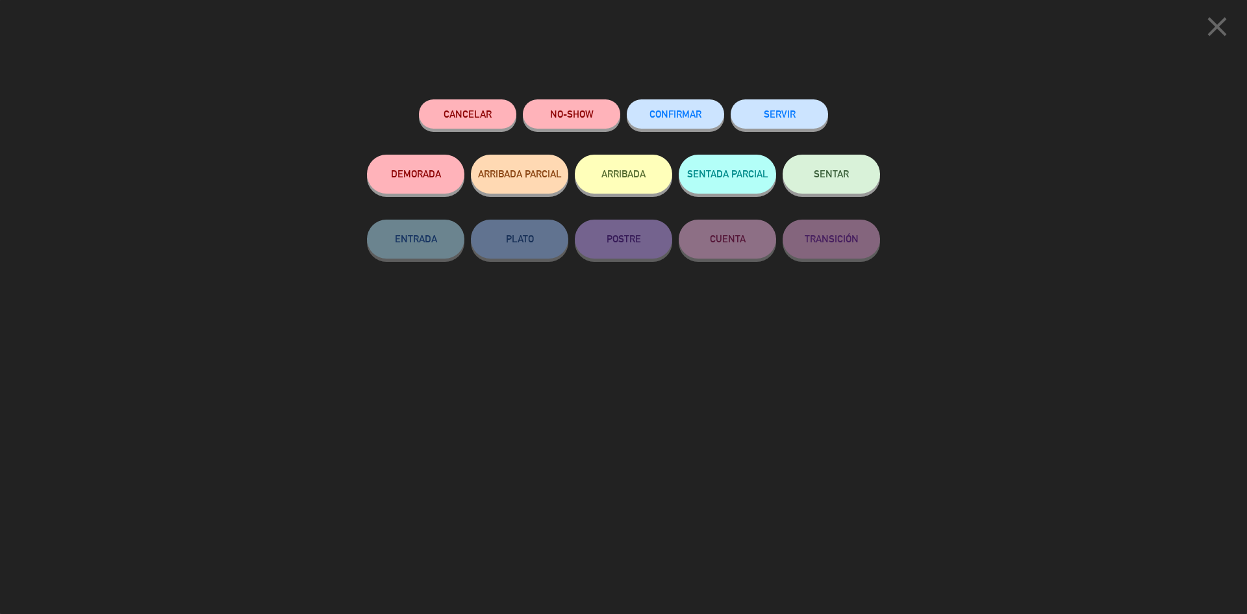
drag, startPoint x: 845, startPoint y: 164, endPoint x: 848, endPoint y: 170, distance: 7.3
click at [846, 165] on button "SENTAR" at bounding box center [831, 174] width 97 height 39
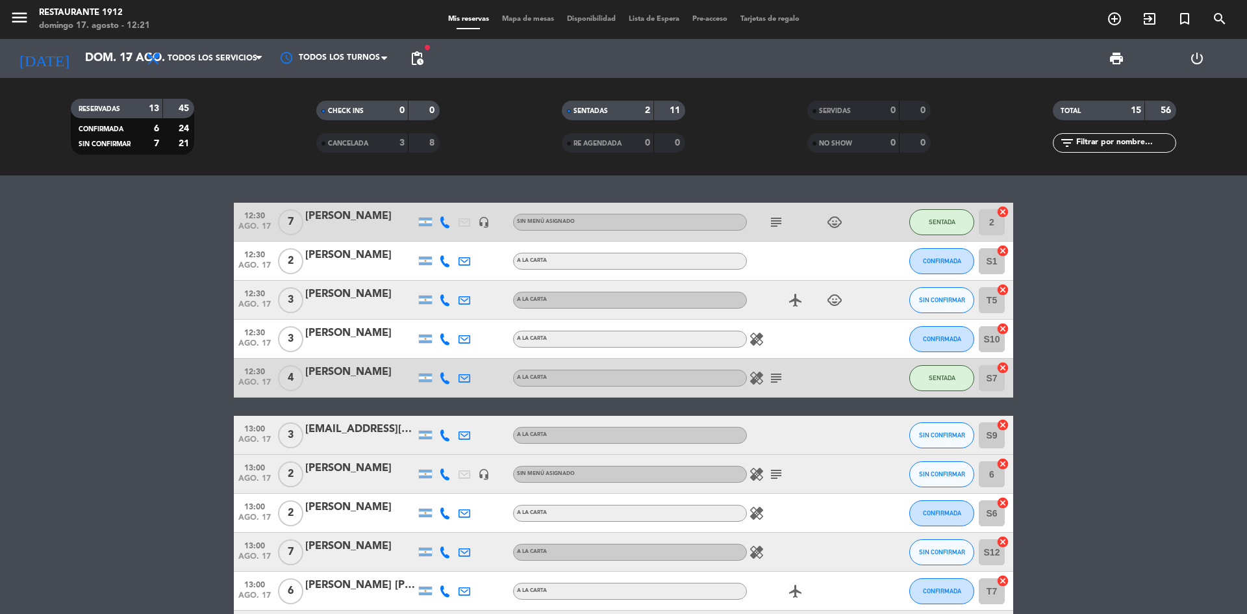
drag, startPoint x: 1187, startPoint y: 373, endPoint x: 1162, endPoint y: 372, distance: 24.7
click at [1187, 373] on bookings-row "12:30 ago. 17 7 [PERSON_NAME] headset_mic Sin menú asignado subject child_care …" at bounding box center [623, 522] width 1247 height 639
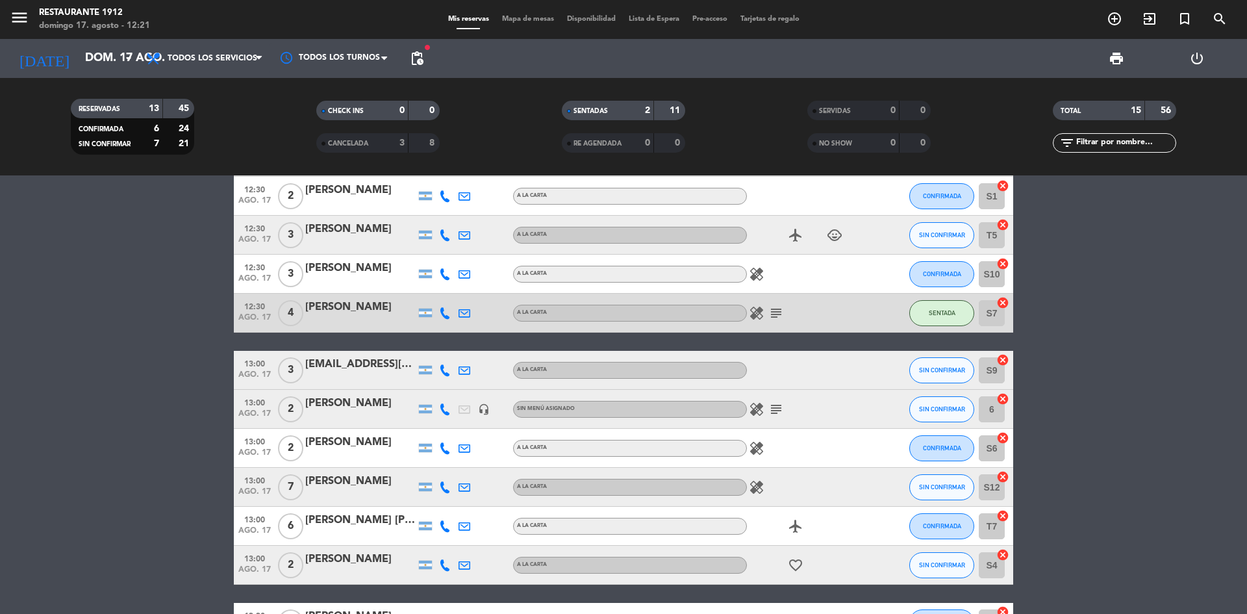
click at [777, 314] on icon "subject" at bounding box center [776, 313] width 16 height 16
click at [79, 64] on input "dom. 17 ago." at bounding box center [154, 58] width 151 height 26
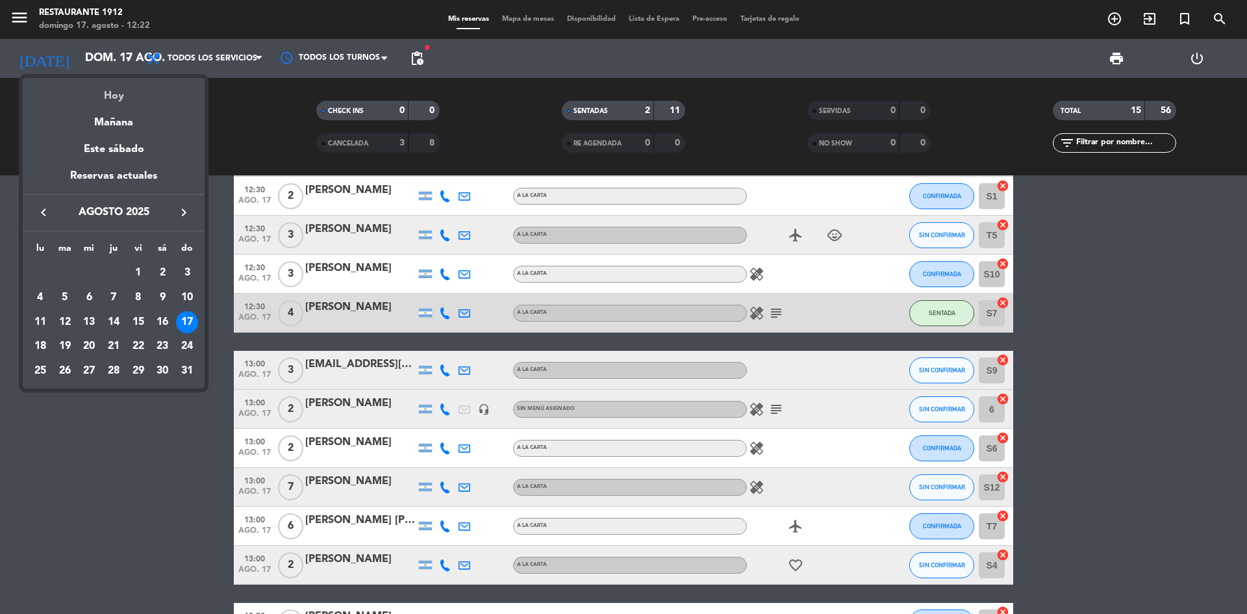
click at [104, 95] on div "Hoy" at bounding box center [114, 91] width 182 height 27
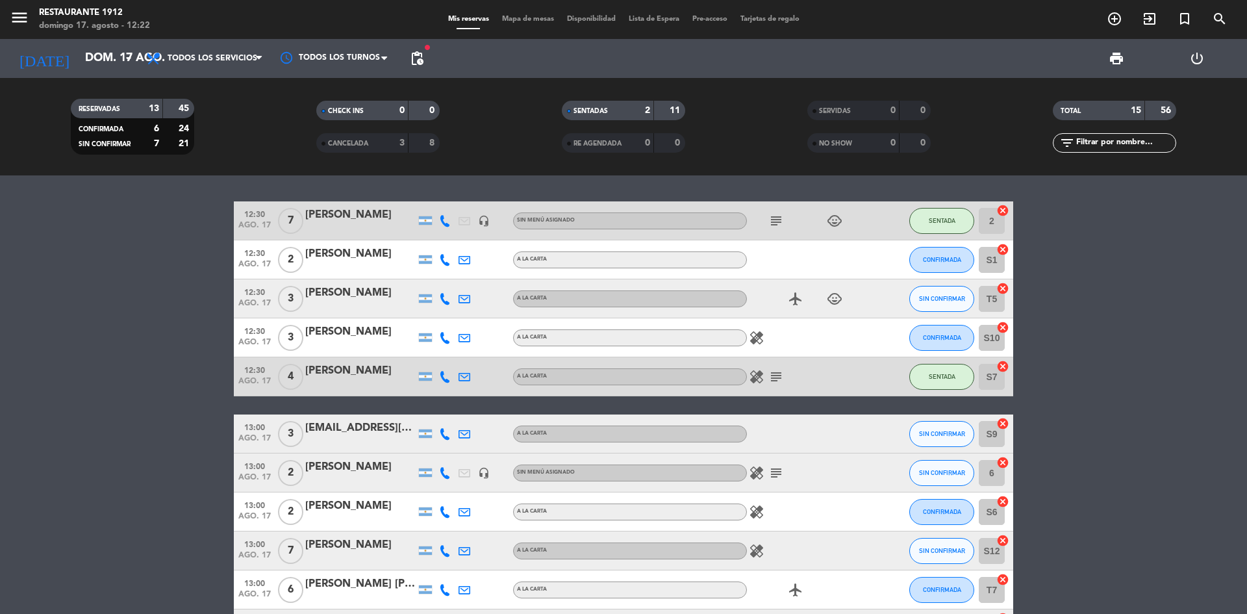
scroll to position [0, 0]
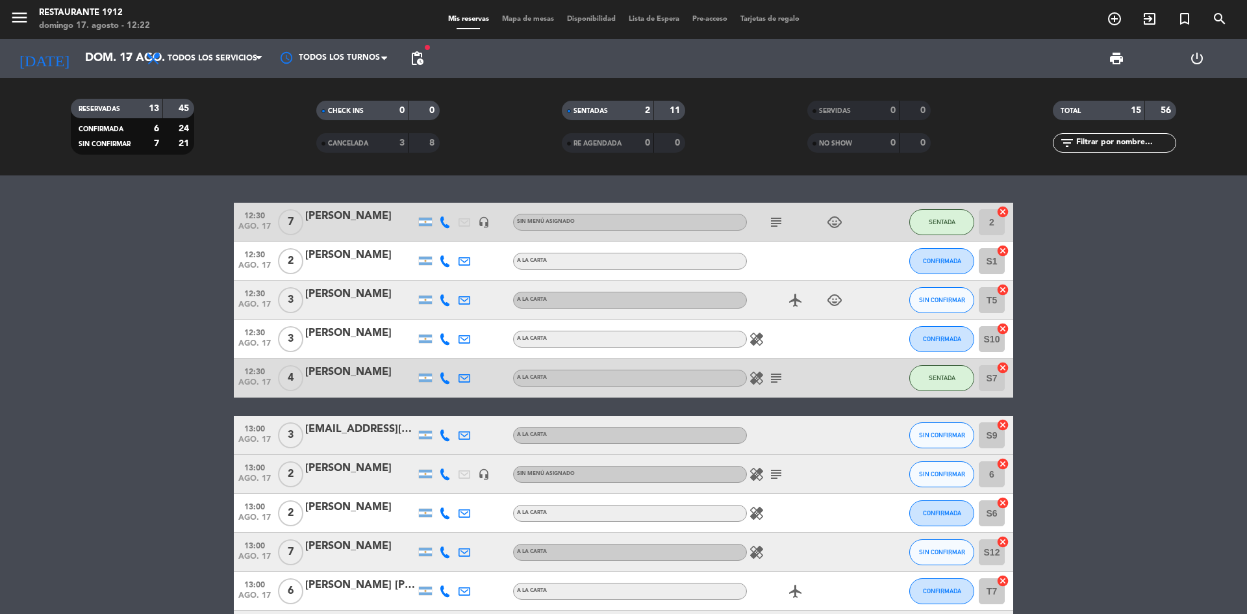
click at [419, 144] on div "8" at bounding box center [424, 143] width 25 height 15
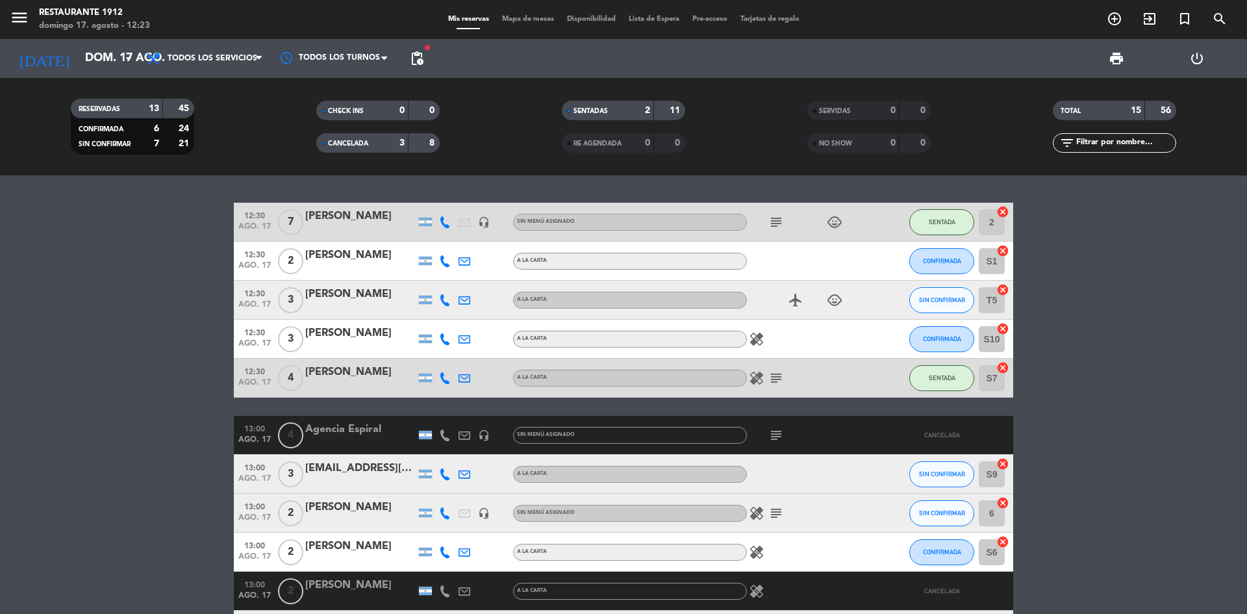
click at [415, 140] on div "8" at bounding box center [424, 143] width 25 height 15
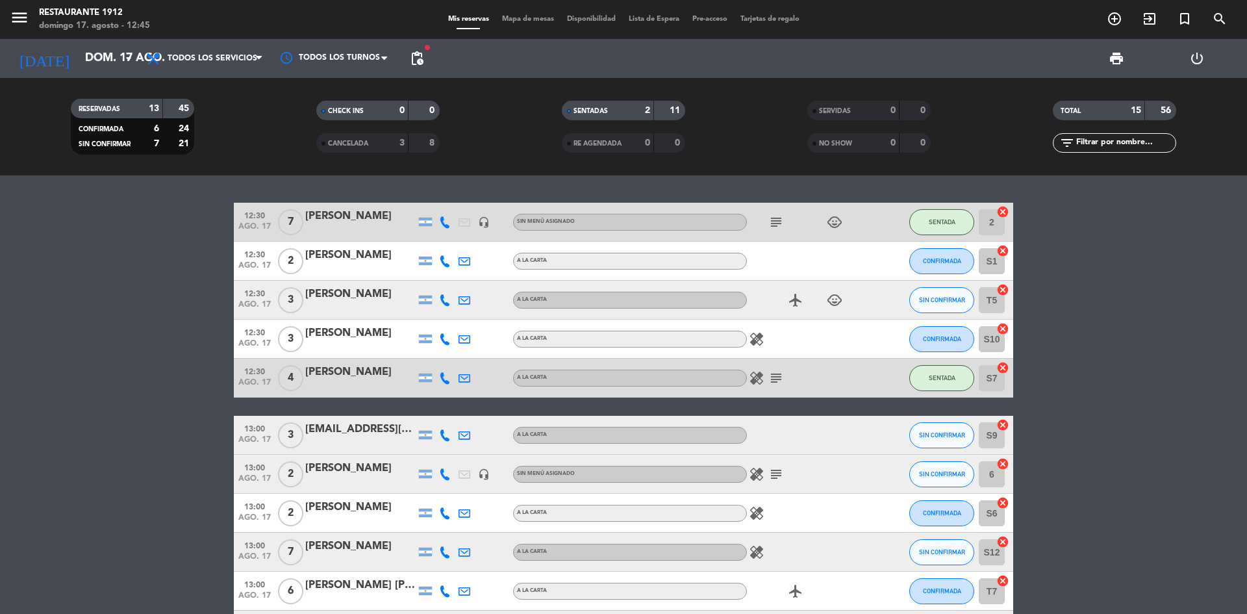
drag, startPoint x: 132, startPoint y: 207, endPoint x: 0, endPoint y: 221, distance: 133.3
drag, startPoint x: 0, startPoint y: 221, endPoint x: 955, endPoint y: 333, distance: 962.0
click at [955, 333] on button "CONFIRMADA" at bounding box center [941, 339] width 65 height 26
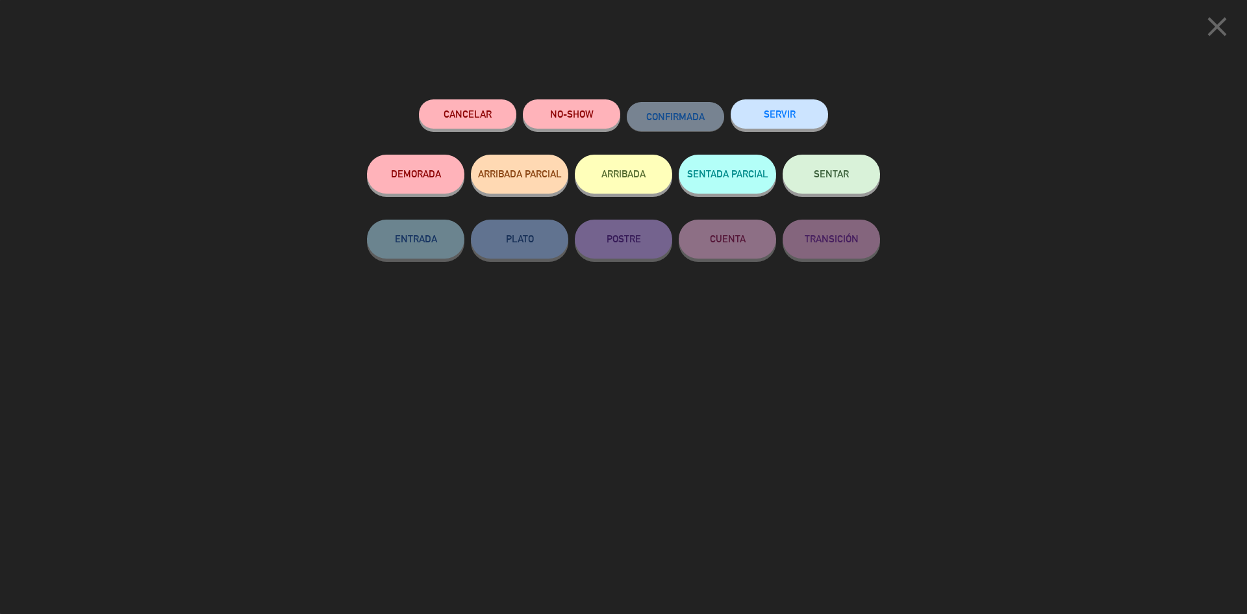
click at [745, 183] on button "SENTADA PARCIAL" at bounding box center [727, 174] width 97 height 39
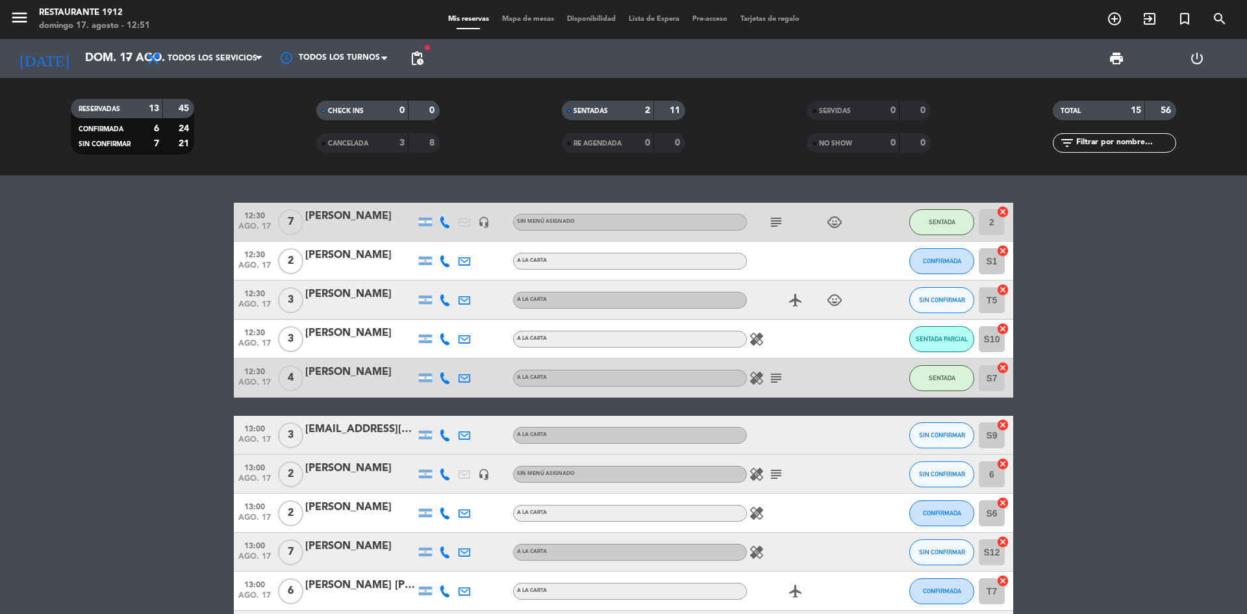
click at [1218, 323] on bookings-row "12:30 ago. 17 7 [PERSON_NAME] headset_mic Sin menú asignado subject child_care …" at bounding box center [623, 522] width 1247 height 639
click at [26, 283] on bookings-row "12:30 ago. 17 7 [PERSON_NAME] headset_mic Sin menú asignado subject child_care …" at bounding box center [623, 522] width 1247 height 639
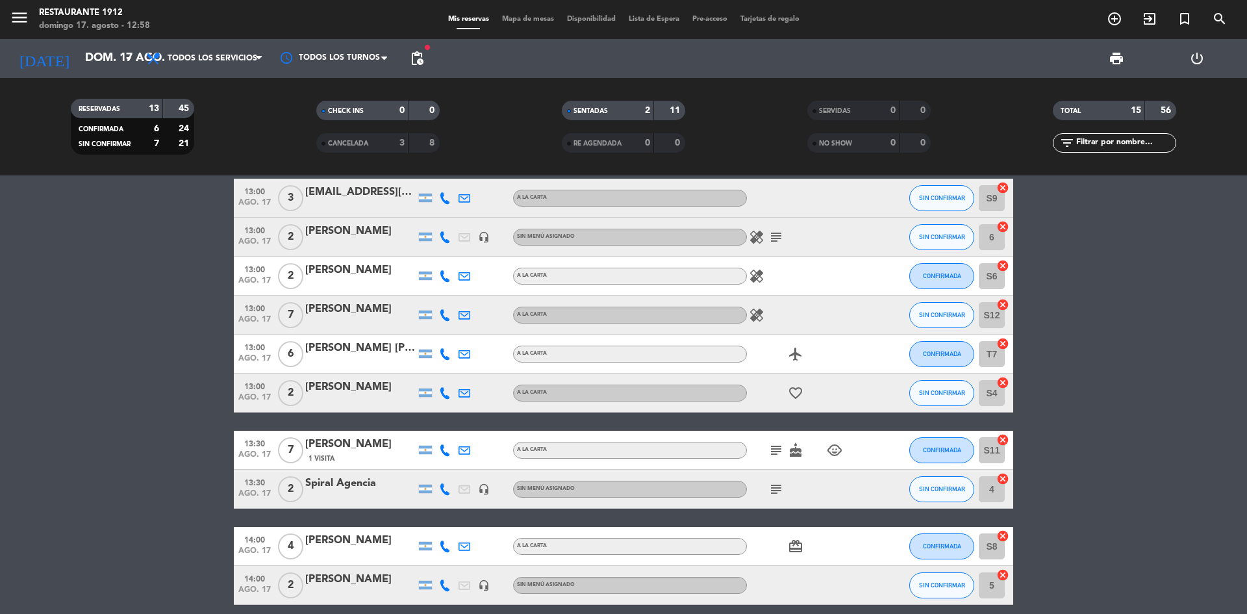
scroll to position [260, 0]
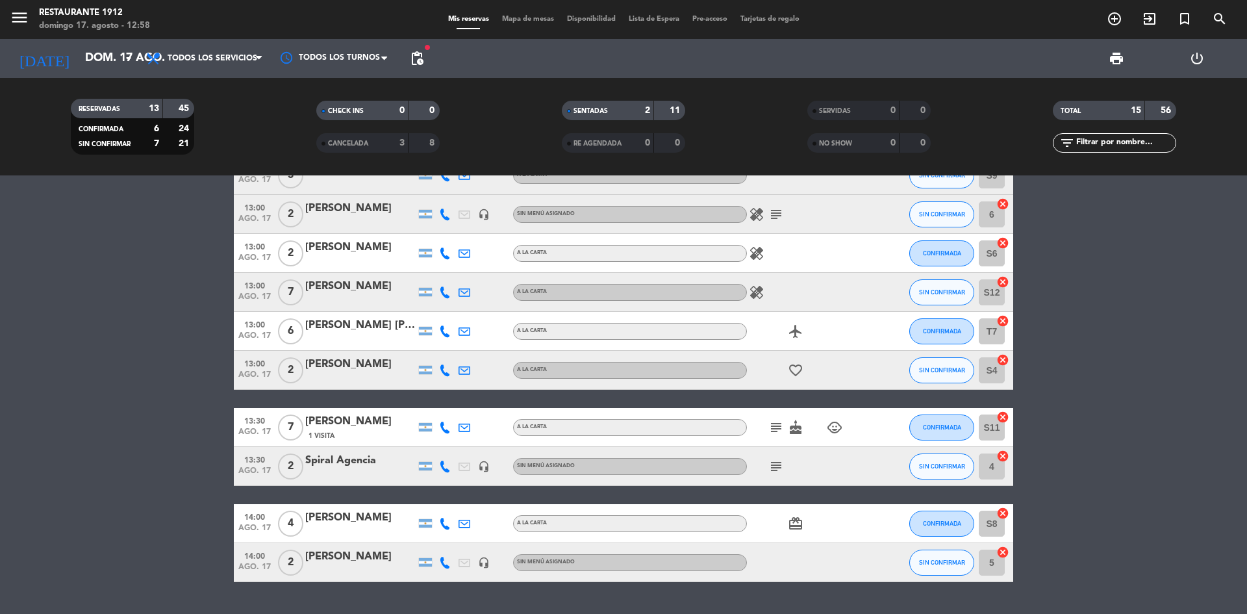
click at [359, 460] on div "Spiral Agencia" at bounding box center [360, 460] width 110 height 17
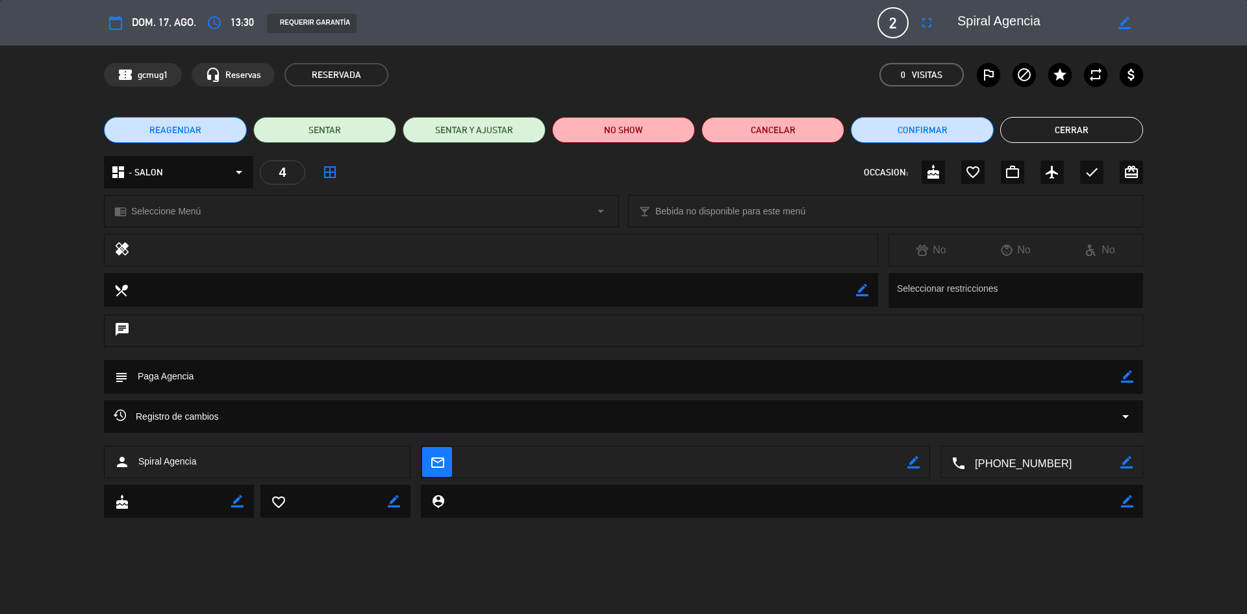
click at [1125, 23] on icon "border_color" at bounding box center [1124, 23] width 12 height 12
click at [966, 25] on textarea at bounding box center [1031, 22] width 149 height 23
type textarea "Espiral Agencia"
click at [1123, 23] on icon at bounding box center [1124, 23] width 12 height 12
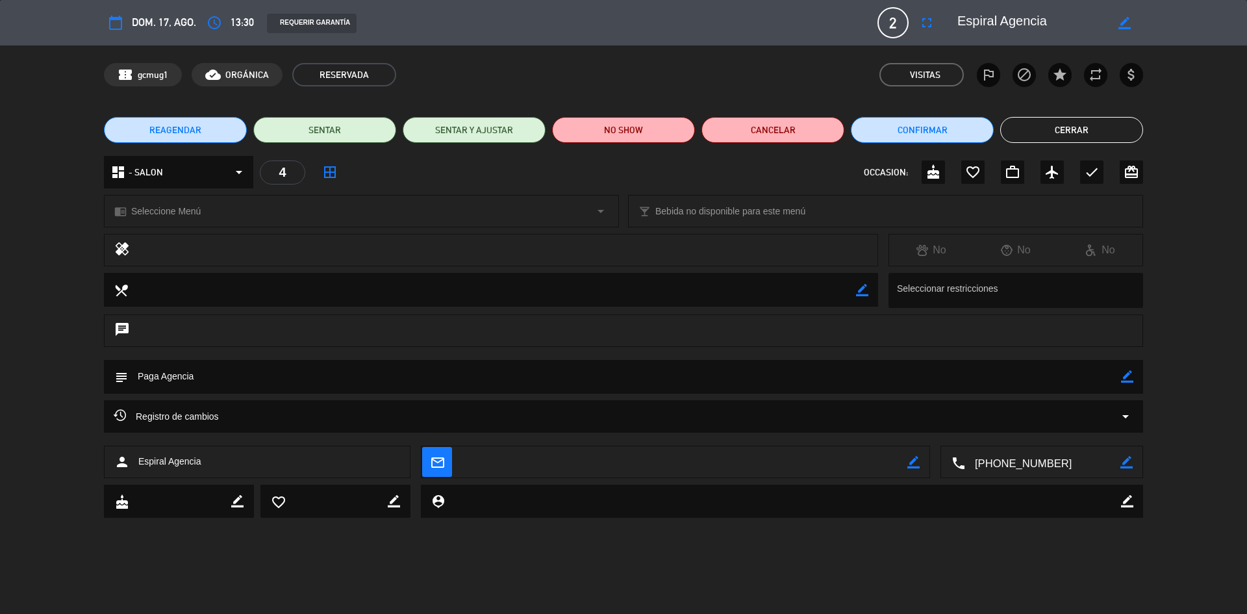
click at [1126, 373] on icon "border_color" at bounding box center [1127, 376] width 12 height 12
click at [1127, 373] on icon at bounding box center [1127, 376] width 12 height 12
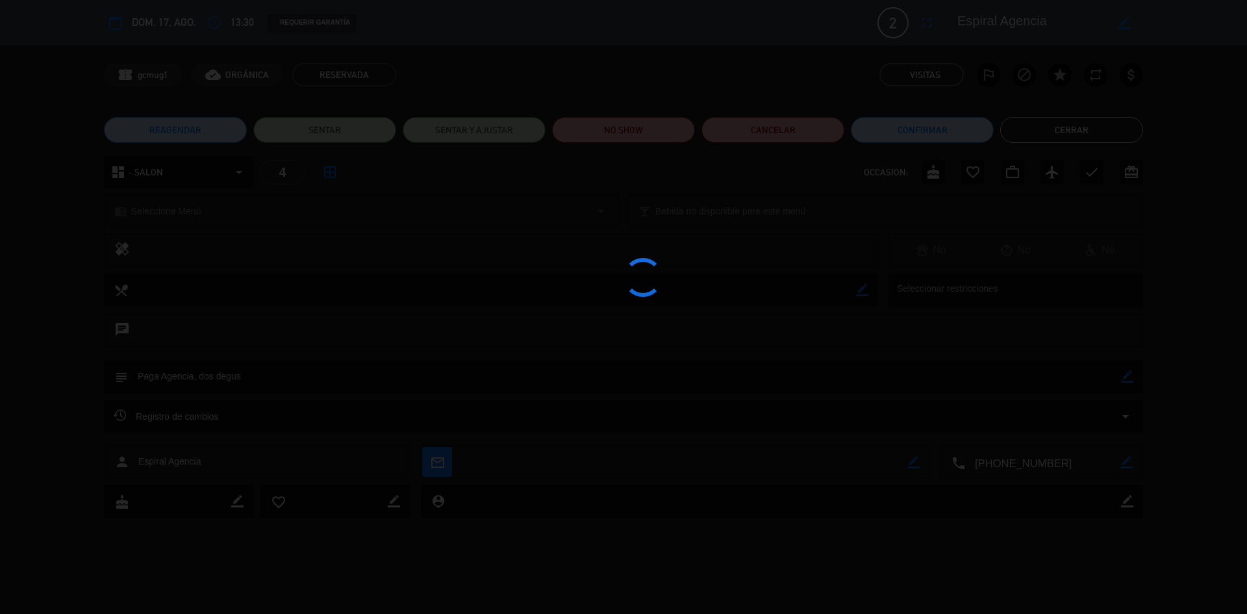
type textarea "Paga Agencia, dos degus"
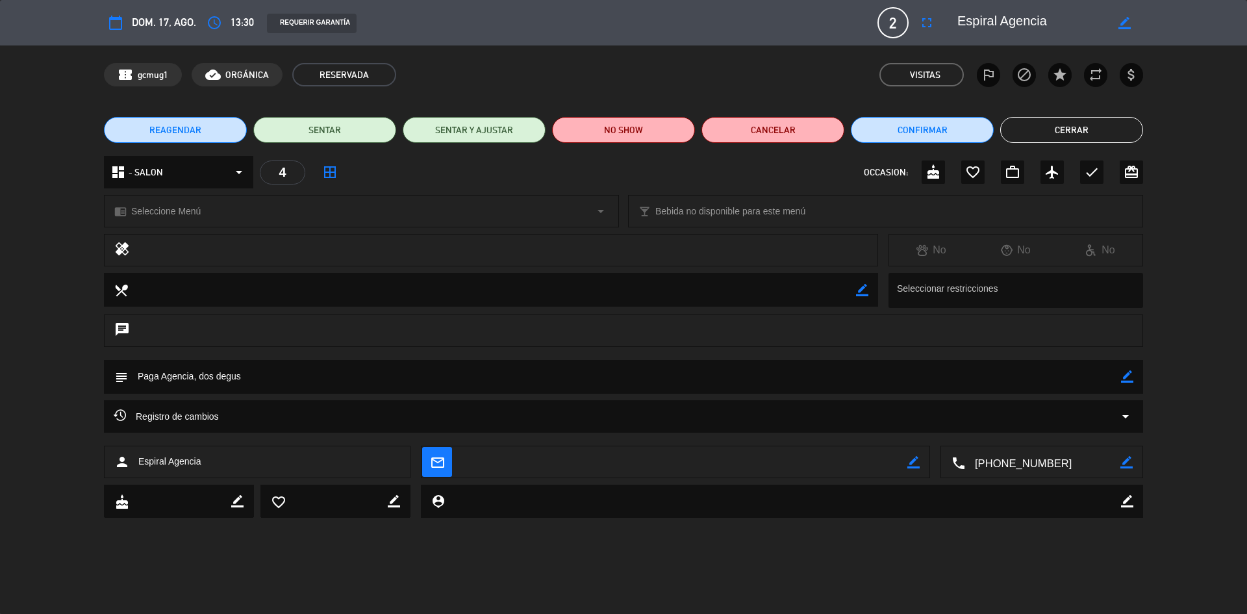
click at [1055, 114] on div "REAGENDAR SENTAR SENTAR Y AJUSTAR NO SHOW Cancelar Confirmar Cerrar" at bounding box center [623, 130] width 1247 height 52
click at [1064, 125] on button "Cerrar" at bounding box center [1071, 130] width 143 height 26
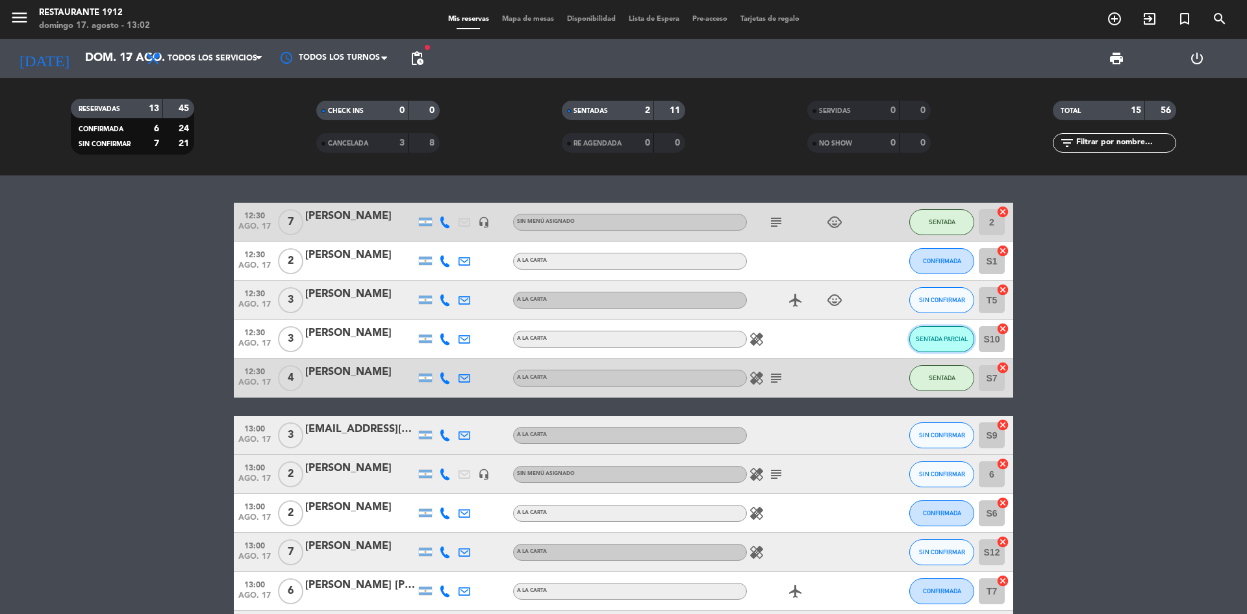
click at [953, 339] on span "SENTADA PARCIAL" at bounding box center [942, 338] width 53 height 7
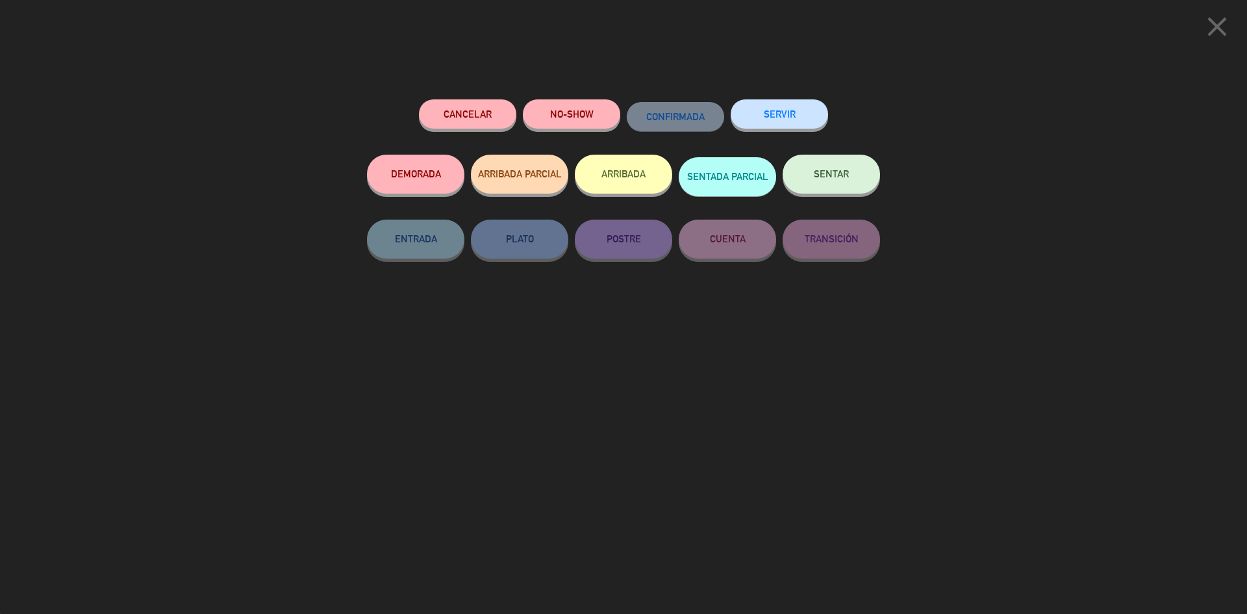
click at [823, 189] on button "SENTAR" at bounding box center [831, 174] width 97 height 39
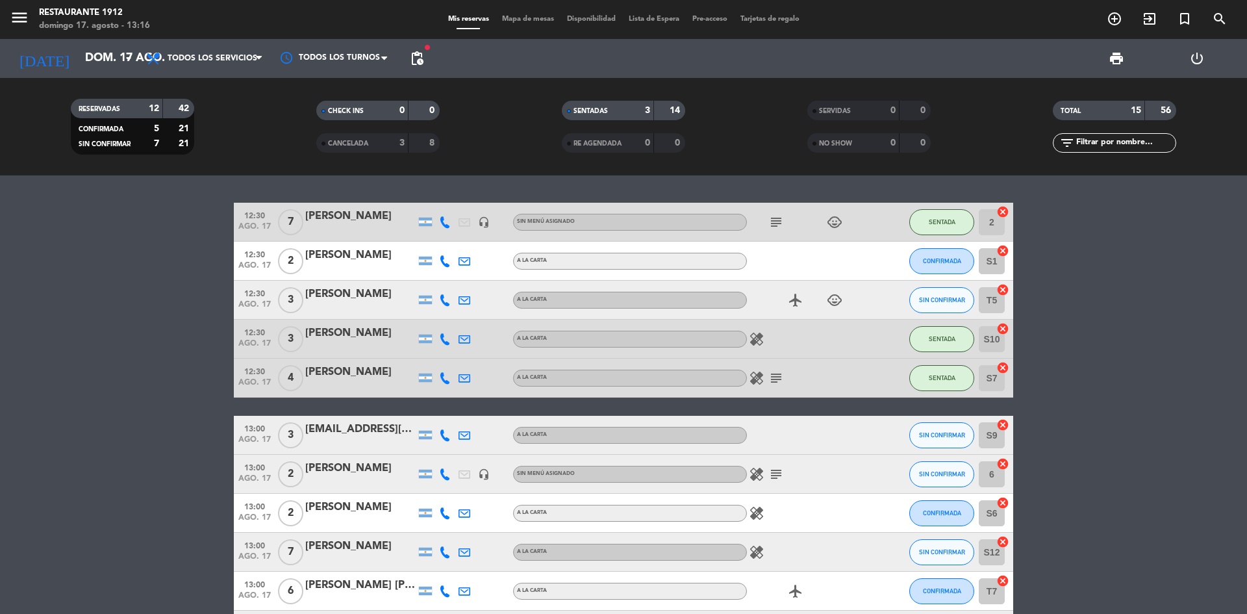
click at [120, 472] on bookings-row "12:30 ago. 17 7 [PERSON_NAME] headset_mic Sin menú asignado subject child_care …" at bounding box center [623, 522] width 1247 height 639
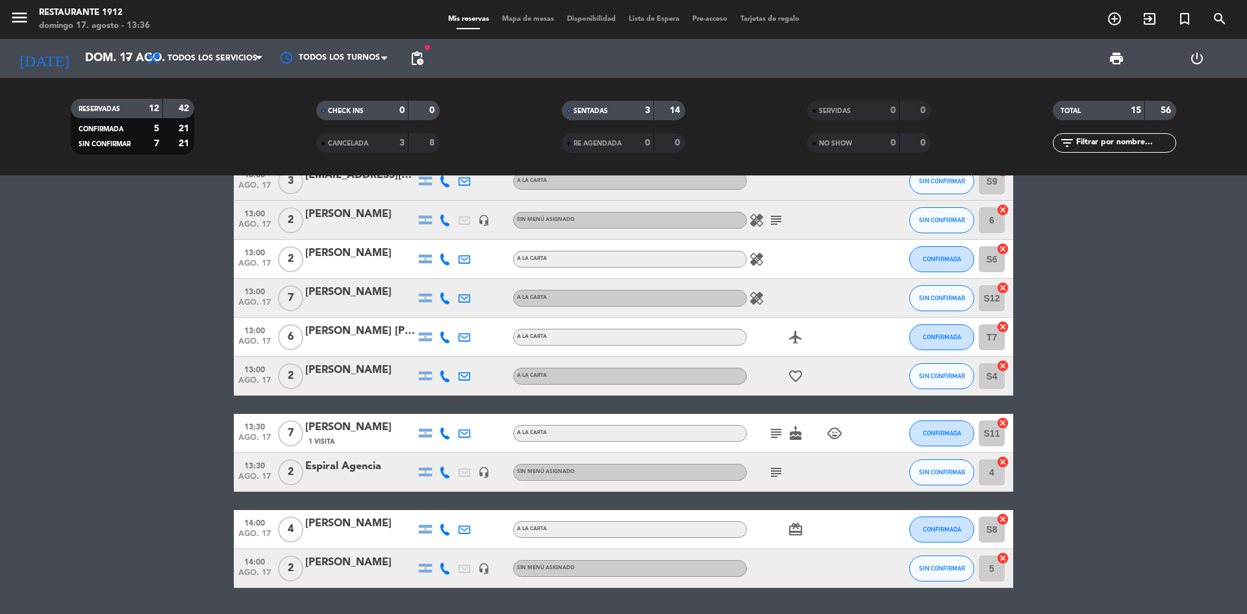
scroll to position [260, 0]
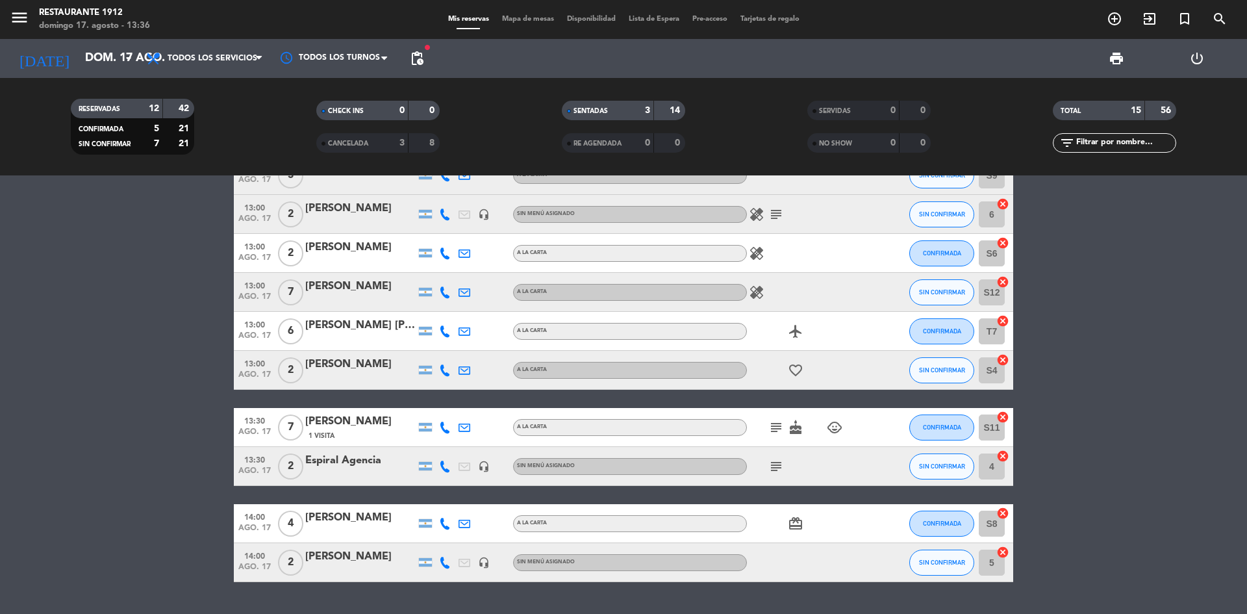
click at [774, 427] on icon "subject" at bounding box center [776, 428] width 16 height 16
click at [796, 424] on icon "cake" at bounding box center [796, 428] width 16 height 16
click at [824, 423] on div "subject cake CUMPLEAÑOS child_care" at bounding box center [805, 427] width 117 height 38
click at [825, 431] on span "child_care" at bounding box center [834, 428] width 19 height 16
click at [837, 421] on icon "child_care" at bounding box center [835, 428] width 16 height 16
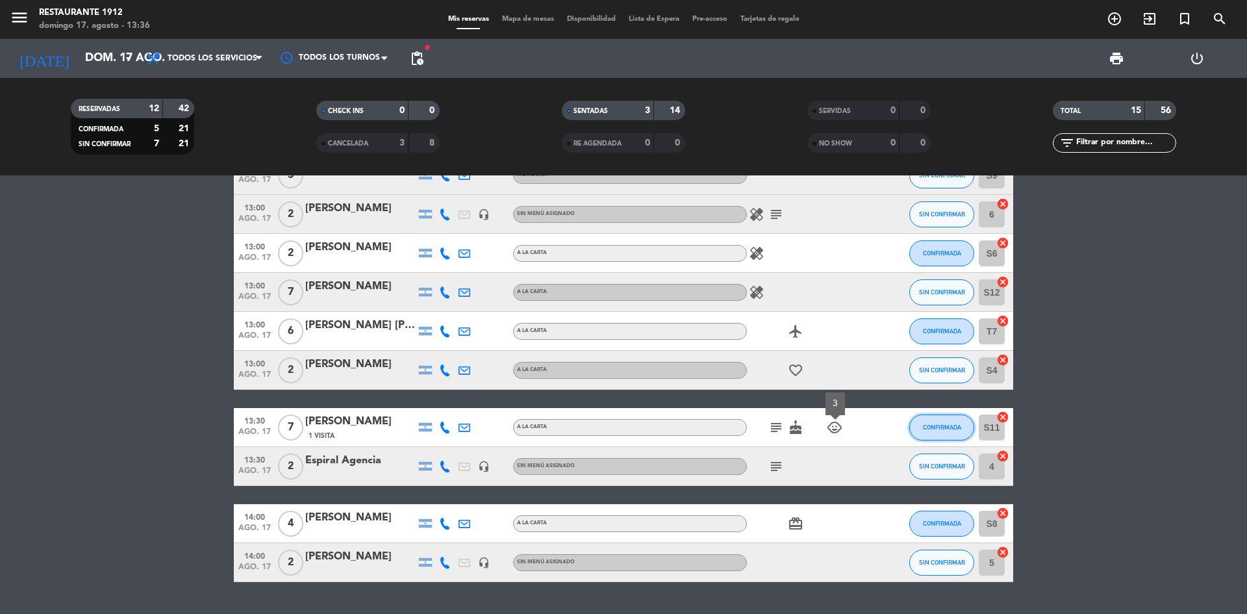
click at [955, 429] on span "CONFIRMADA" at bounding box center [942, 426] width 38 height 7
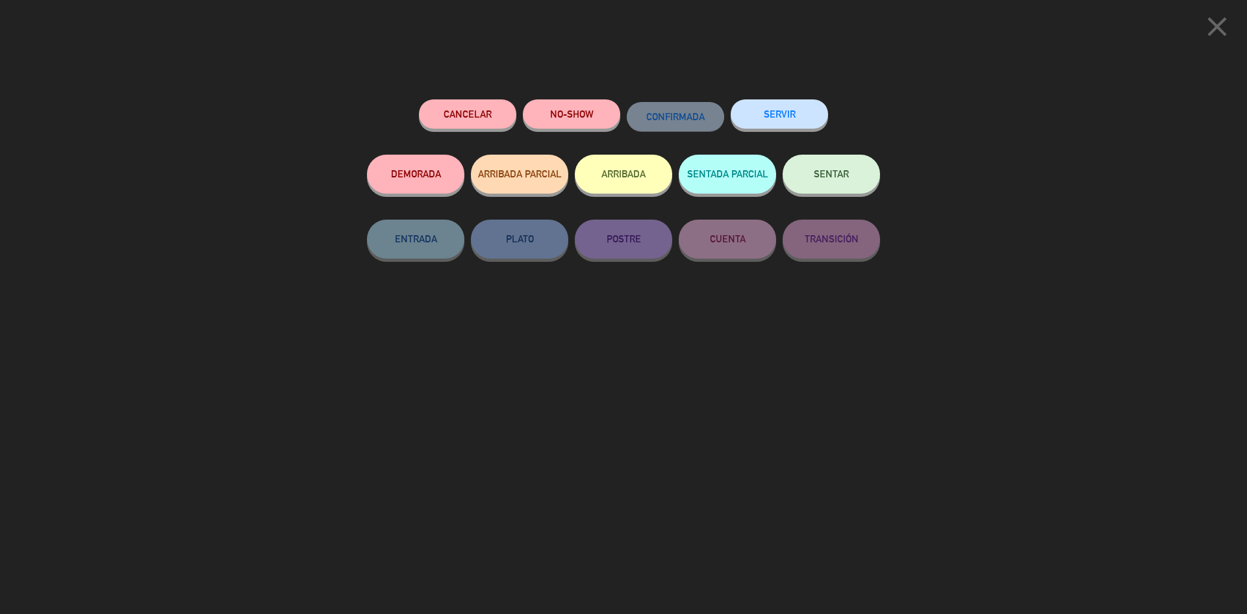
click at [809, 192] on button "SENTAR" at bounding box center [831, 174] width 97 height 39
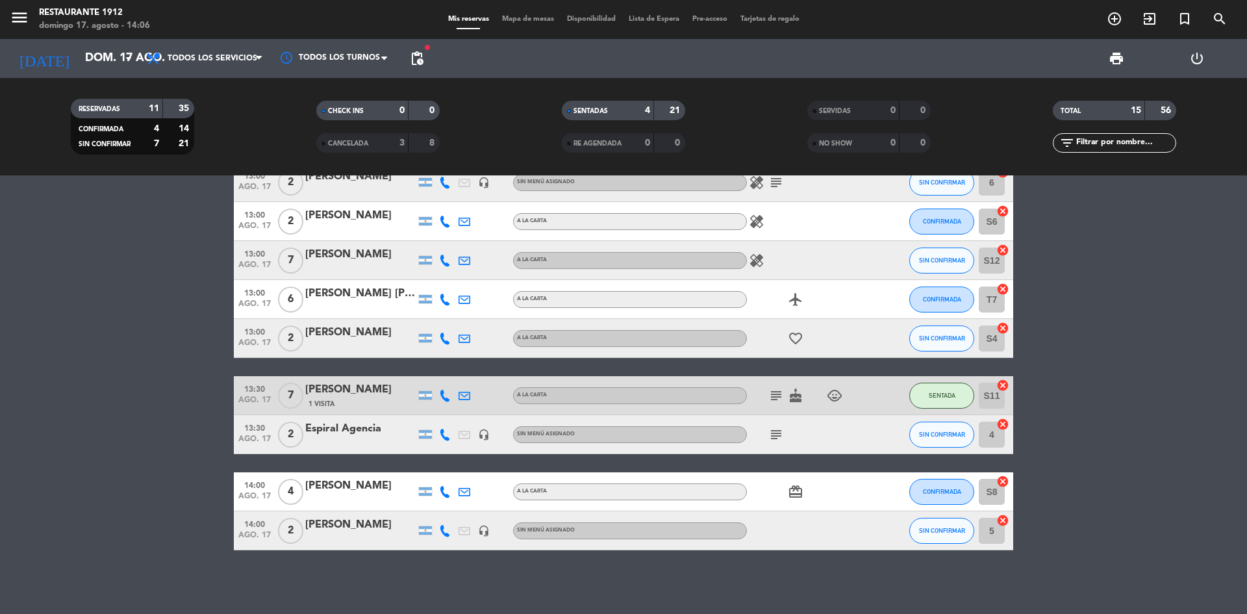
scroll to position [293, 0]
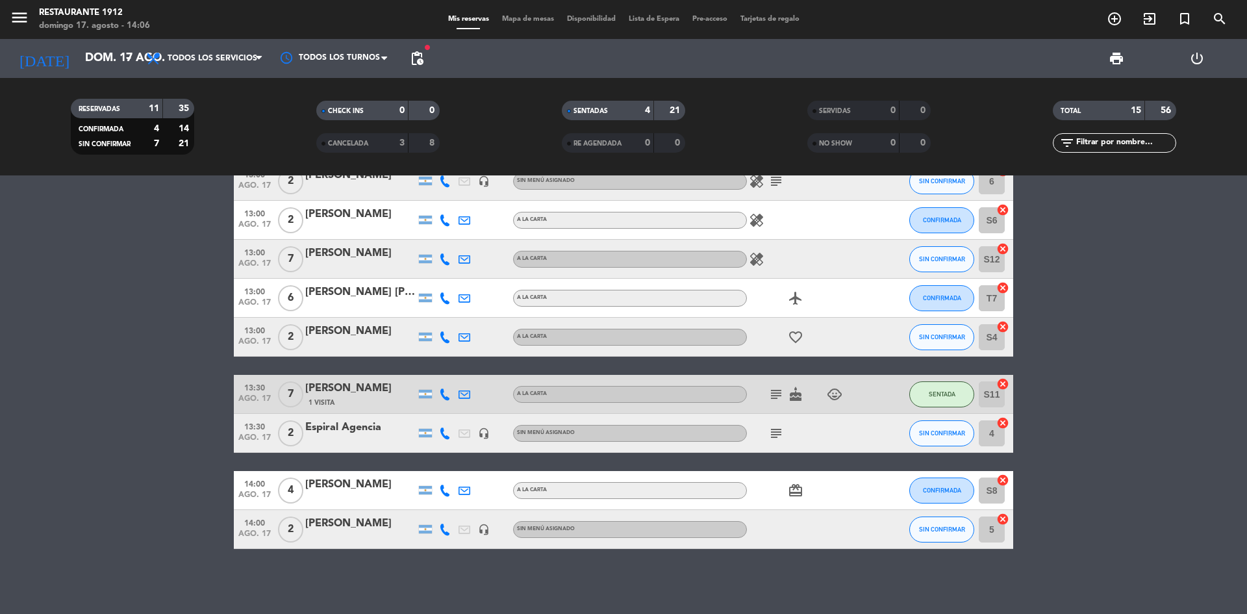
click at [1065, 358] on bookings-row "12:30 ago. 17 7 [PERSON_NAME] headset_mic Sin menú asignado subject child_care …" at bounding box center [623, 229] width 1247 height 639
click at [119, 274] on bookings-row "12:30 ago. 17 7 [PERSON_NAME] headset_mic Sin menú asignado subject child_care …" at bounding box center [623, 229] width 1247 height 639
